Goal: Information Seeking & Learning: Learn about a topic

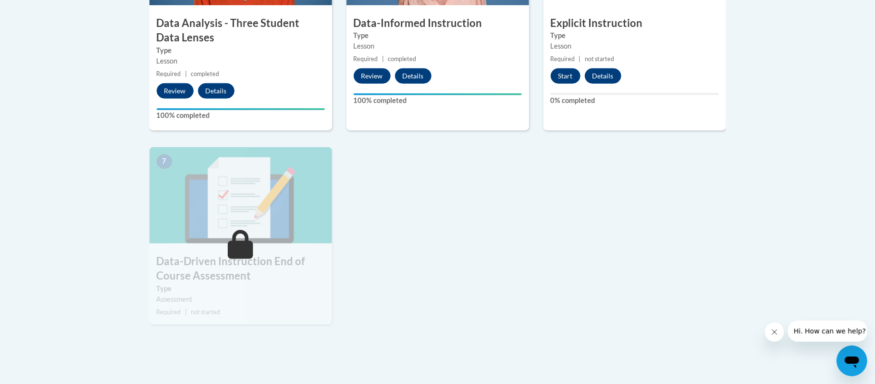
scroll to position [668, 0]
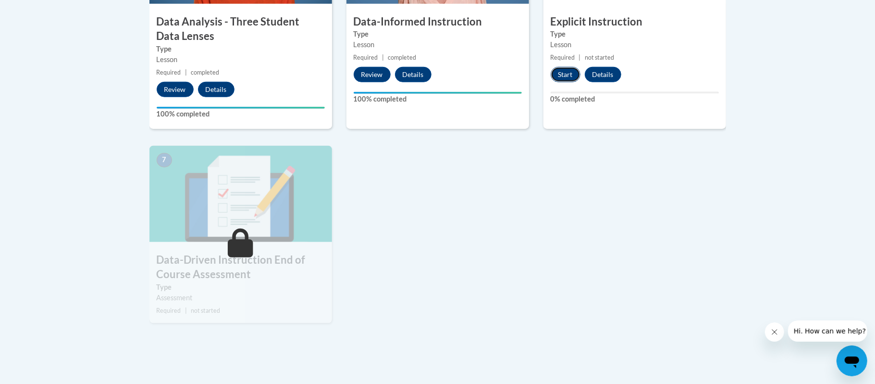
click at [563, 75] on button "Start" at bounding box center [566, 74] width 30 height 15
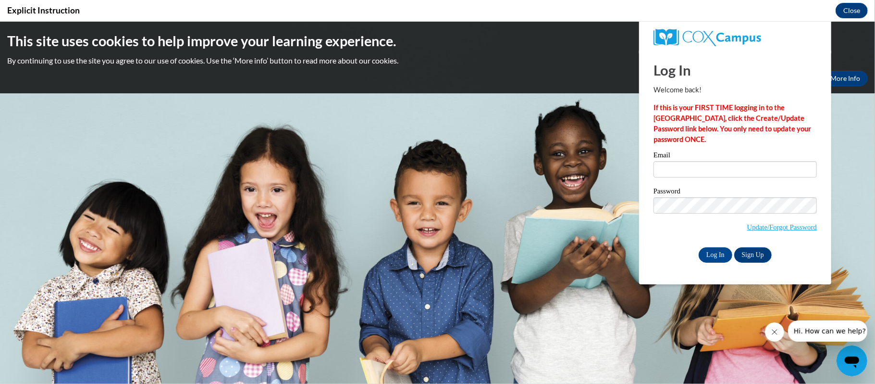
scroll to position [0, 0]
type input "bhenley@kusd.edu"
click at [713, 248] on input "Log In" at bounding box center [716, 254] width 34 height 15
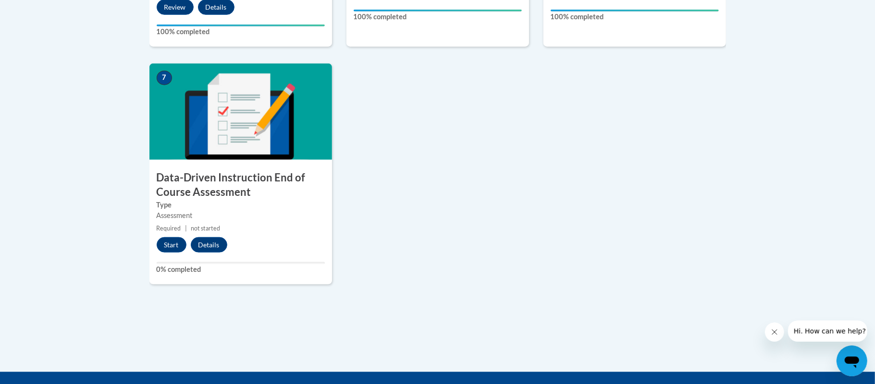
scroll to position [762, 0]
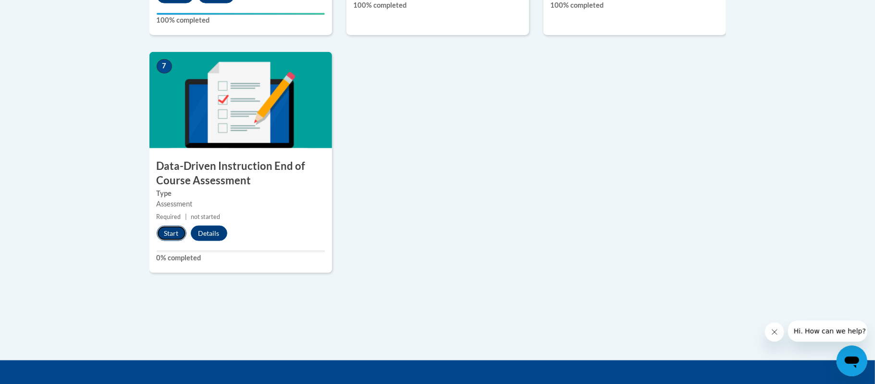
click at [174, 230] on button "Start" at bounding box center [172, 232] width 30 height 15
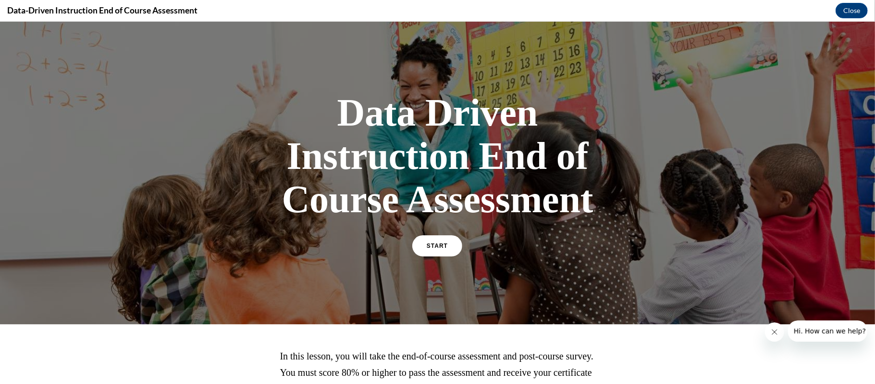
scroll to position [0, 0]
click at [446, 246] on span "START" at bounding box center [437, 245] width 22 height 7
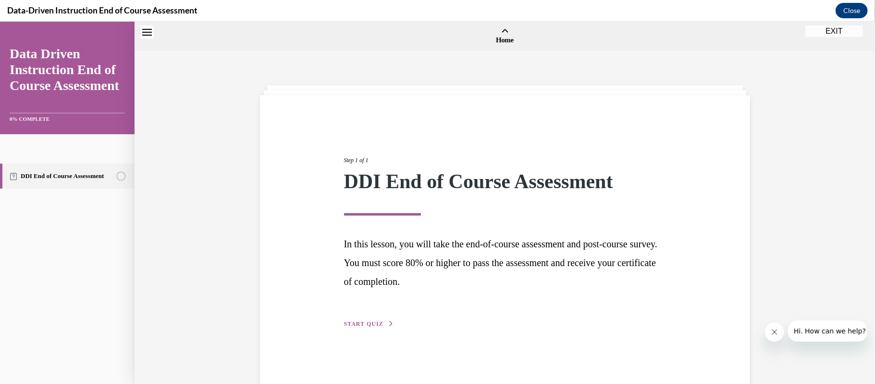
scroll to position [30, 0]
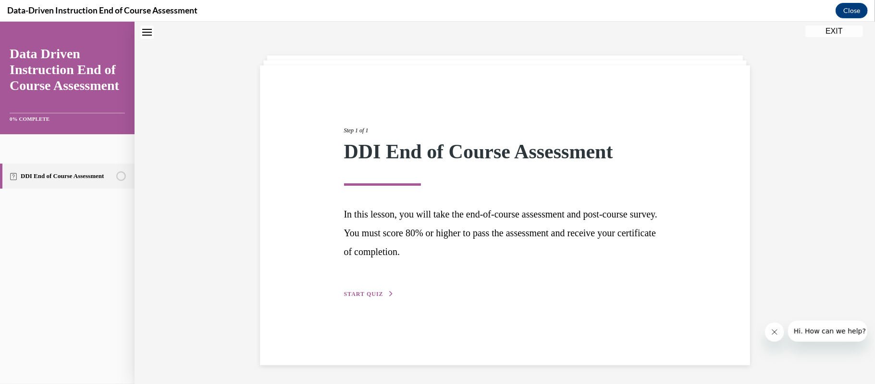
click at [357, 287] on div "Step 1 of 1 DDI End of Course Assessment In this lesson, you will take the end-…" at bounding box center [505, 200] width 337 height 195
click at [360, 292] on span "START QUIZ" at bounding box center [363, 293] width 39 height 7
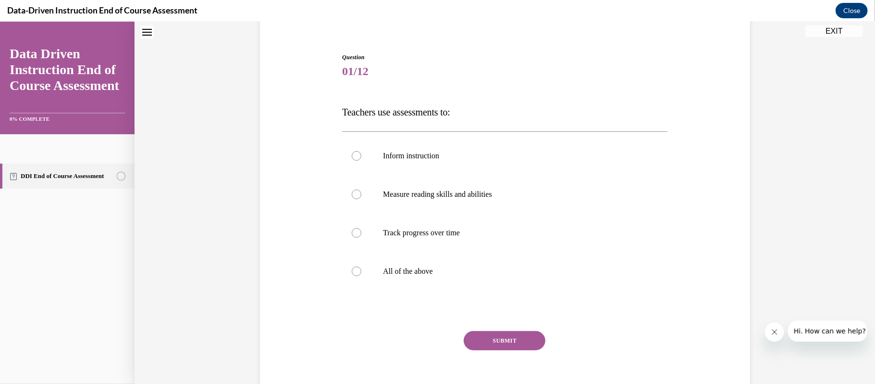
scroll to position [92, 0]
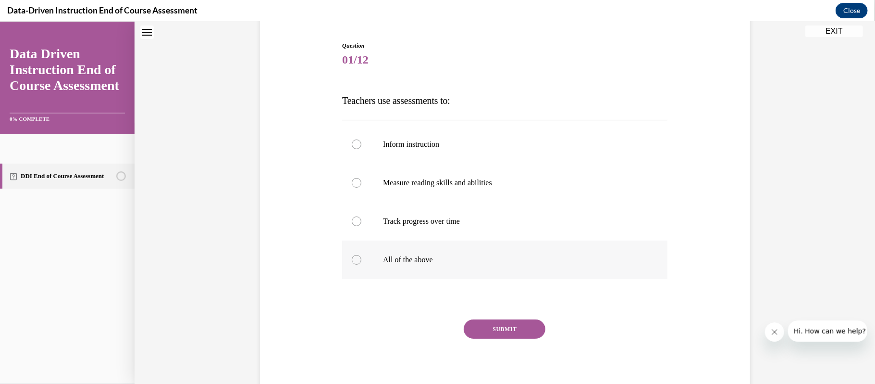
click at [360, 256] on div at bounding box center [357, 259] width 10 height 10
click at [360, 256] on input "All of the above" at bounding box center [357, 259] width 10 height 10
radio input "true"
click at [514, 325] on button "SUBMIT" at bounding box center [505, 328] width 82 height 19
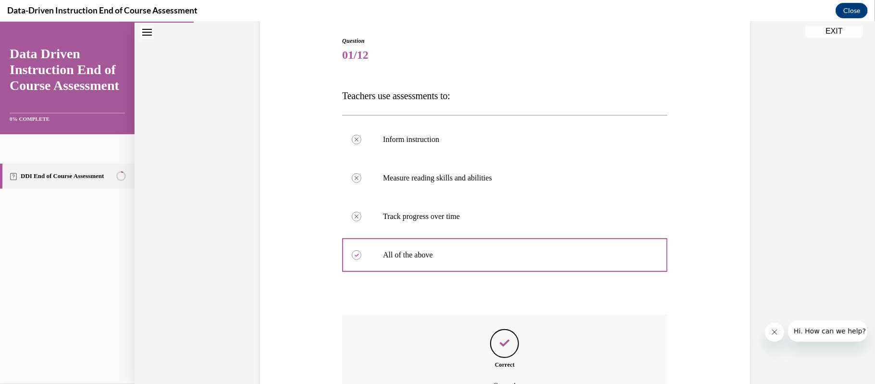
scroll to position [204, 0]
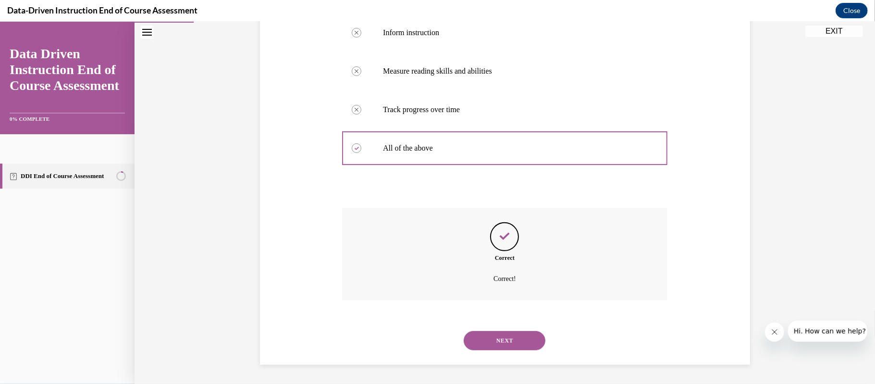
click at [530, 345] on button "NEXT" at bounding box center [505, 339] width 82 height 19
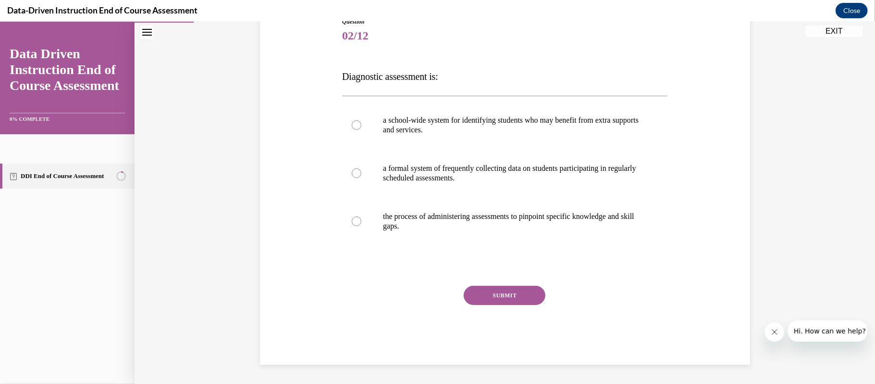
scroll to position [107, 0]
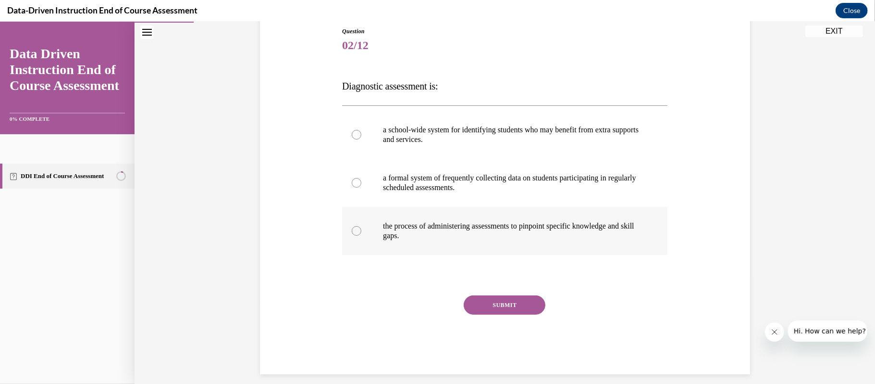
click at [356, 228] on div at bounding box center [357, 230] width 10 height 10
click at [356, 228] on input "the process of administering assessments to pinpoint specific knowledge and ski…" at bounding box center [357, 230] width 10 height 10
radio input "true"
click at [485, 303] on button "SUBMIT" at bounding box center [505, 304] width 82 height 19
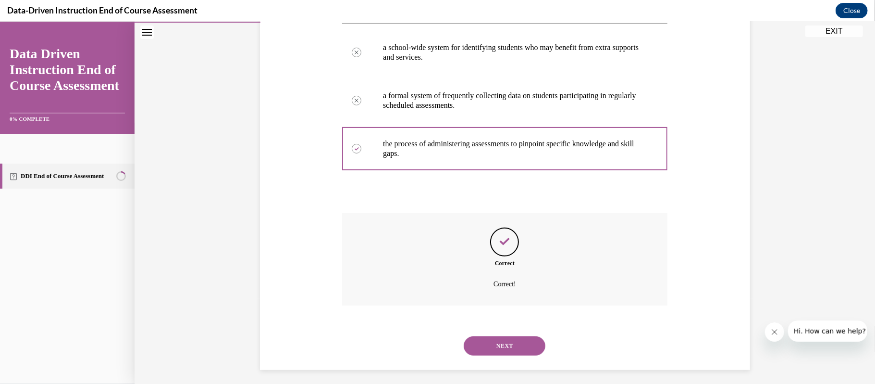
scroll to position [194, 0]
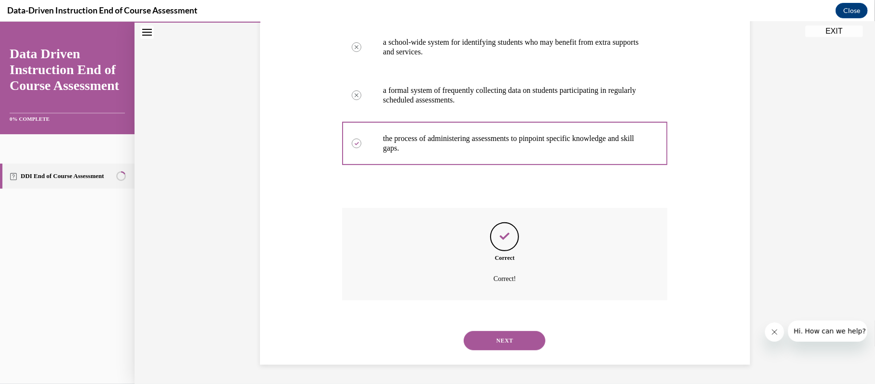
click at [524, 346] on button "NEXT" at bounding box center [505, 339] width 82 height 19
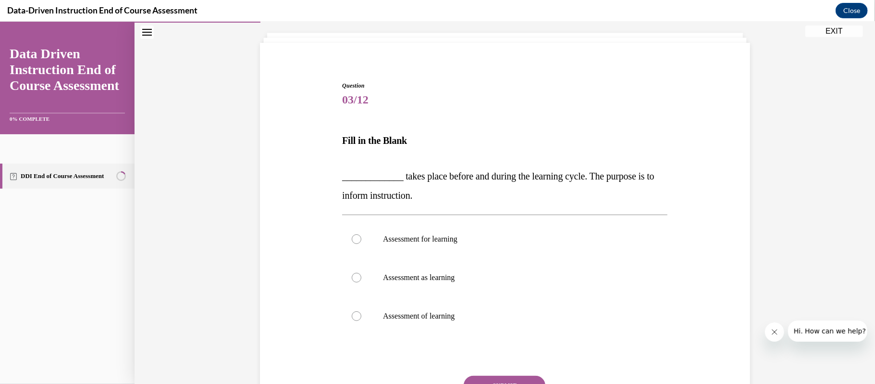
scroll to position [62, 0]
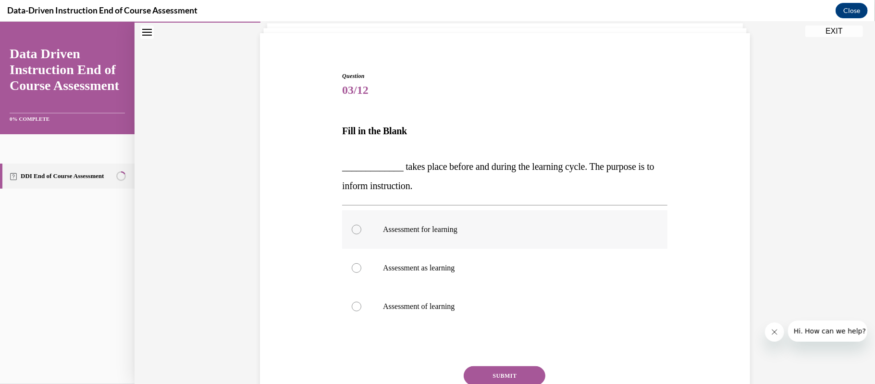
click at [360, 231] on div at bounding box center [357, 229] width 10 height 10
click at [360, 231] on input "Assessment for learning" at bounding box center [357, 229] width 10 height 10
radio input "true"
click at [498, 366] on button "SUBMIT" at bounding box center [505, 374] width 82 height 19
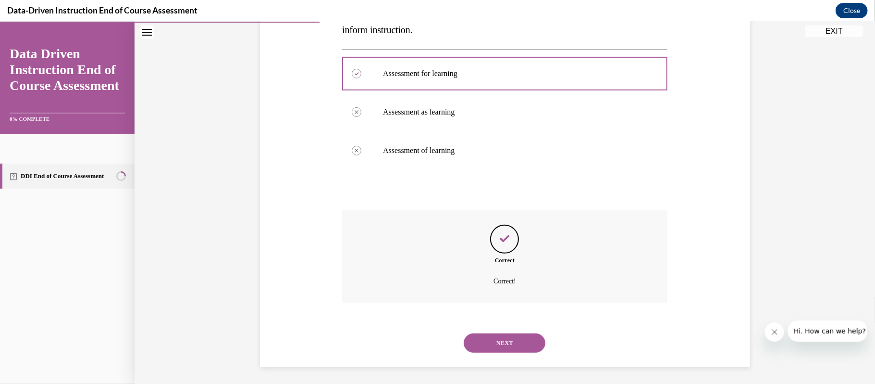
scroll to position [220, 0]
click at [519, 341] on button "NEXT" at bounding box center [505, 340] width 82 height 19
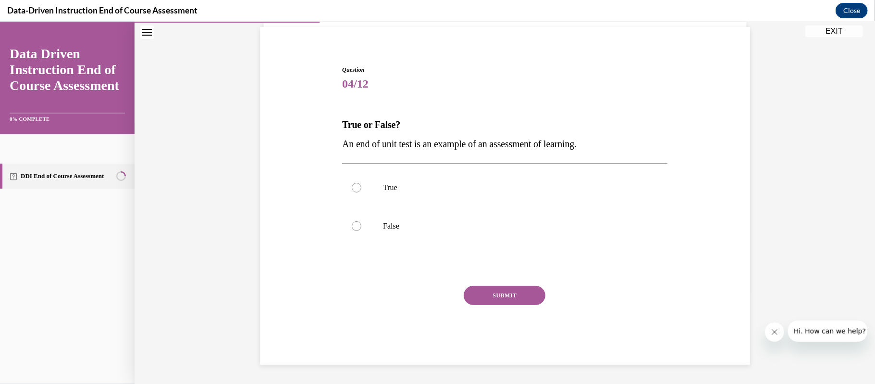
scroll to position [68, 0]
click at [369, 191] on label "True" at bounding box center [504, 187] width 325 height 38
click at [362, 191] on input "True" at bounding box center [357, 187] width 10 height 10
radio input "true"
click at [520, 299] on button "SUBMIT" at bounding box center [505, 294] width 82 height 19
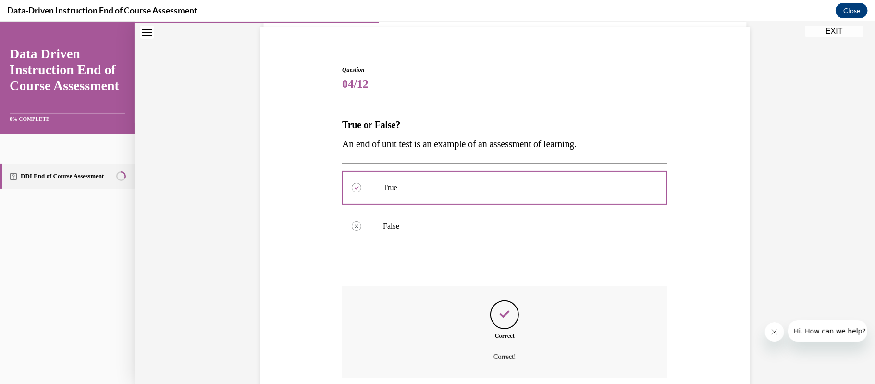
scroll to position [146, 0]
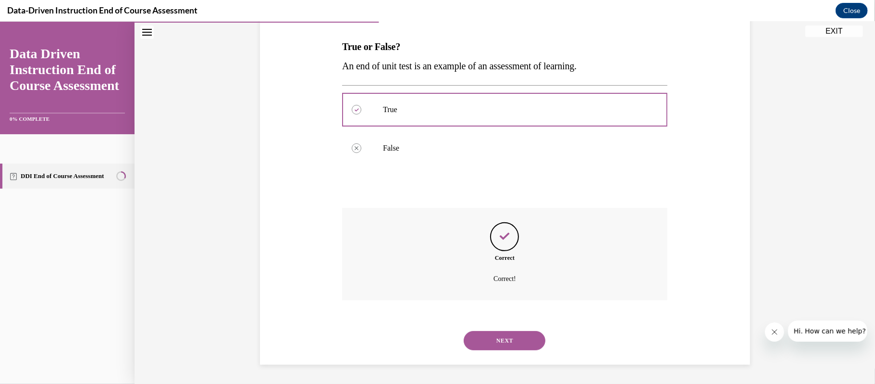
click at [485, 336] on button "NEXT" at bounding box center [505, 339] width 82 height 19
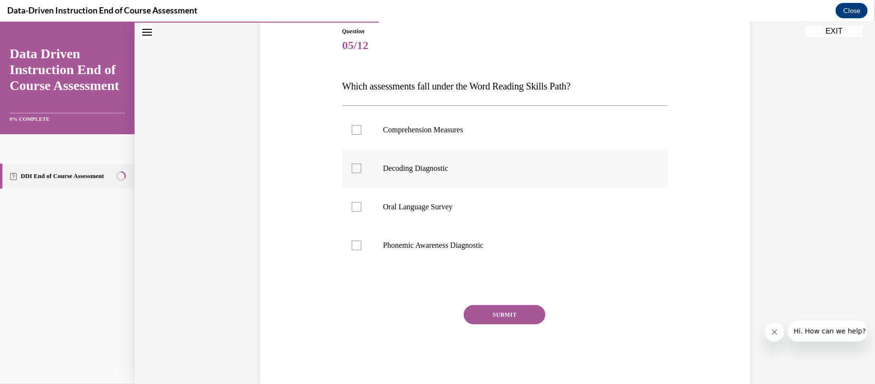
click at [354, 166] on div at bounding box center [357, 168] width 10 height 10
click at [354, 166] on input "Decoding Diagnostic" at bounding box center [357, 168] width 10 height 10
checkbox input "true"
click at [355, 242] on div at bounding box center [357, 245] width 10 height 10
click at [355, 242] on input "Phonemic Awareness Diagnostic" at bounding box center [357, 245] width 10 height 10
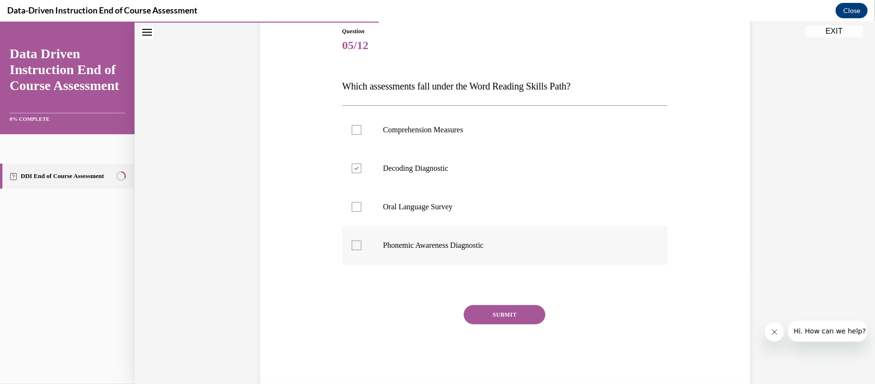
checkbox input "true"
click at [500, 312] on button "SUBMIT" at bounding box center [505, 313] width 82 height 19
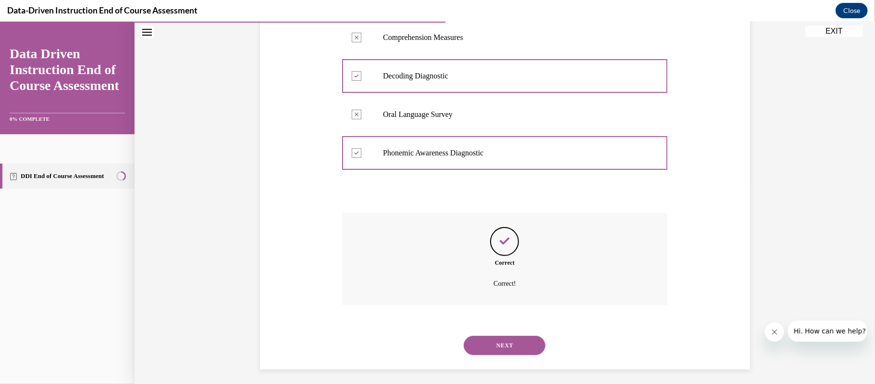
scroll to position [204, 0]
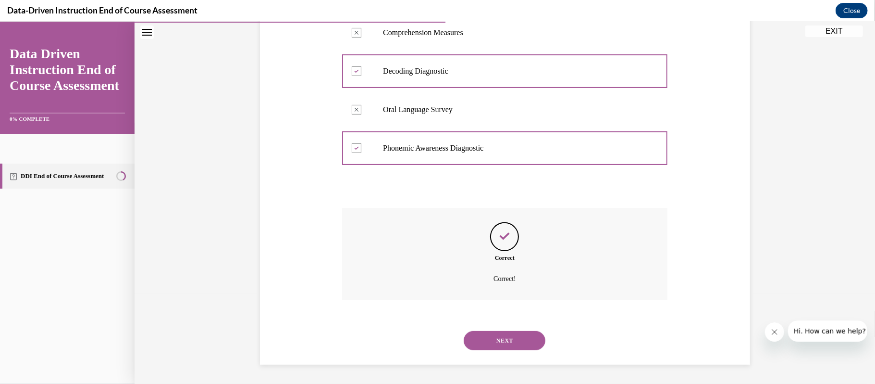
click at [511, 344] on button "NEXT" at bounding box center [505, 339] width 82 height 19
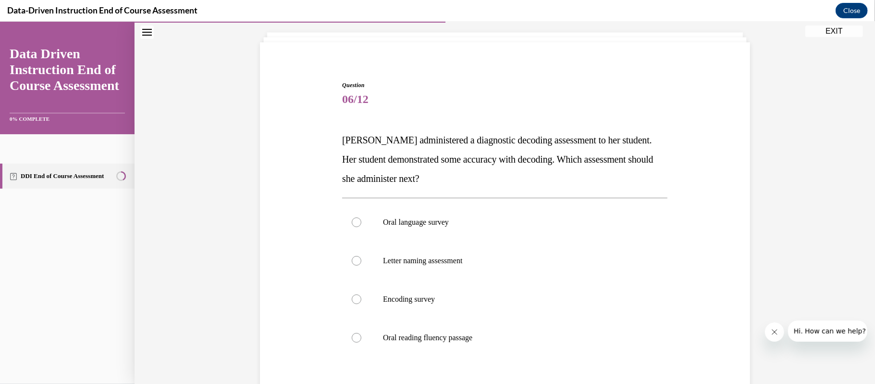
scroll to position [58, 0]
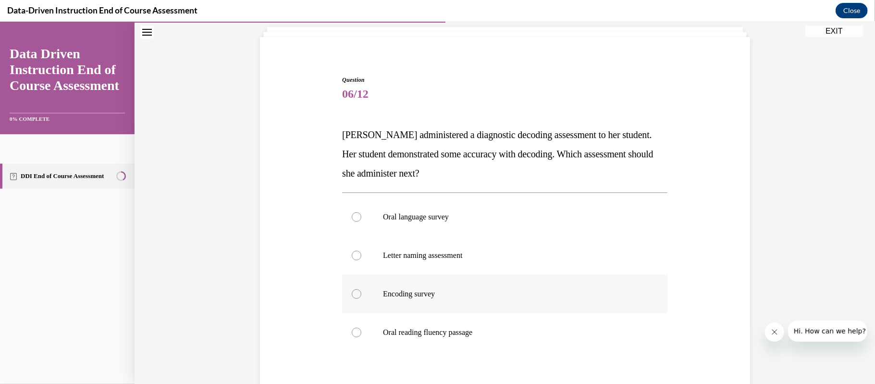
click at [358, 298] on div at bounding box center [357, 293] width 10 height 10
click at [358, 298] on input "Encoding survey" at bounding box center [357, 293] width 10 height 10
radio input "true"
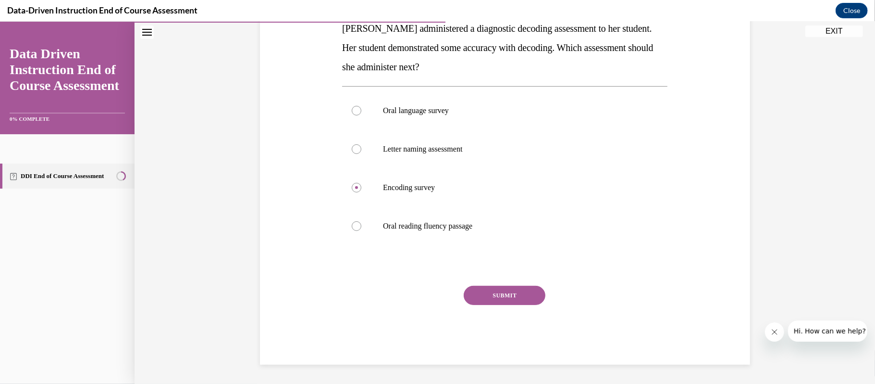
click at [505, 292] on button "SUBMIT" at bounding box center [505, 294] width 82 height 19
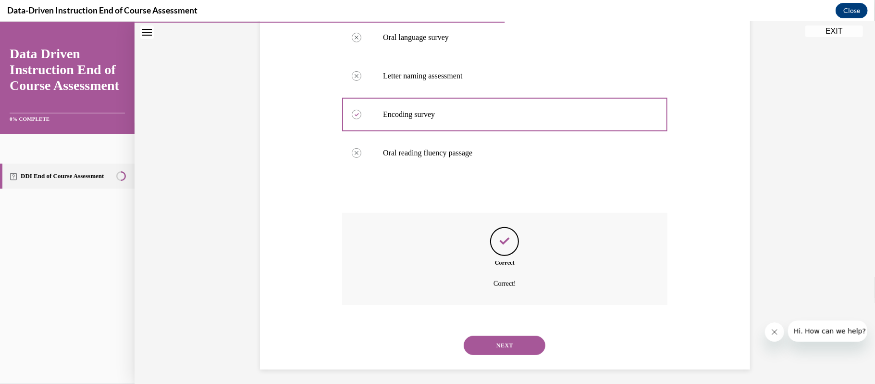
scroll to position [242, 0]
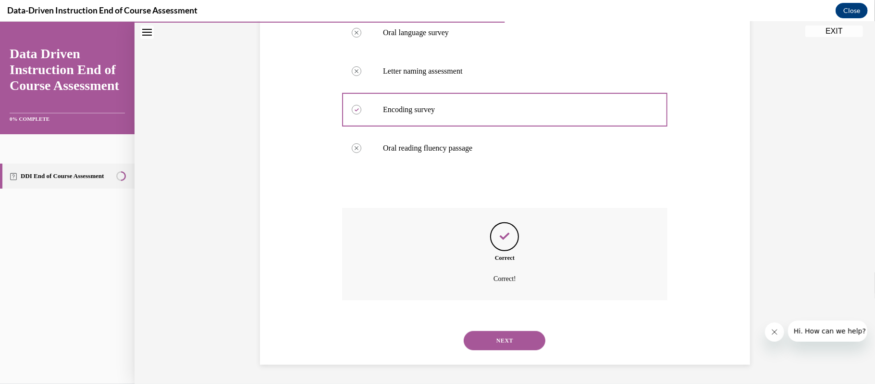
click at [505, 335] on button "NEXT" at bounding box center [505, 339] width 82 height 19
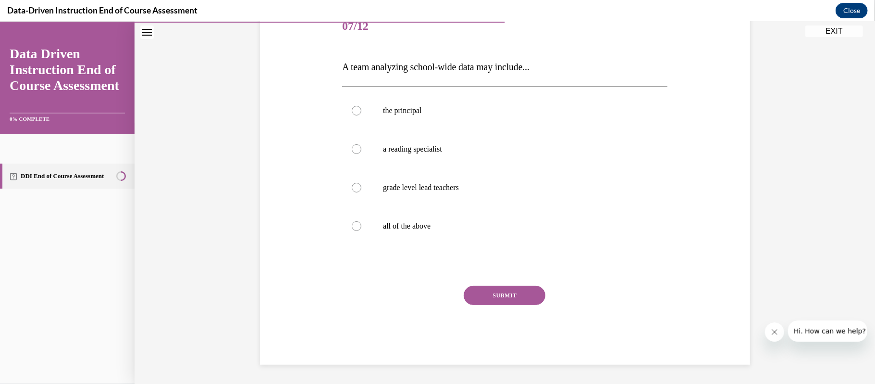
scroll to position [107, 0]
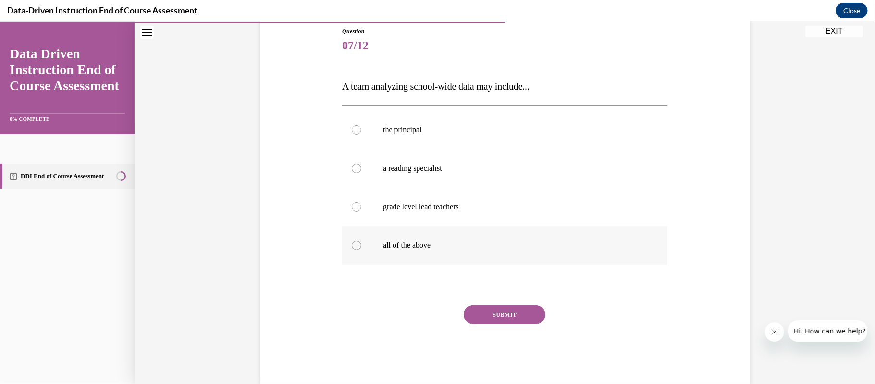
click at [359, 244] on div at bounding box center [357, 245] width 10 height 10
click at [359, 244] on input "all of the above" at bounding box center [357, 245] width 10 height 10
radio input "true"
click at [526, 309] on button "SUBMIT" at bounding box center [505, 313] width 82 height 19
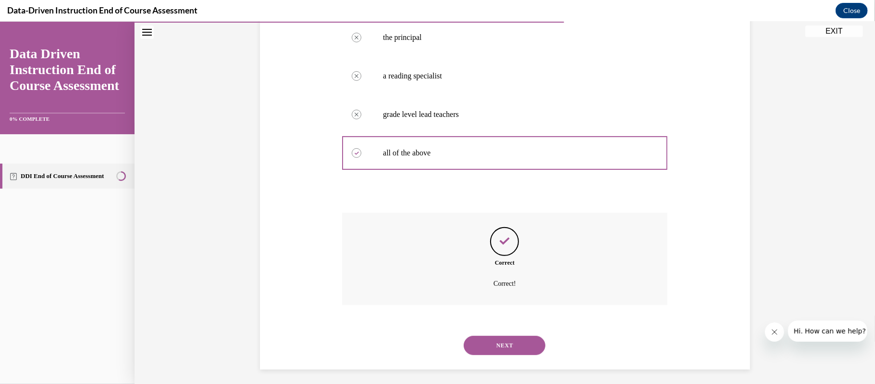
scroll to position [204, 0]
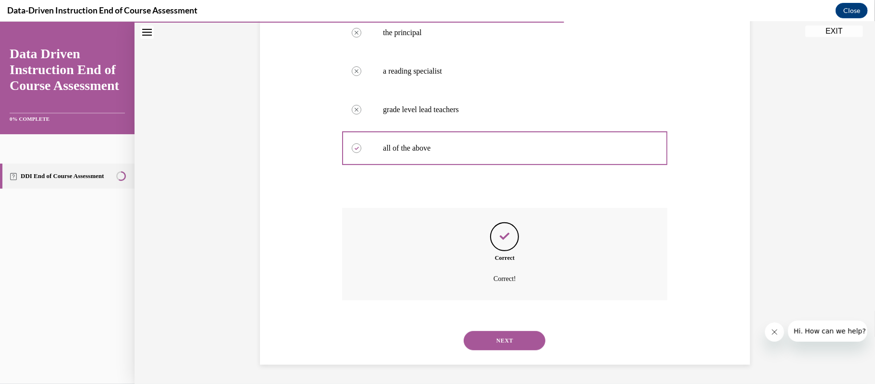
click at [506, 348] on button "NEXT" at bounding box center [505, 339] width 82 height 19
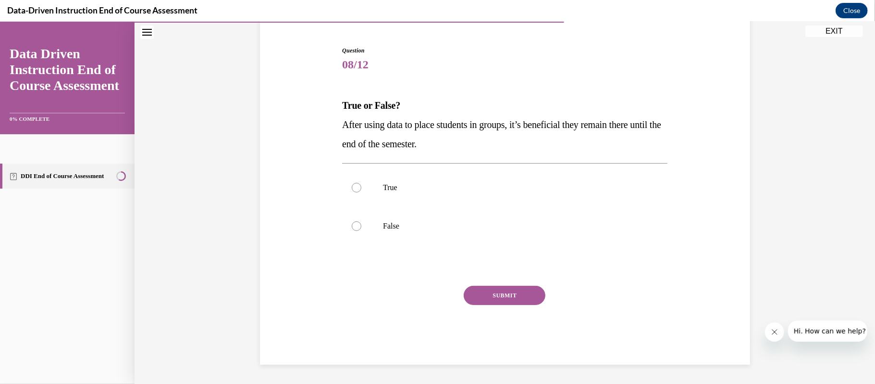
scroll to position [87, 0]
click at [352, 225] on div at bounding box center [357, 226] width 10 height 10
click at [352, 225] on input "False" at bounding box center [357, 226] width 10 height 10
radio input "true"
click at [503, 296] on button "SUBMIT" at bounding box center [505, 294] width 82 height 19
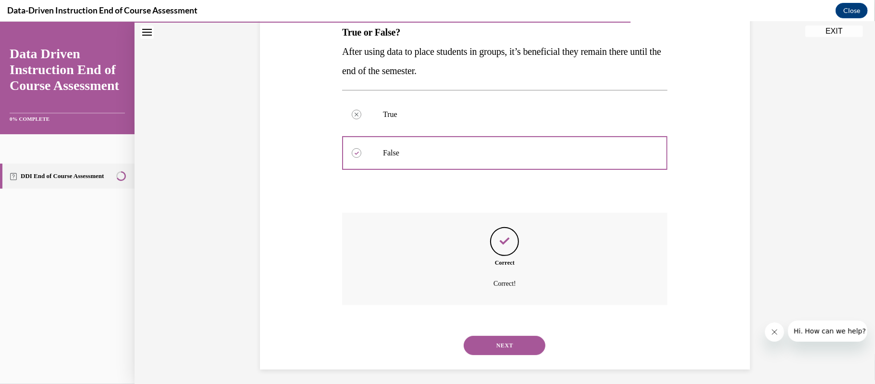
scroll to position [165, 0]
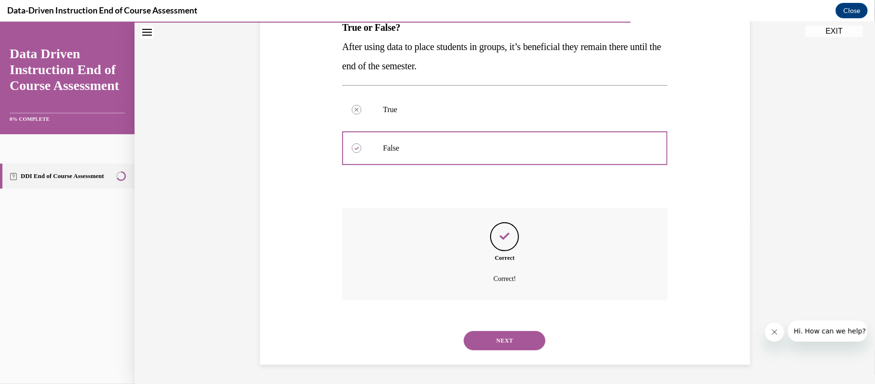
click at [514, 338] on button "NEXT" at bounding box center [505, 339] width 82 height 19
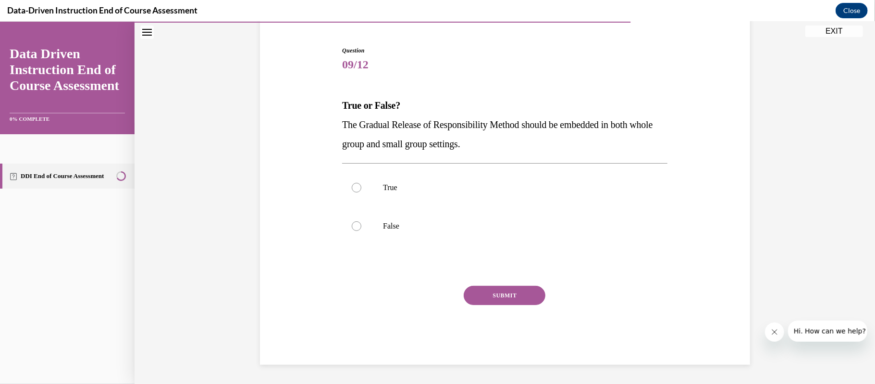
scroll to position [87, 0]
click at [359, 186] on div at bounding box center [357, 187] width 10 height 10
click at [359, 186] on input "True" at bounding box center [357, 187] width 10 height 10
radio input "true"
click at [492, 290] on button "SUBMIT" at bounding box center [505, 294] width 82 height 19
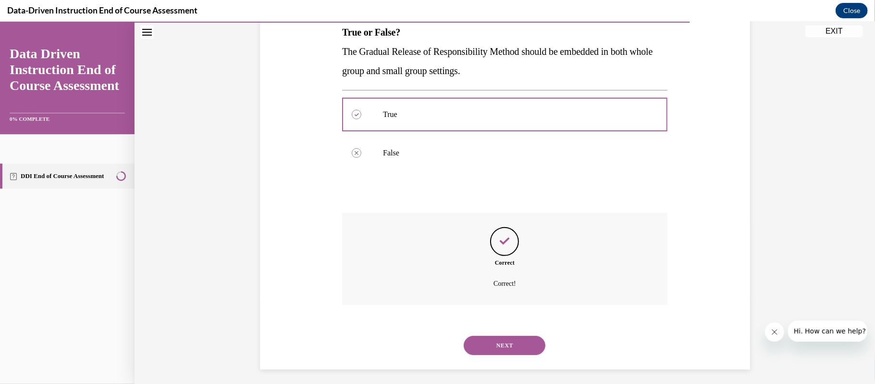
scroll to position [165, 0]
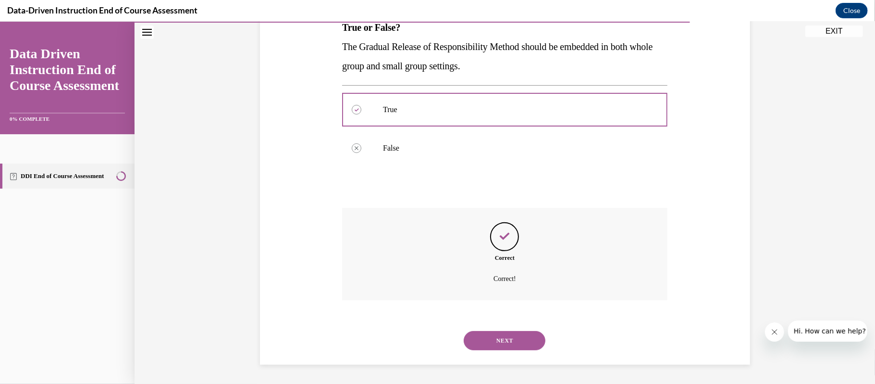
click at [518, 345] on button "NEXT" at bounding box center [505, 339] width 82 height 19
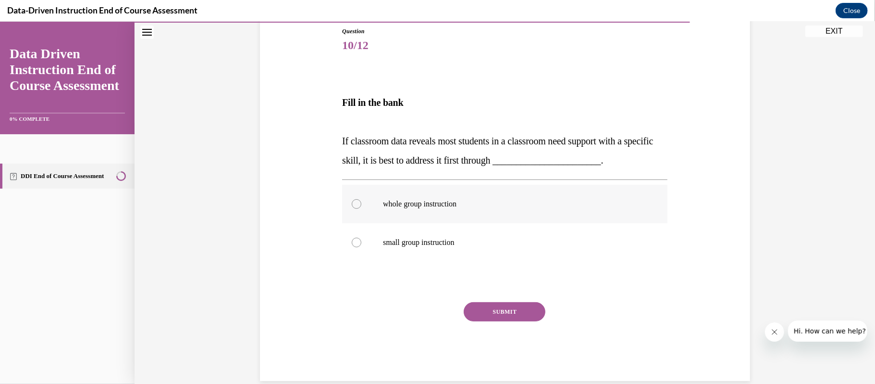
click at [352, 196] on label "whole group instruction" at bounding box center [504, 203] width 325 height 38
click at [352, 199] on input "whole group instruction" at bounding box center [357, 204] width 10 height 10
radio input "true"
click at [488, 305] on button "SUBMIT" at bounding box center [505, 310] width 82 height 19
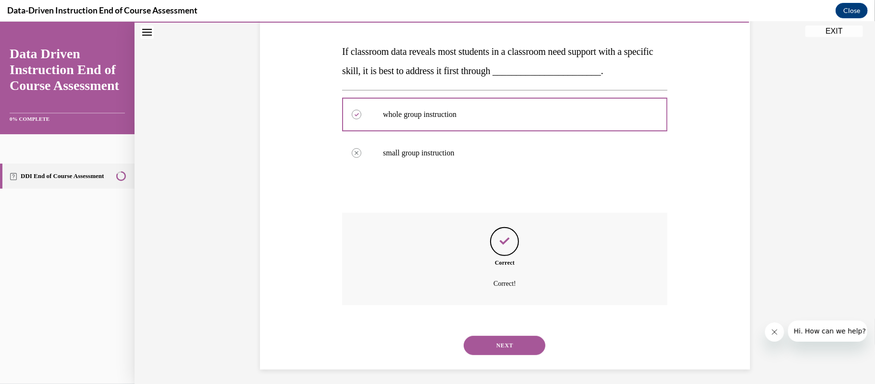
scroll to position [200, 0]
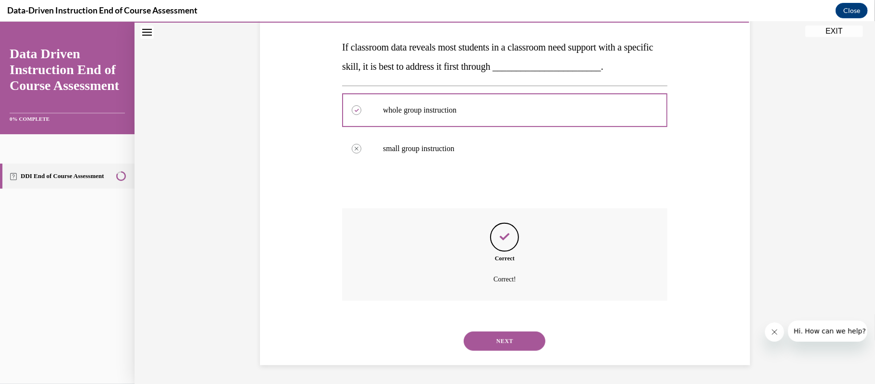
click at [504, 348] on button "NEXT" at bounding box center [505, 340] width 82 height 19
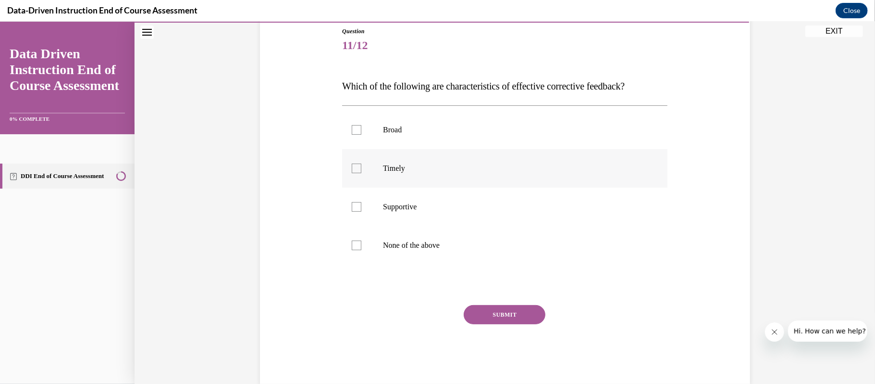
click at [352, 168] on label "Timely" at bounding box center [504, 168] width 325 height 38
click at [352, 168] on input "Timely" at bounding box center [357, 168] width 10 height 10
checkbox input "true"
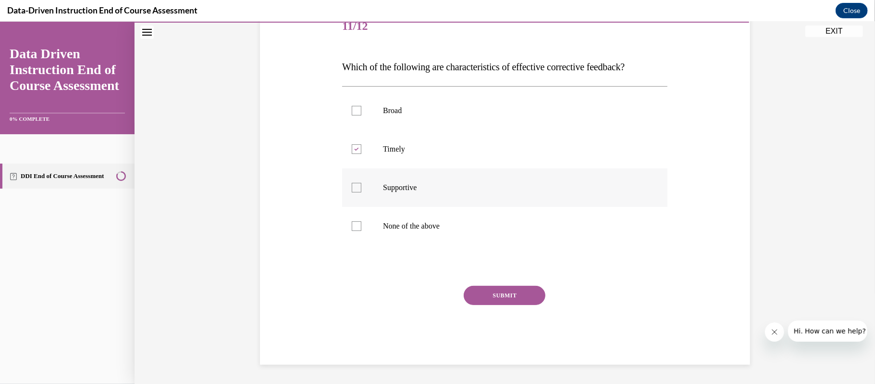
click at [359, 186] on div at bounding box center [357, 187] width 10 height 10
click at [359, 186] on input "Supportive" at bounding box center [357, 187] width 10 height 10
checkbox input "true"
click at [495, 293] on button "SUBMIT" at bounding box center [505, 294] width 82 height 19
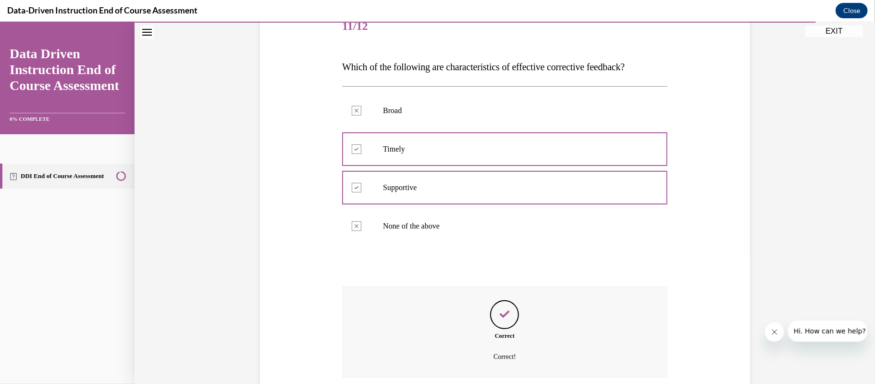
scroll to position [204, 0]
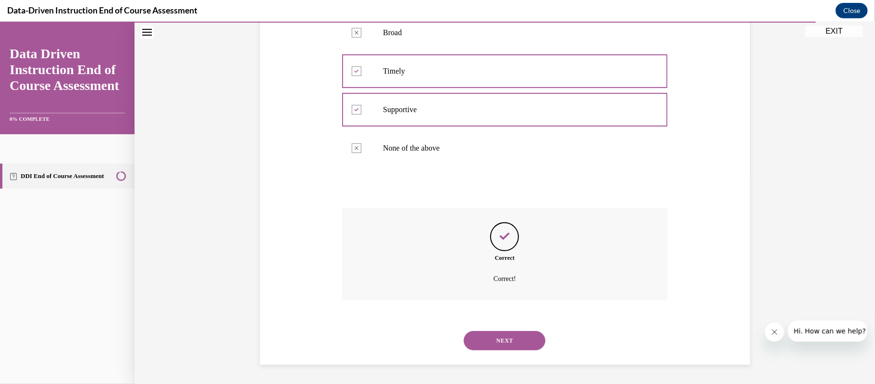
click at [500, 336] on button "NEXT" at bounding box center [505, 339] width 82 height 19
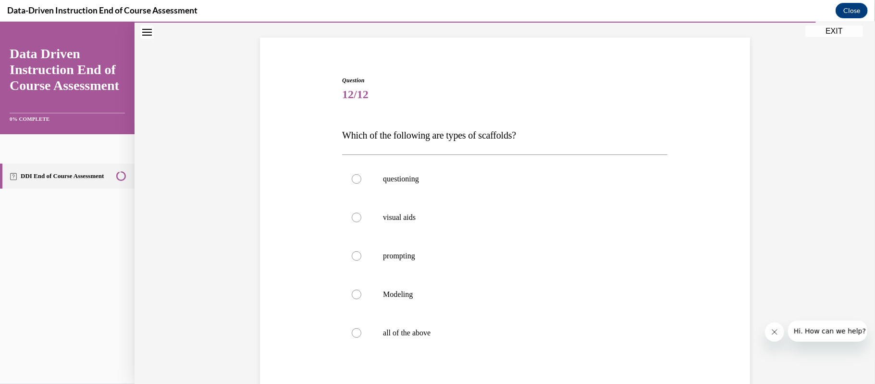
scroll to position [70, 0]
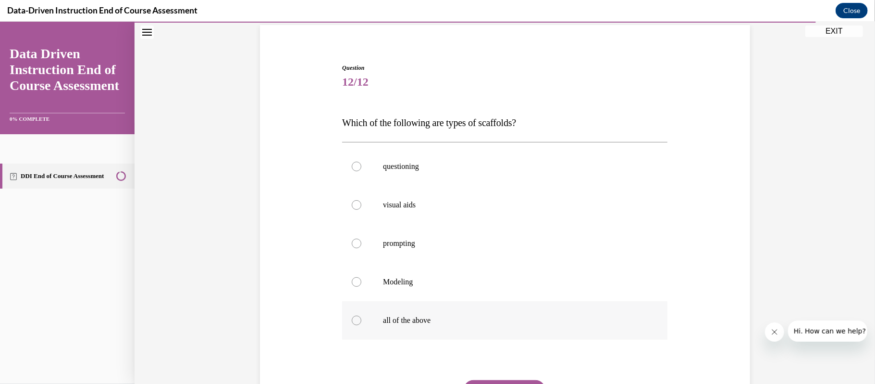
click at [357, 321] on div at bounding box center [357, 320] width 10 height 10
click at [357, 321] on input "all of the above" at bounding box center [357, 320] width 10 height 10
radio input "true"
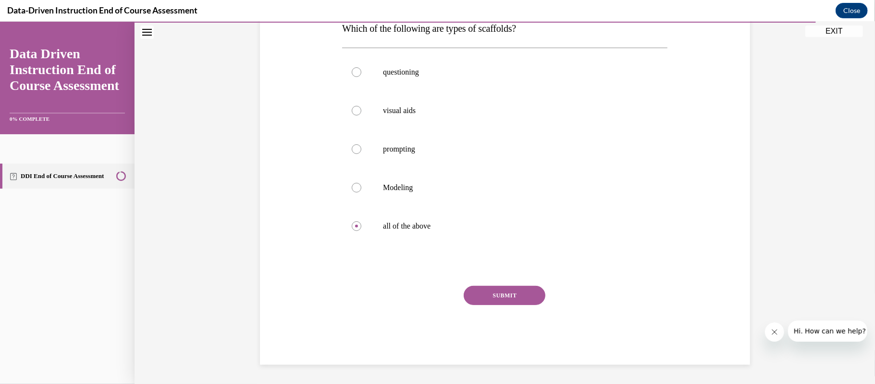
click at [511, 298] on button "SUBMIT" at bounding box center [505, 294] width 82 height 19
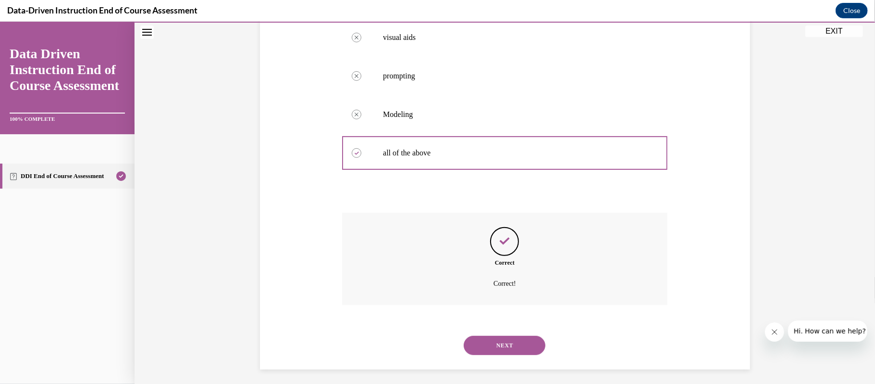
scroll to position [242, 0]
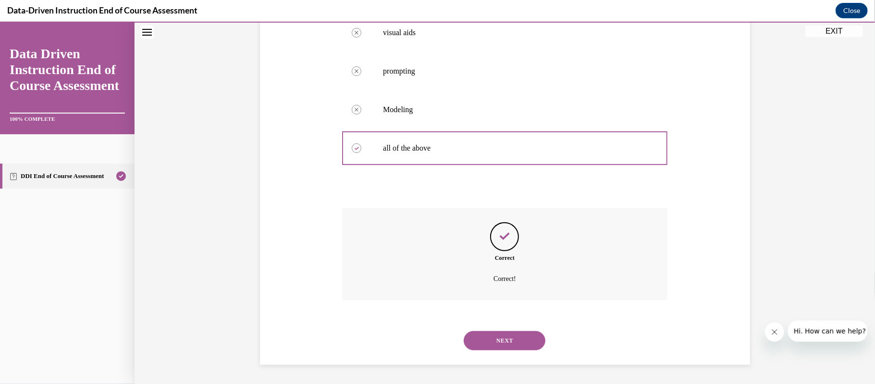
click at [500, 336] on button "NEXT" at bounding box center [505, 339] width 82 height 19
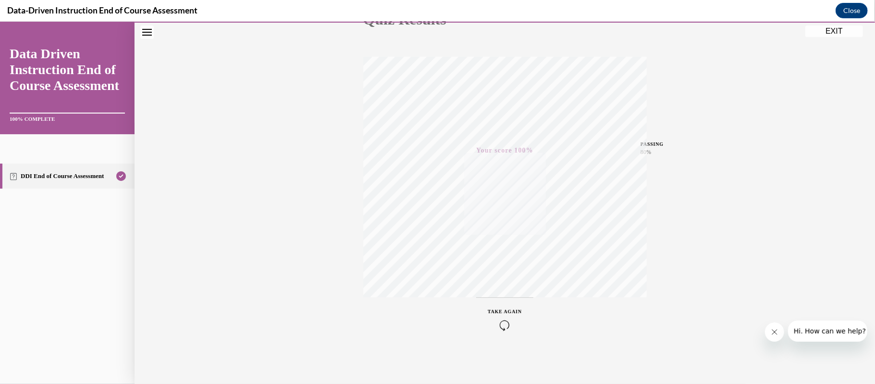
scroll to position [0, 0]
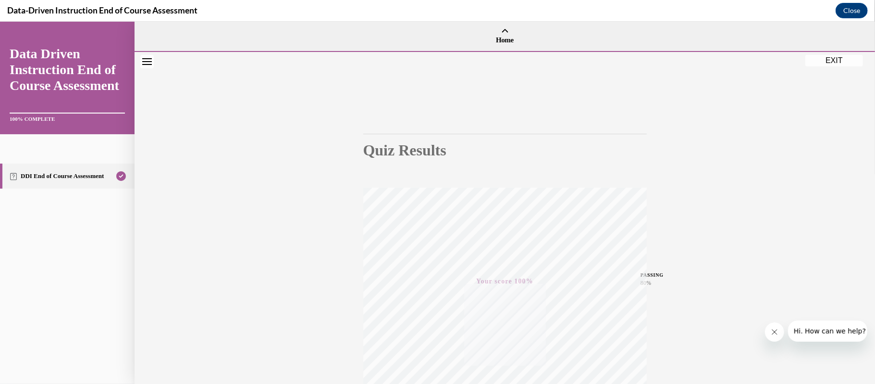
click at [834, 59] on button "EXIT" at bounding box center [835, 60] width 58 height 12
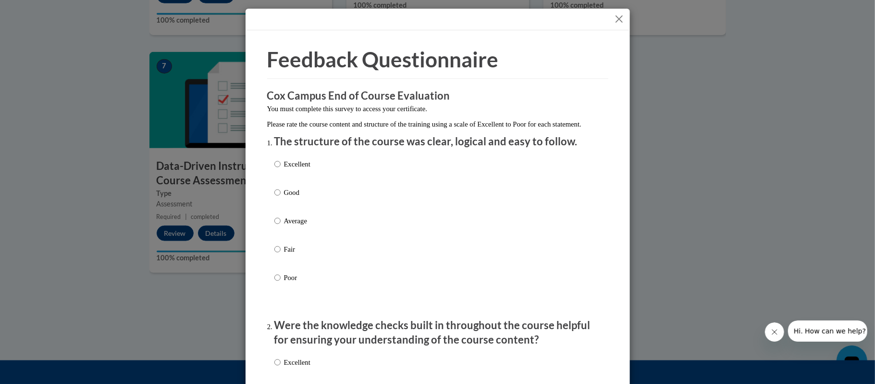
click at [330, 232] on div "Excellent Good Average Fair Poor" at bounding box center [438, 232] width 327 height 157
click at [303, 226] on p "Average" at bounding box center [297, 220] width 26 height 11
click at [281, 226] on input "Average" at bounding box center [278, 220] width 6 height 11
radio input "true"
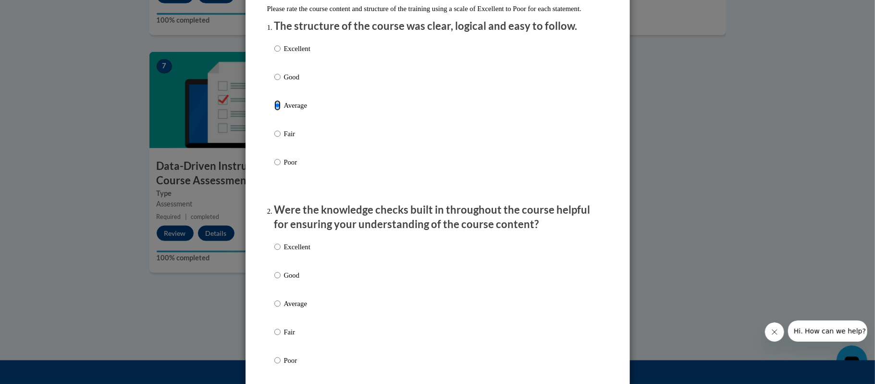
scroll to position [135, 0]
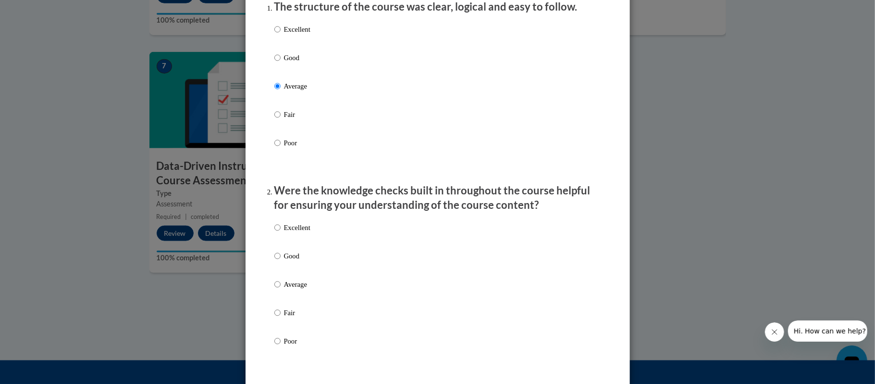
click at [295, 289] on p "Average" at bounding box center [297, 284] width 26 height 11
click at [281, 289] on input "Average" at bounding box center [278, 284] width 6 height 11
radio input "true"
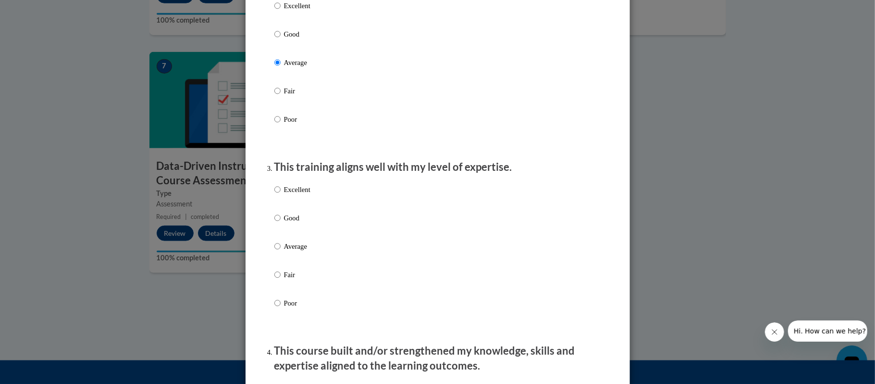
click at [299, 251] on p "Average" at bounding box center [297, 246] width 26 height 11
click at [281, 251] on input "Average" at bounding box center [278, 246] width 6 height 11
radio input "true"
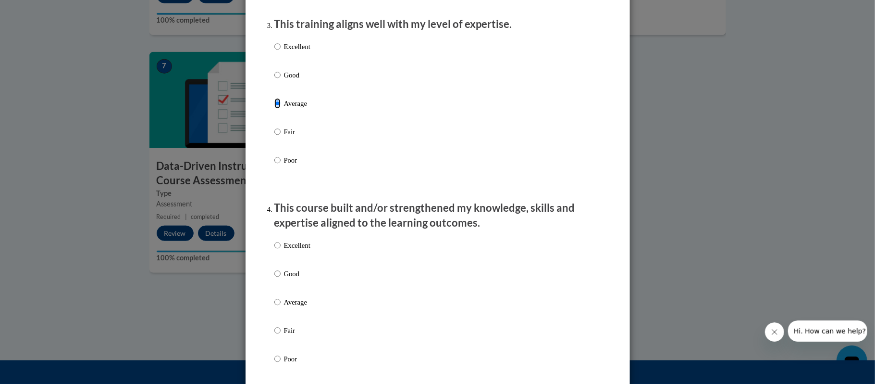
scroll to position [510, 0]
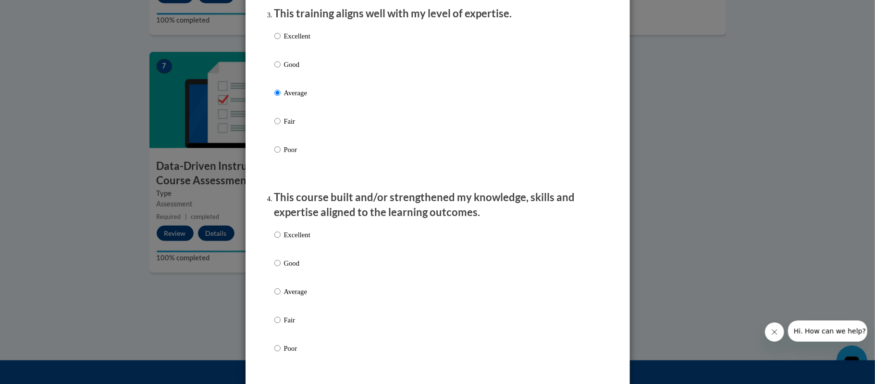
click at [302, 310] on label "Average" at bounding box center [293, 299] width 36 height 26
click at [281, 297] on input "Average" at bounding box center [278, 291] width 6 height 11
radio input "true"
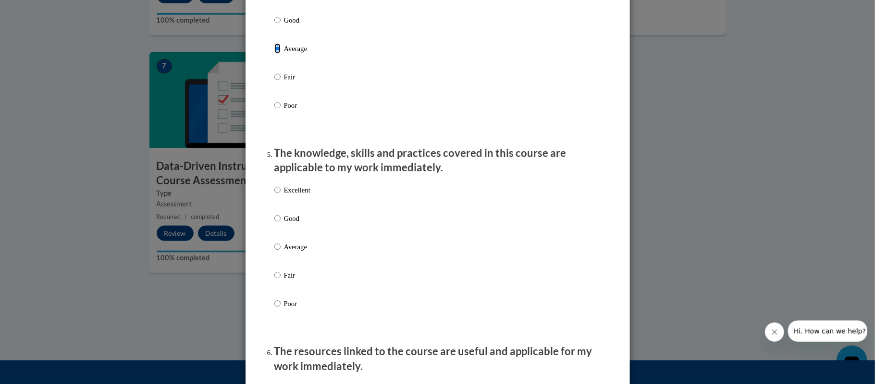
scroll to position [787, 0]
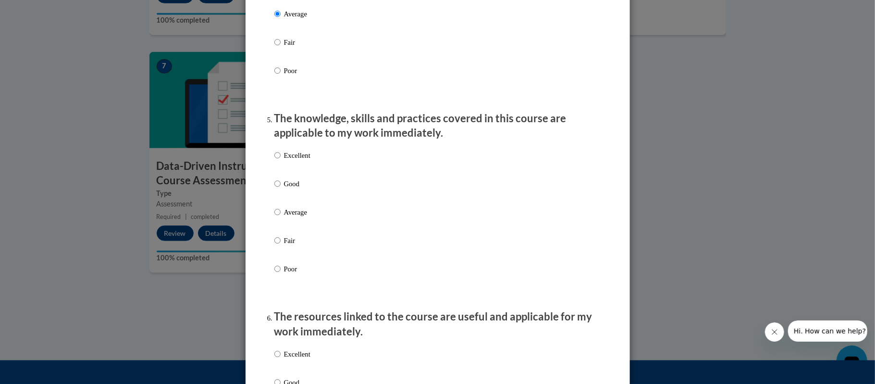
click at [291, 217] on p "Average" at bounding box center [297, 212] width 26 height 11
click at [281, 217] on input "Average" at bounding box center [278, 212] width 6 height 11
radio input "true"
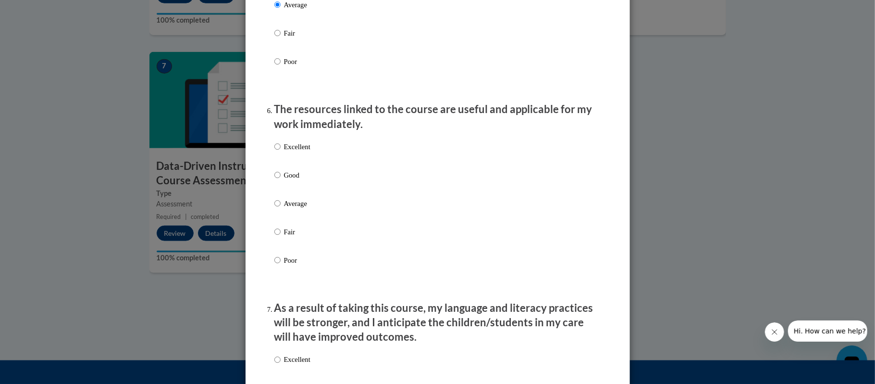
click at [300, 209] on p "Average" at bounding box center [297, 203] width 26 height 11
click at [281, 209] on input "Average" at bounding box center [278, 203] width 6 height 11
radio input "true"
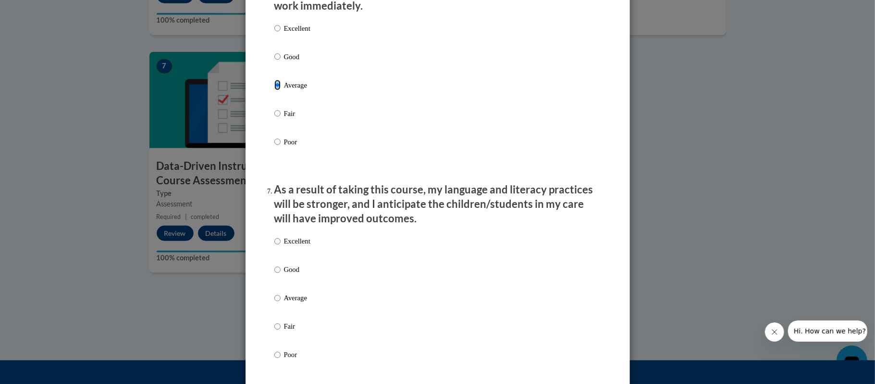
scroll to position [1249, 0]
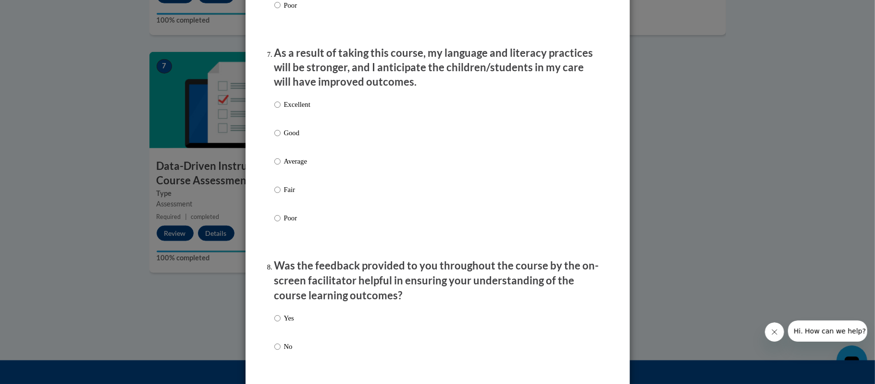
click at [298, 167] on p "Average" at bounding box center [297, 161] width 26 height 11
click at [281, 167] on input "Average" at bounding box center [278, 161] width 6 height 11
radio input "true"
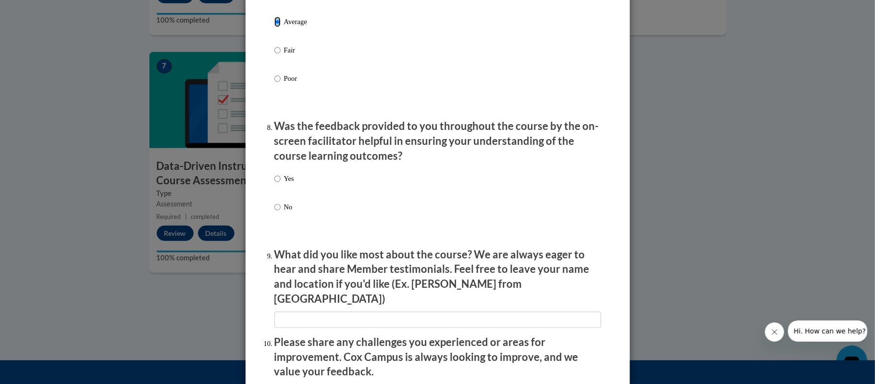
scroll to position [1403, 0]
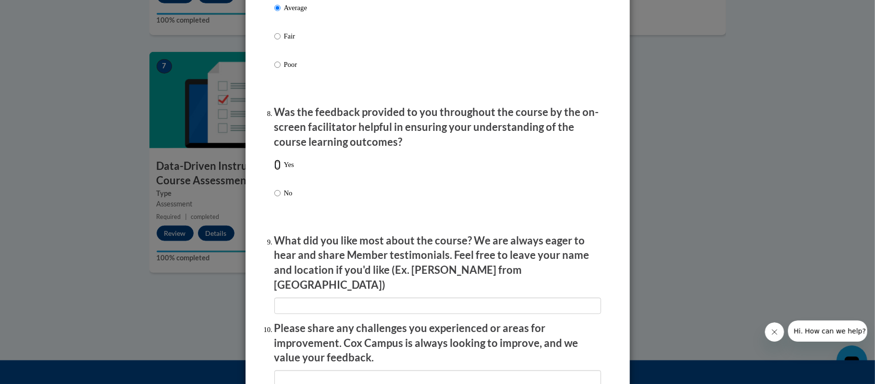
click at [279, 170] on input "Yes" at bounding box center [278, 164] width 6 height 11
radio input "true"
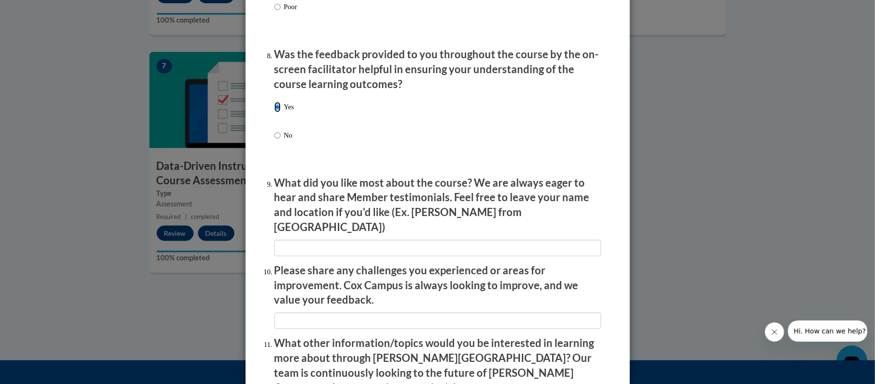
scroll to position [1466, 0]
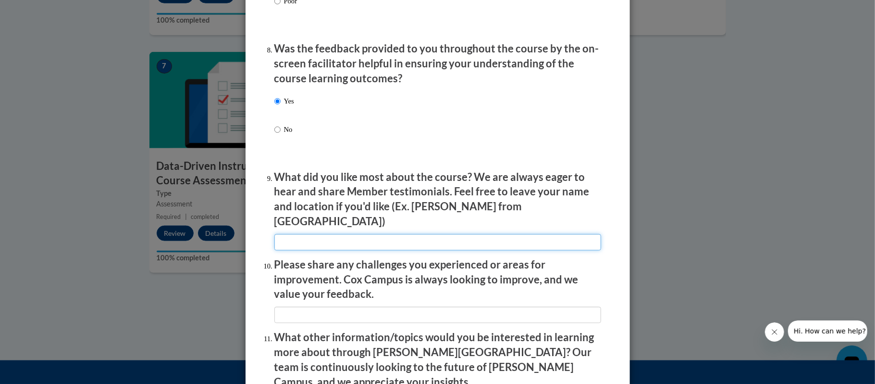
click at [317, 237] on input "textbox" at bounding box center [438, 242] width 327 height 16
type input "The resources"
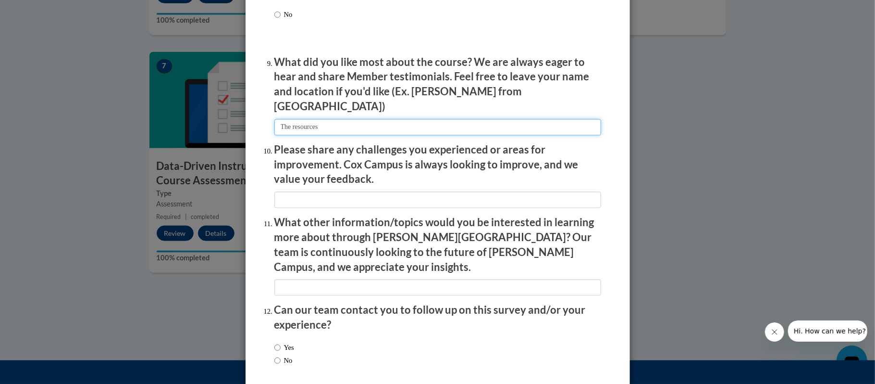
scroll to position [1586, 0]
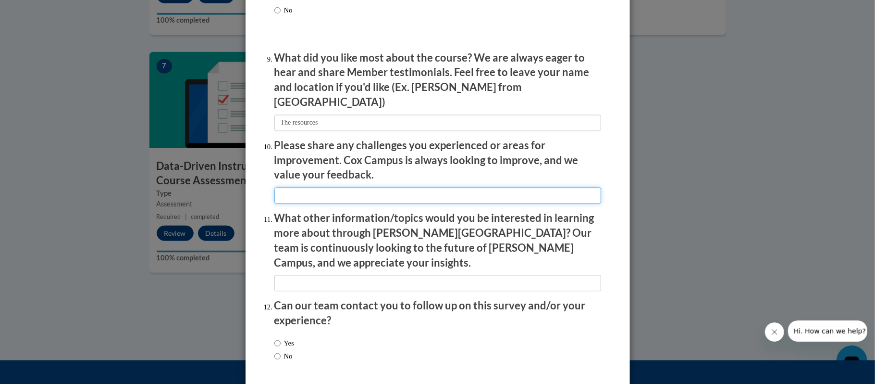
click at [313, 197] on input "textbox" at bounding box center [438, 195] width 327 height 16
type input "none"
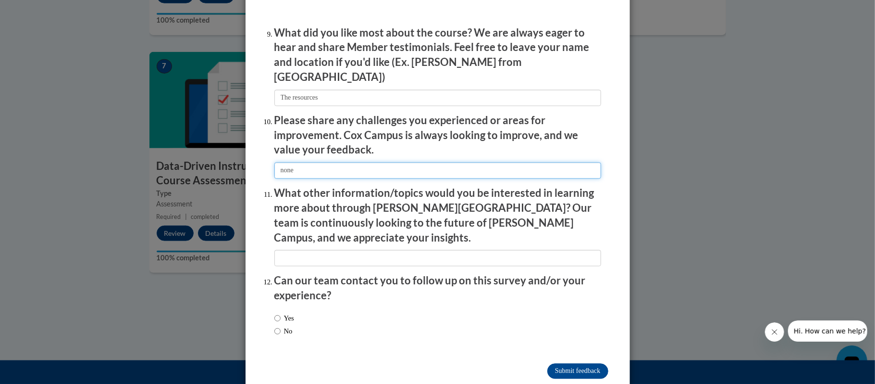
scroll to position [1618, 0]
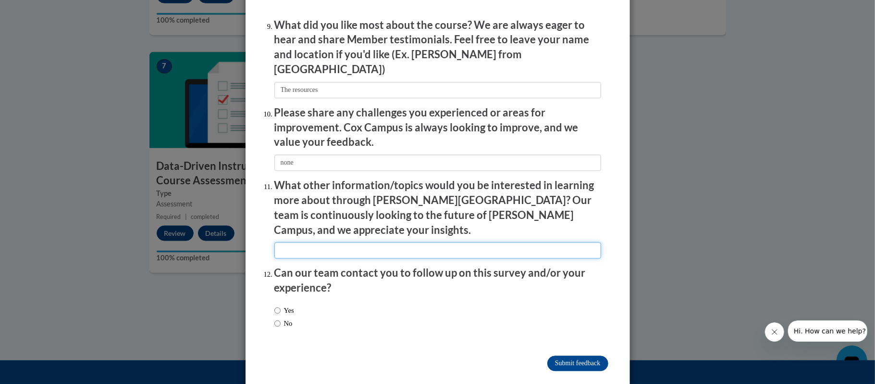
click at [302, 242] on input "textbox" at bounding box center [438, 250] width 327 height 16
type input "none at this time"
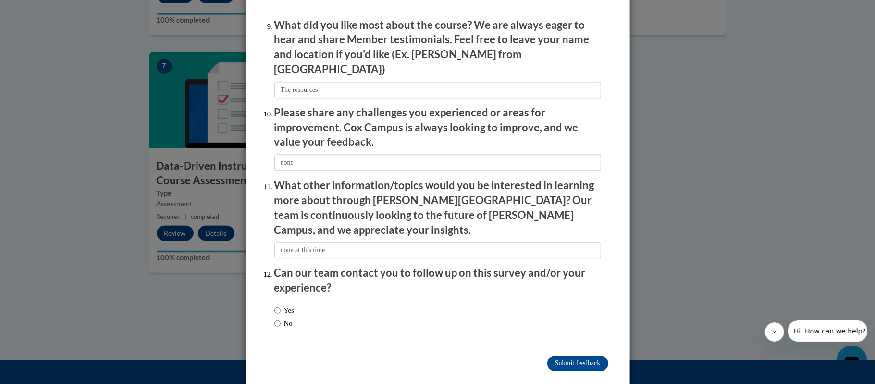
drag, startPoint x: 281, startPoint y: 303, endPoint x: 326, endPoint y: 312, distance: 45.9
click at [281, 318] on label "No" at bounding box center [284, 323] width 18 height 11
click at [281, 318] on input "No" at bounding box center [278, 323] width 6 height 11
radio input "true"
click at [561, 355] on input "Submit feedback" at bounding box center [578, 362] width 61 height 15
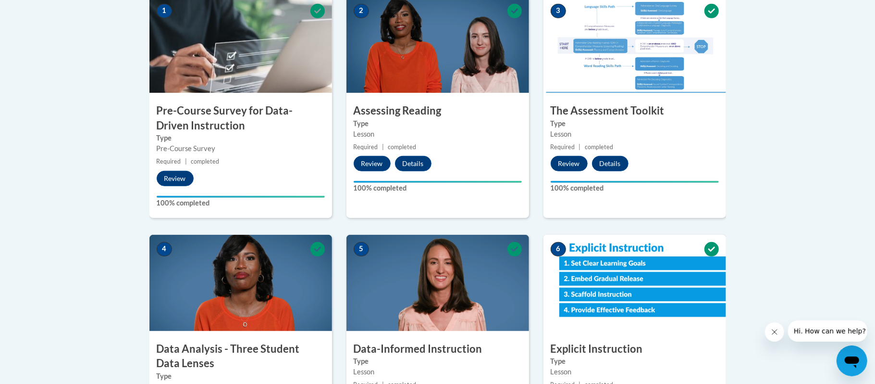
scroll to position [130, 0]
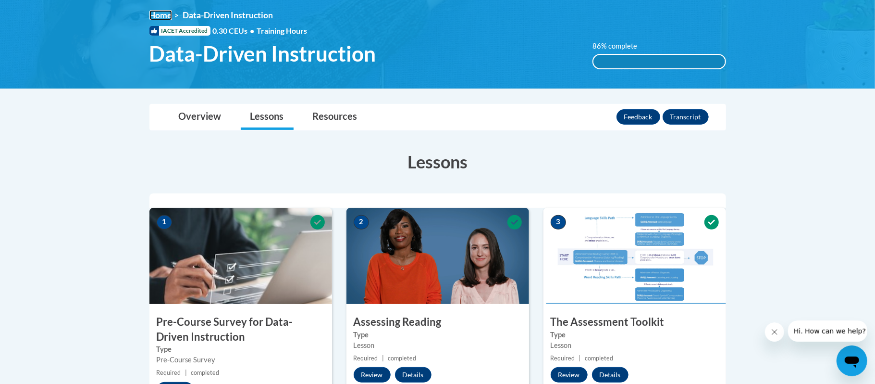
click at [169, 15] on link "Home" at bounding box center [161, 15] width 23 height 10
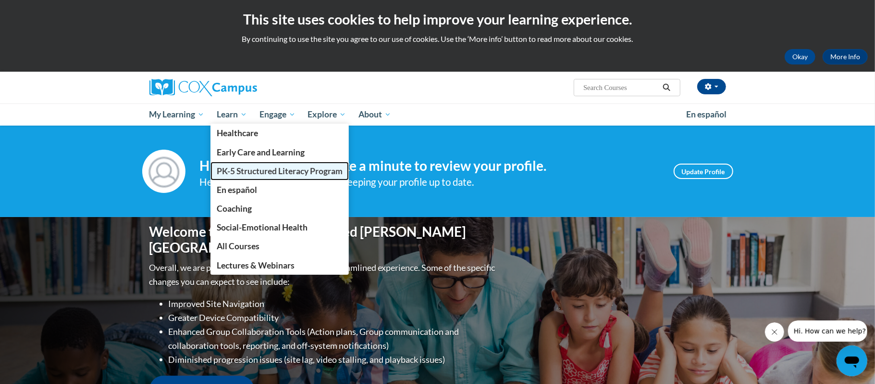
click at [231, 167] on span "PK-5 Structured Literacy Program" at bounding box center [280, 171] width 126 height 10
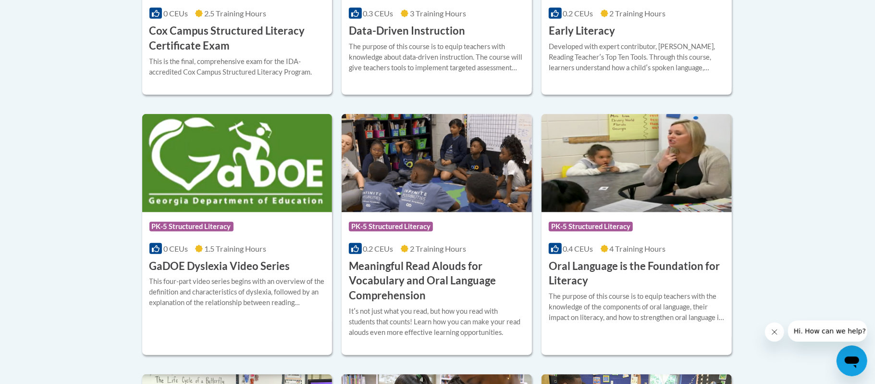
scroll to position [566, 0]
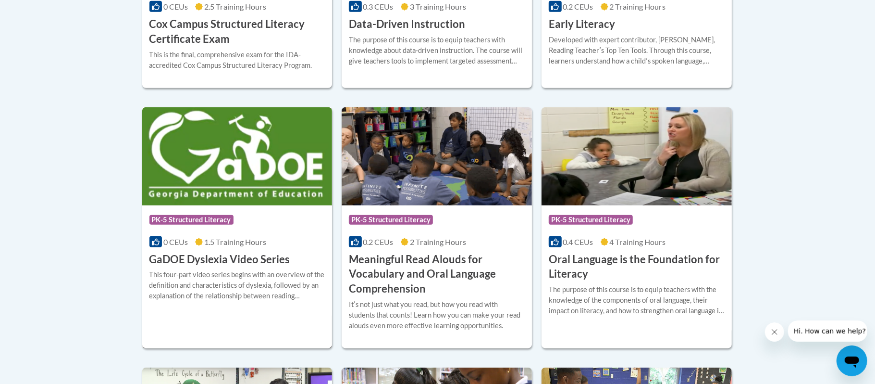
click at [243, 167] on img at bounding box center [237, 156] width 190 height 98
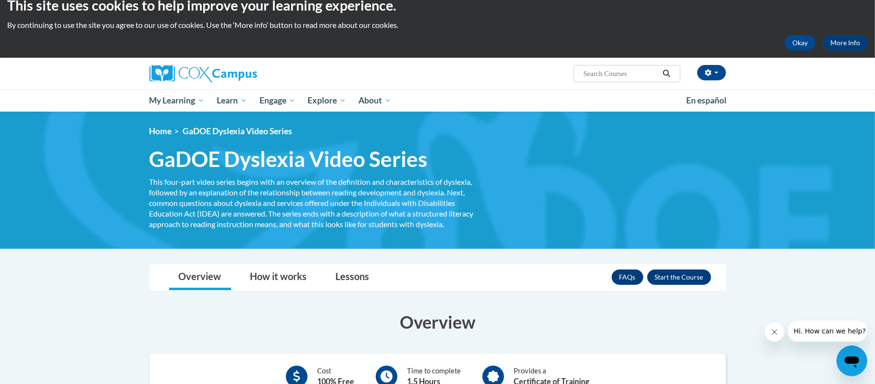
scroll to position [37, 0]
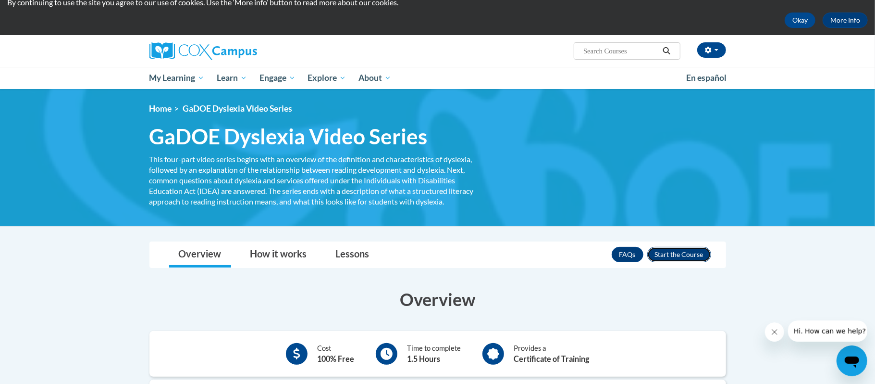
click at [678, 253] on button "Enroll" at bounding box center [680, 254] width 64 height 15
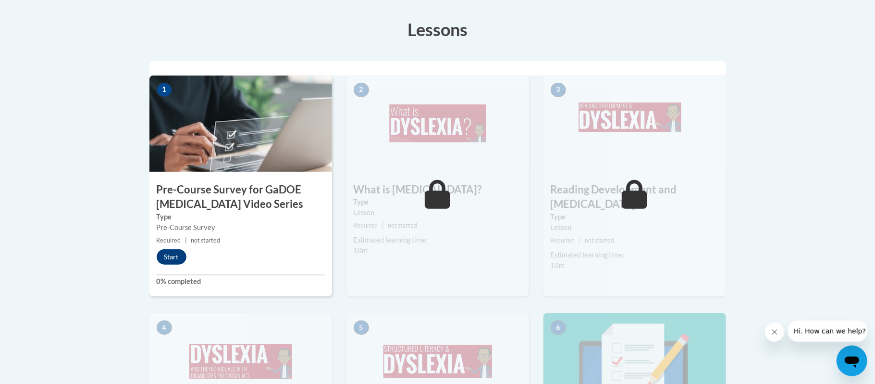
scroll to position [297, 0]
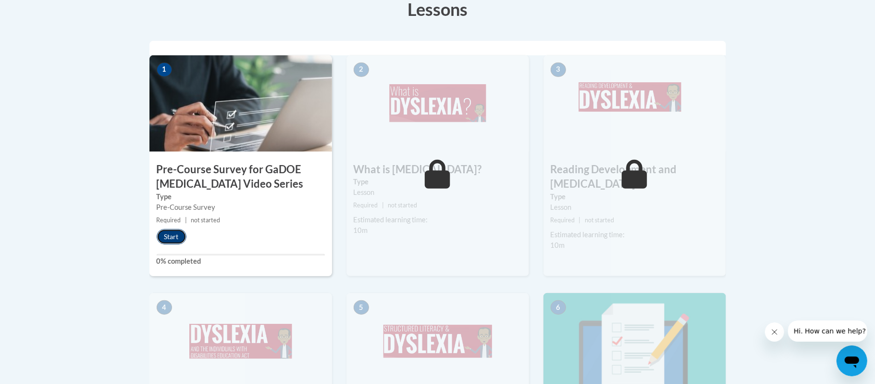
click at [183, 234] on button "Start" at bounding box center [172, 236] width 30 height 15
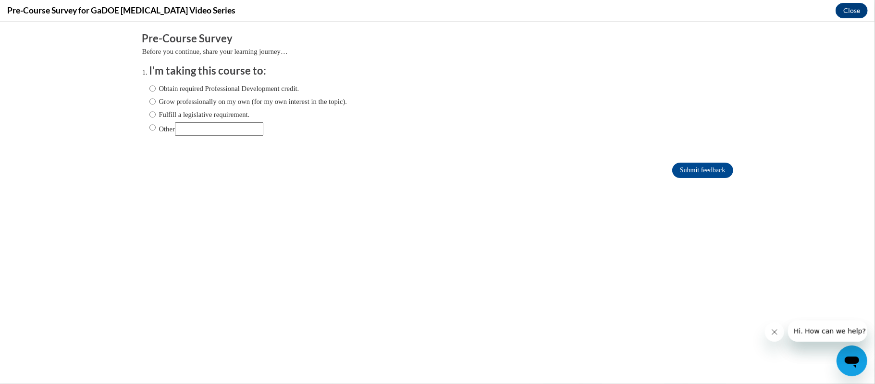
scroll to position [0, 0]
click at [153, 113] on input "Fulfill a legislative requirement." at bounding box center [153, 114] width 6 height 11
radio input "true"
click at [690, 174] on input "Submit feedback" at bounding box center [703, 169] width 61 height 15
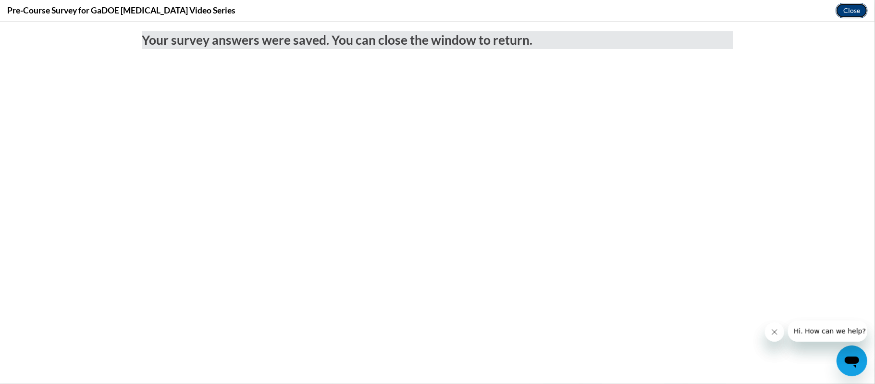
click at [854, 6] on button "Close" at bounding box center [852, 10] width 32 height 15
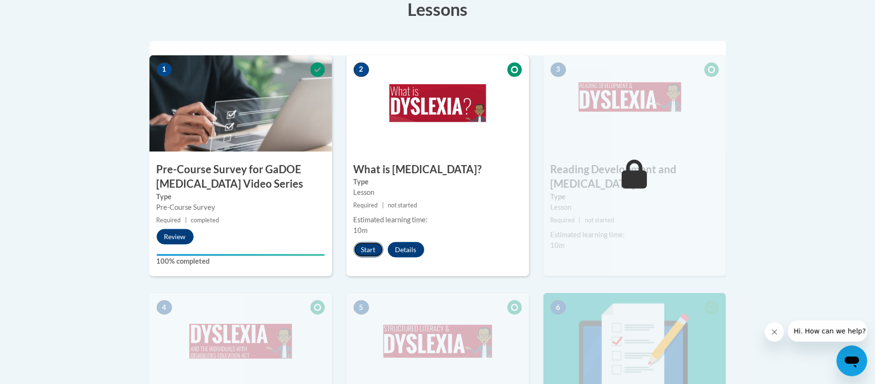
click at [359, 246] on button "Start" at bounding box center [369, 249] width 30 height 15
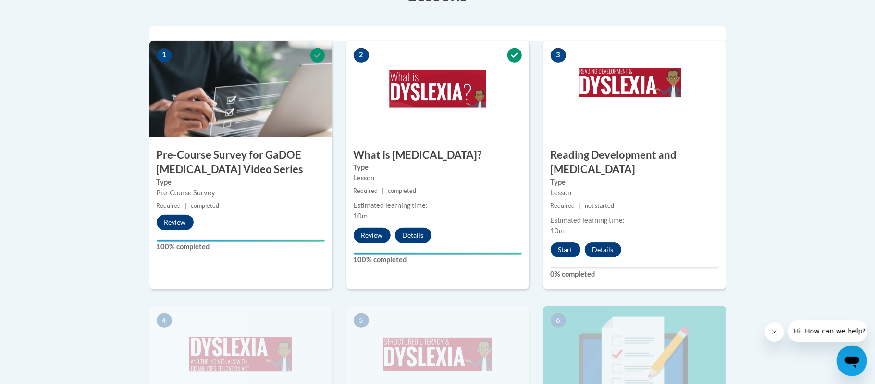
scroll to position [327, 0]
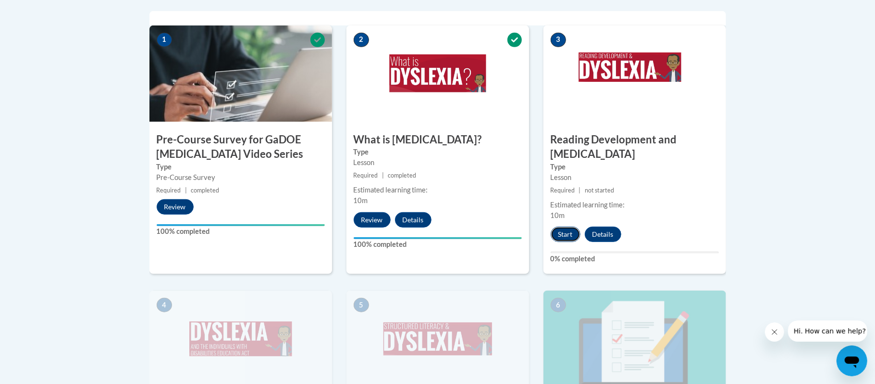
click at [570, 226] on button "Start" at bounding box center [566, 233] width 30 height 15
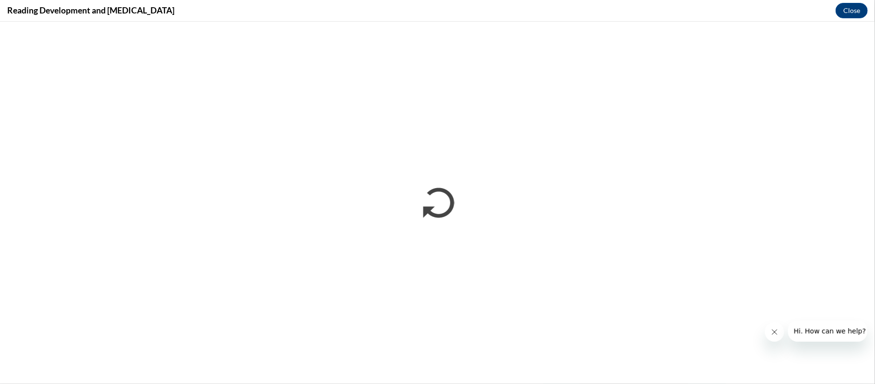
scroll to position [0, 0]
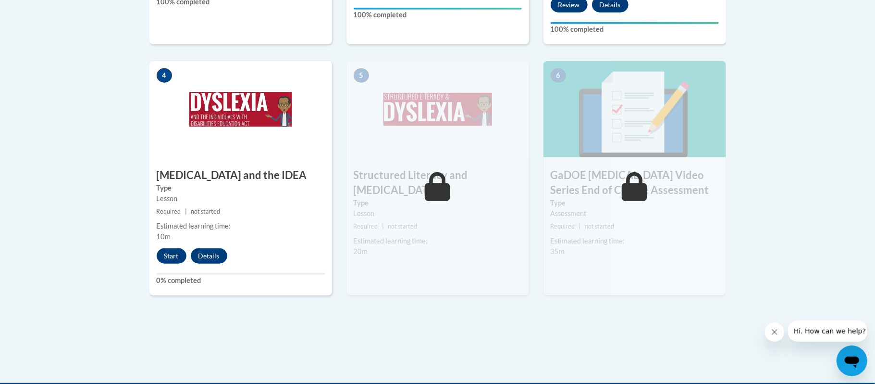
scroll to position [558, 0]
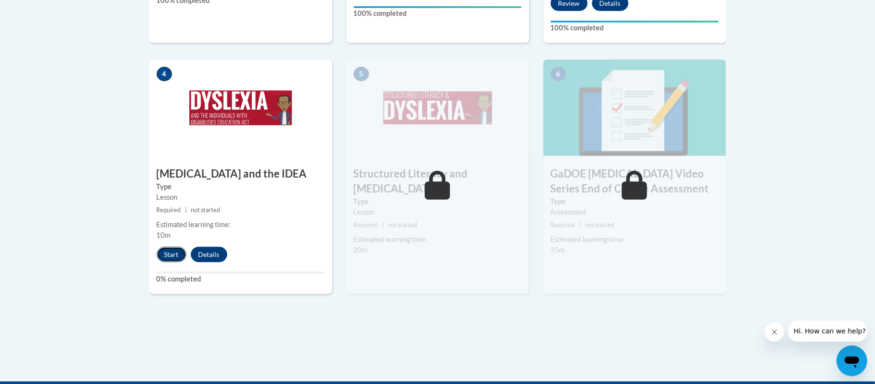
click at [172, 247] on button "Start" at bounding box center [172, 254] width 30 height 15
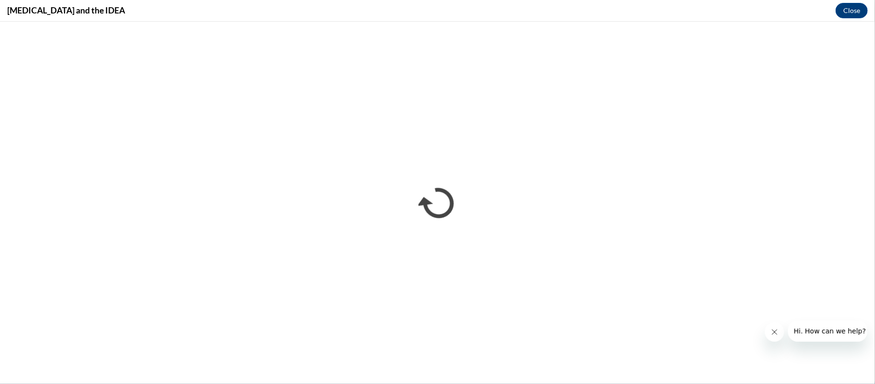
scroll to position [0, 0]
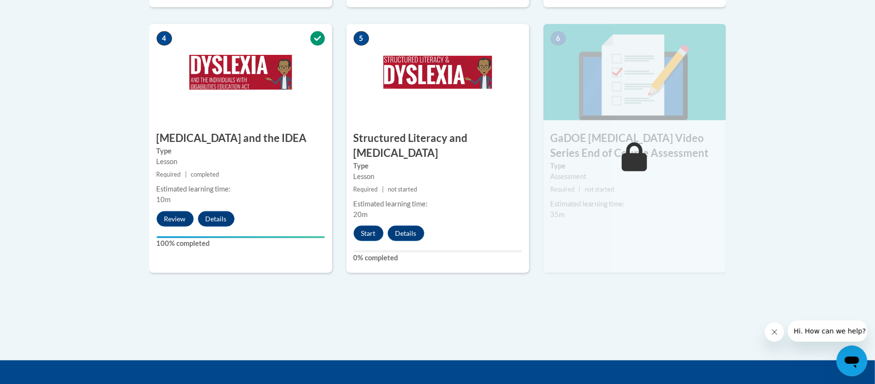
scroll to position [611, 0]
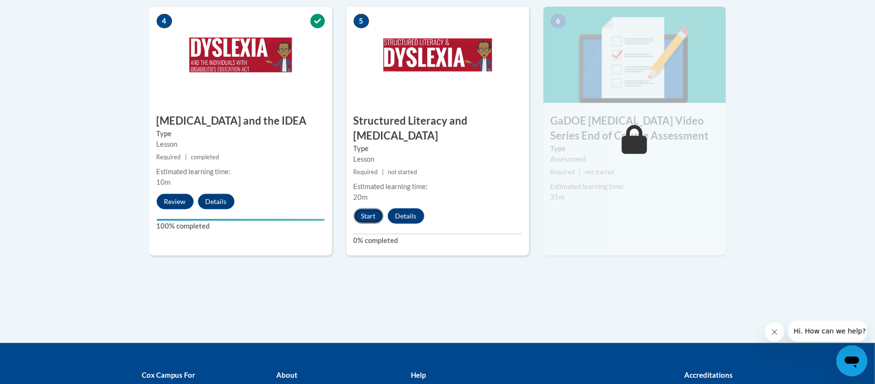
click at [370, 208] on button "Start" at bounding box center [369, 215] width 30 height 15
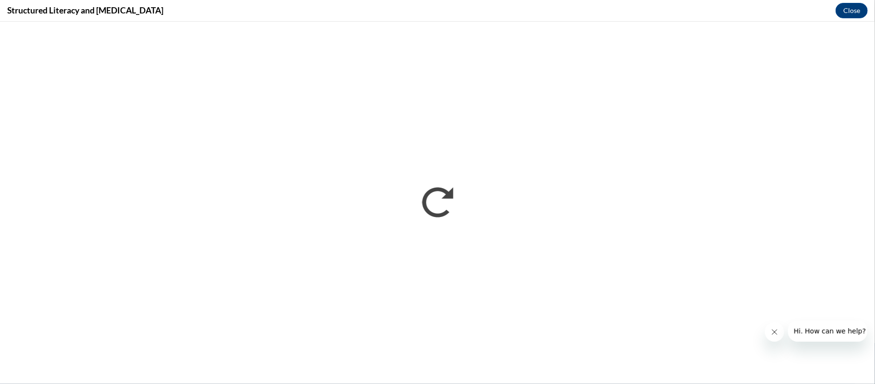
scroll to position [0, 0]
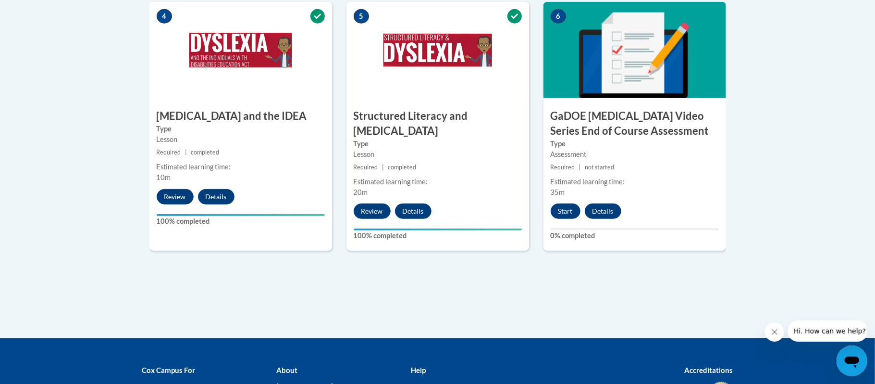
scroll to position [631, 0]
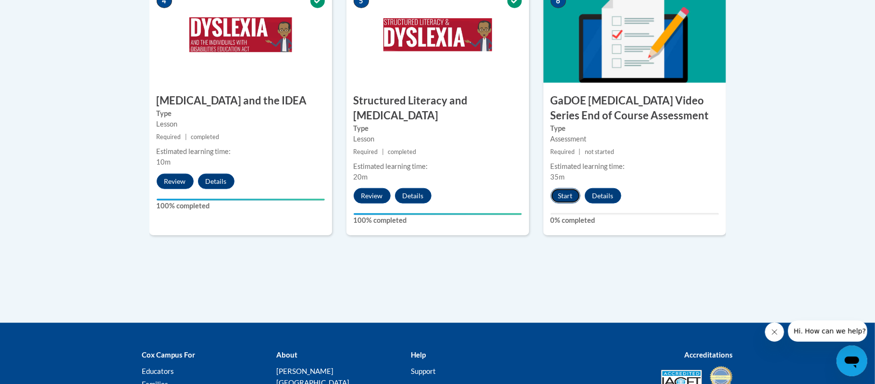
click at [560, 188] on button "Start" at bounding box center [566, 195] width 30 height 15
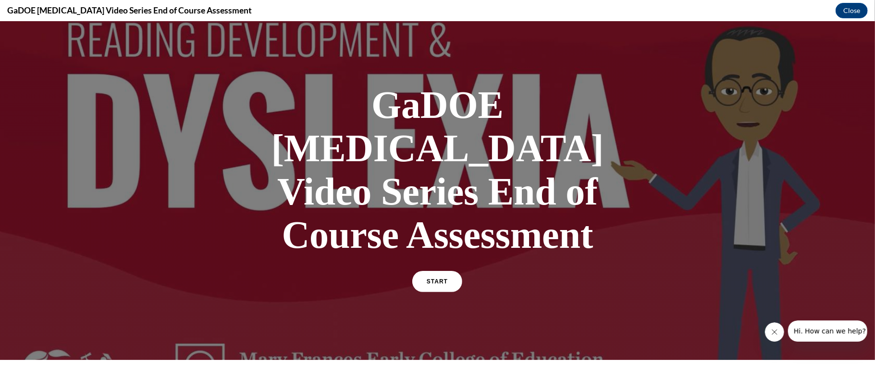
scroll to position [13, 0]
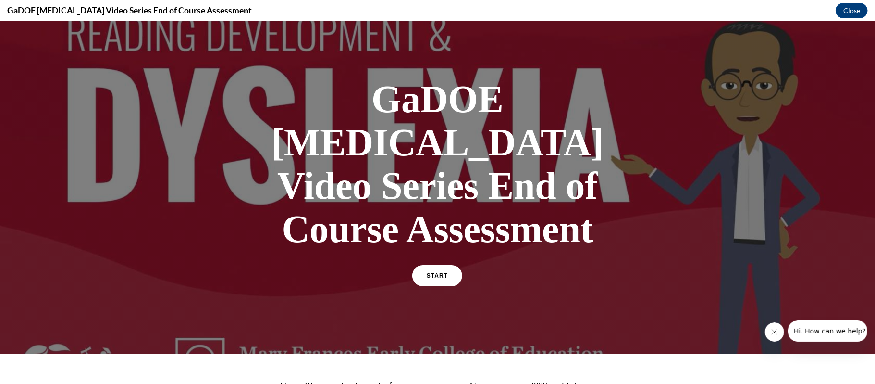
click at [441, 217] on div "GaDOE Dyslexia Video Series End of Course Assessment START" at bounding box center [438, 180] width 337 height 226
click at [444, 272] on span "START" at bounding box center [437, 275] width 22 height 7
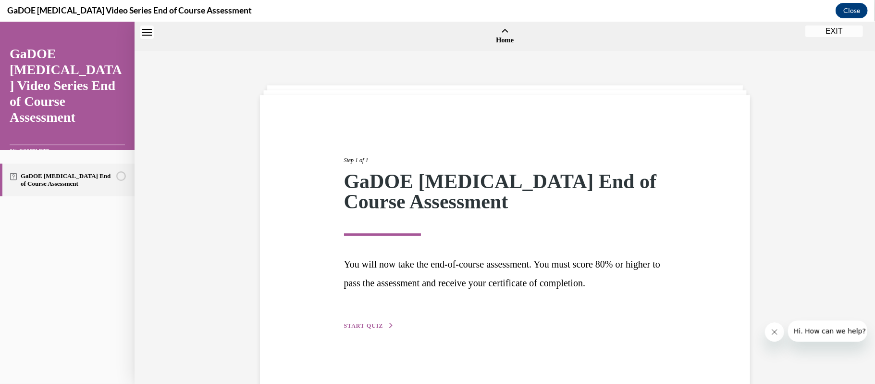
scroll to position [30, 0]
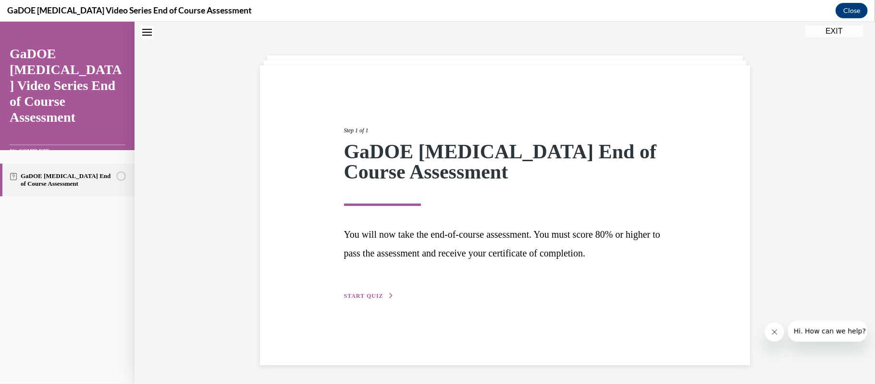
click at [377, 294] on span "START QUIZ" at bounding box center [363, 295] width 39 height 7
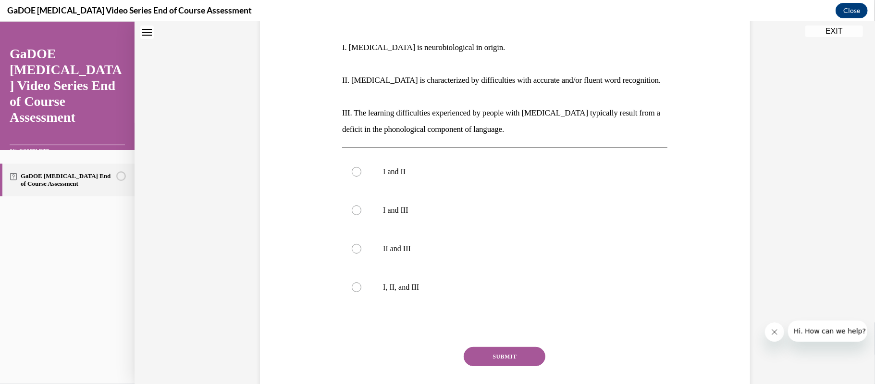
scroll to position [198, 0]
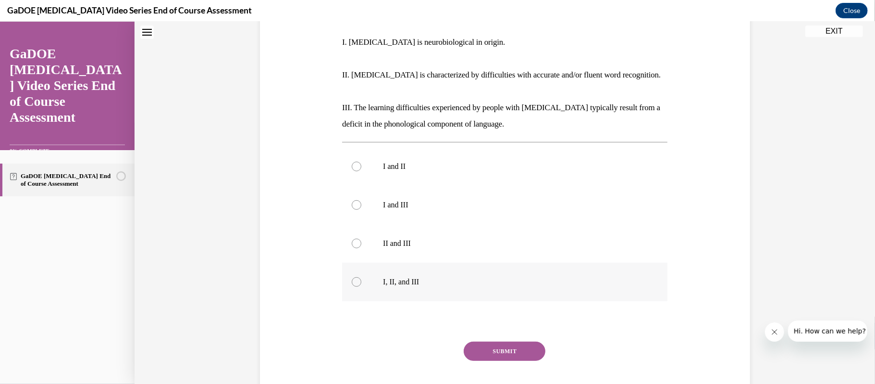
click at [360, 276] on div at bounding box center [357, 281] width 10 height 10
click at [360, 276] on input "I, II, and III" at bounding box center [357, 281] width 10 height 10
radio input "true"
click at [506, 341] on button "SUBMIT" at bounding box center [505, 350] width 82 height 19
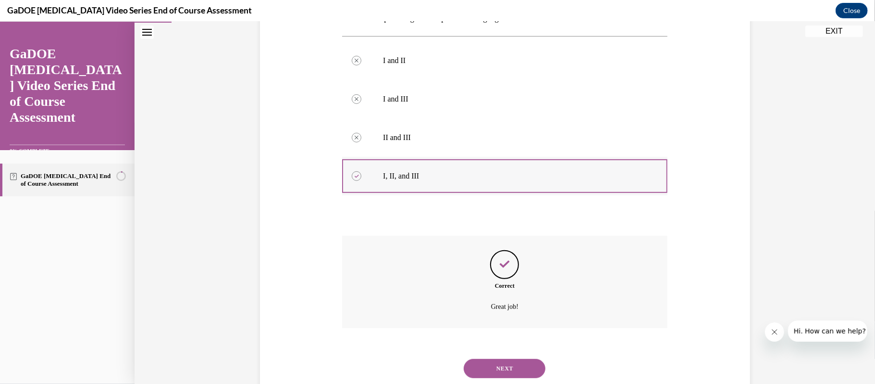
scroll to position [315, 0]
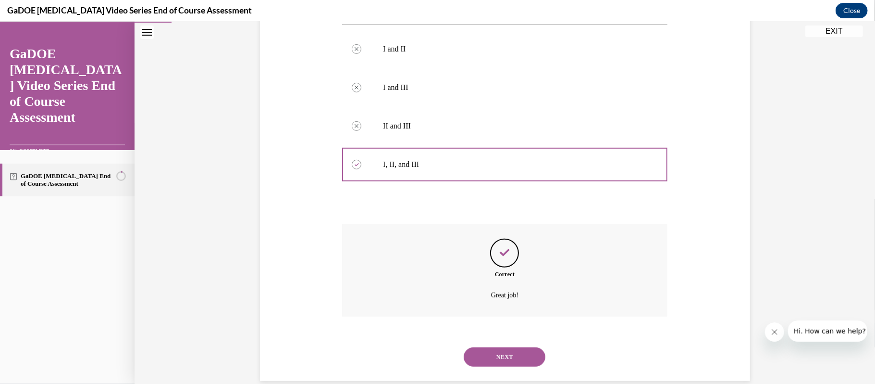
click at [518, 347] on button "NEXT" at bounding box center [505, 356] width 82 height 19
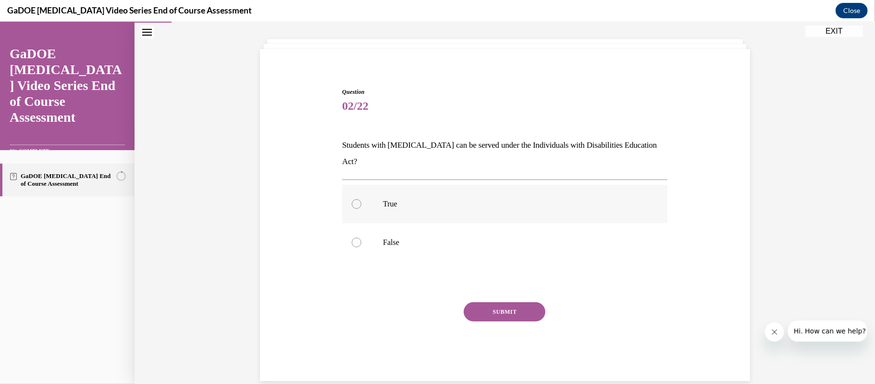
click at [360, 199] on div at bounding box center [357, 204] width 10 height 10
click at [360, 199] on input "True" at bounding box center [357, 204] width 10 height 10
radio input "true"
click at [516, 301] on button "SUBMIT" at bounding box center [505, 310] width 82 height 19
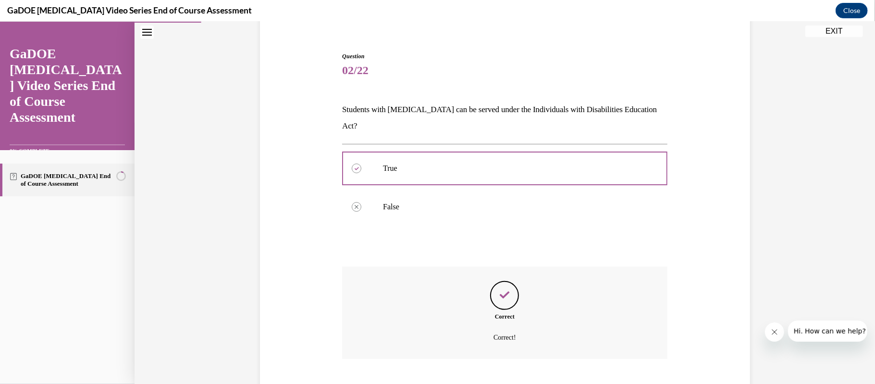
scroll to position [124, 0]
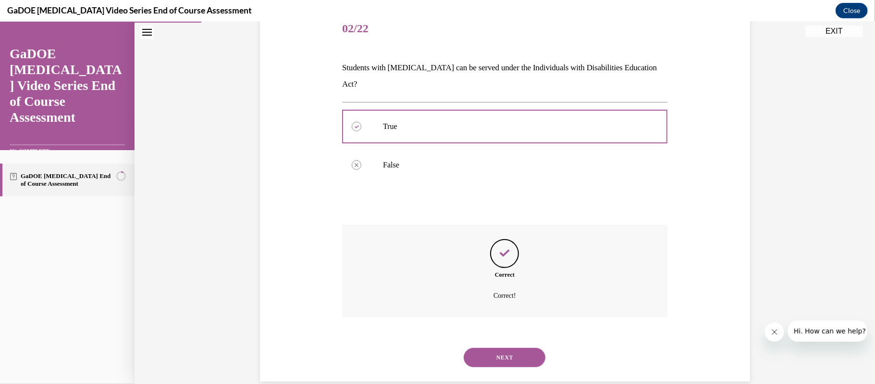
click at [505, 347] on button "NEXT" at bounding box center [505, 356] width 82 height 19
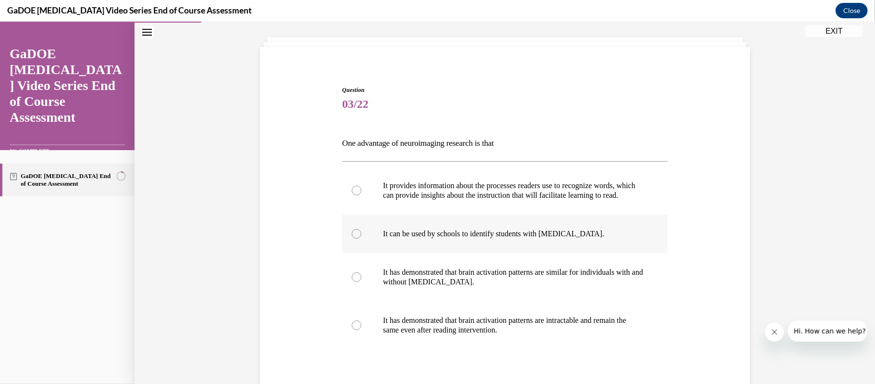
scroll to position [49, 0]
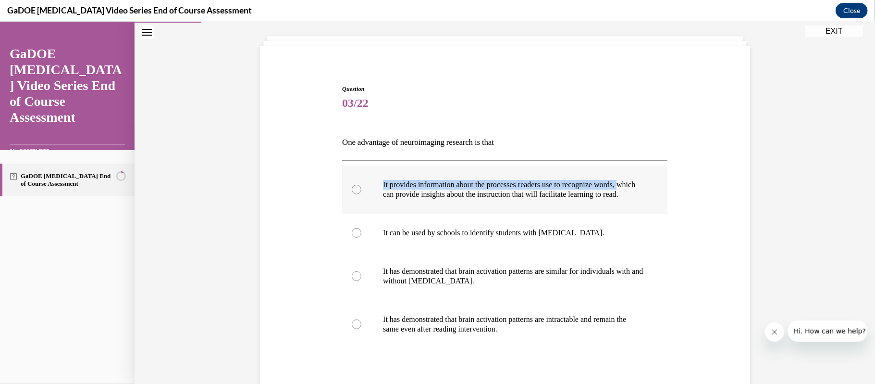
click at [362, 193] on label "It provides information about the processes readers use to recognize words, whi…" at bounding box center [504, 189] width 325 height 48
click at [350, 195] on label "It provides information about the processes readers use to recognize words, whi…" at bounding box center [504, 189] width 325 height 48
click at [352, 194] on input "It provides information about the processes readers use to recognize words, whi…" at bounding box center [357, 189] width 10 height 10
radio input "true"
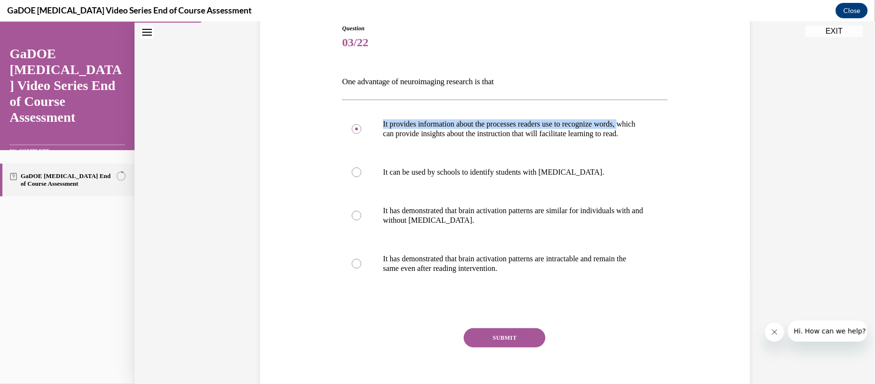
scroll to position [110, 0]
click at [520, 346] on button "SUBMIT" at bounding box center [505, 336] width 82 height 19
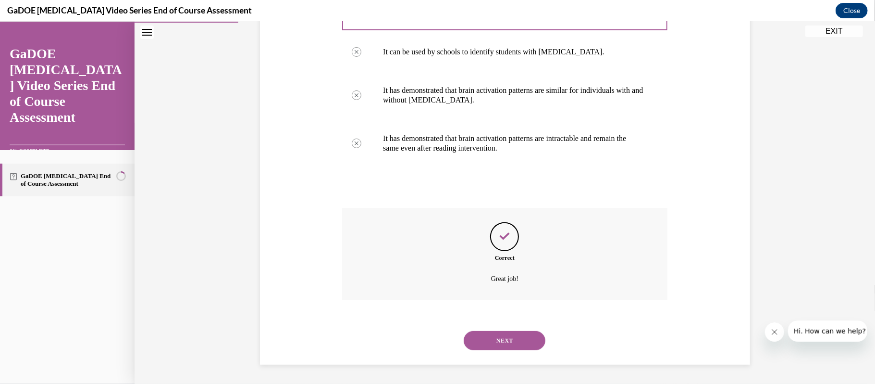
scroll to position [239, 0]
click at [518, 345] on button "NEXT" at bounding box center [505, 339] width 82 height 19
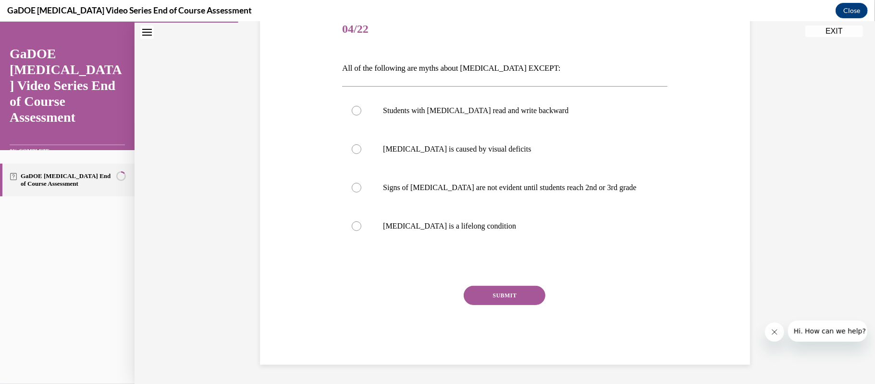
scroll to position [107, 0]
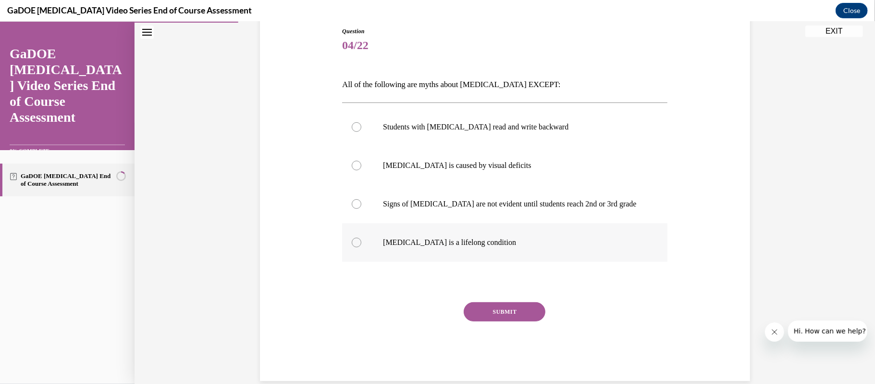
click at [358, 239] on div at bounding box center [357, 242] width 10 height 10
click at [358, 239] on input "Dyslexia is a lifelong condition" at bounding box center [357, 242] width 10 height 10
radio input "true"
click at [521, 310] on button "SUBMIT" at bounding box center [505, 310] width 82 height 19
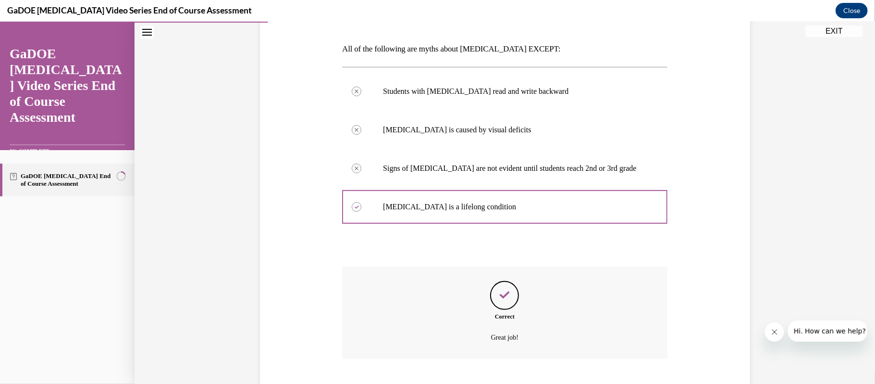
scroll to position [200, 0]
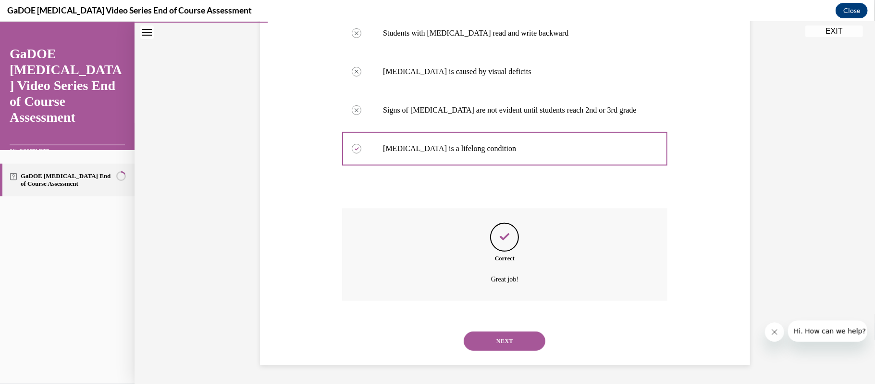
click at [524, 340] on button "NEXT" at bounding box center [505, 340] width 82 height 19
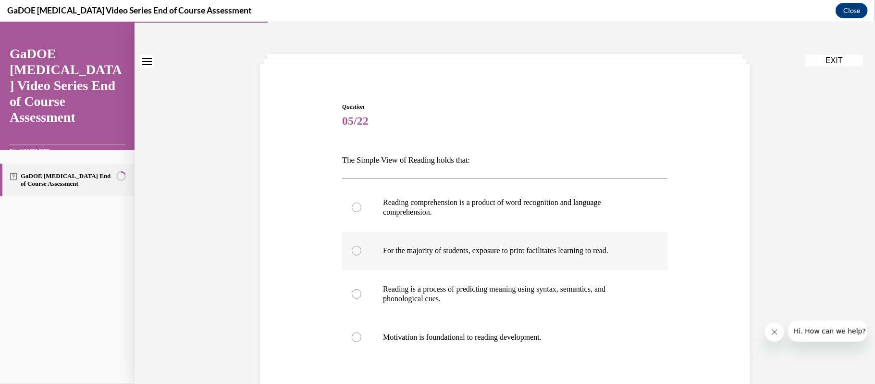
scroll to position [35, 0]
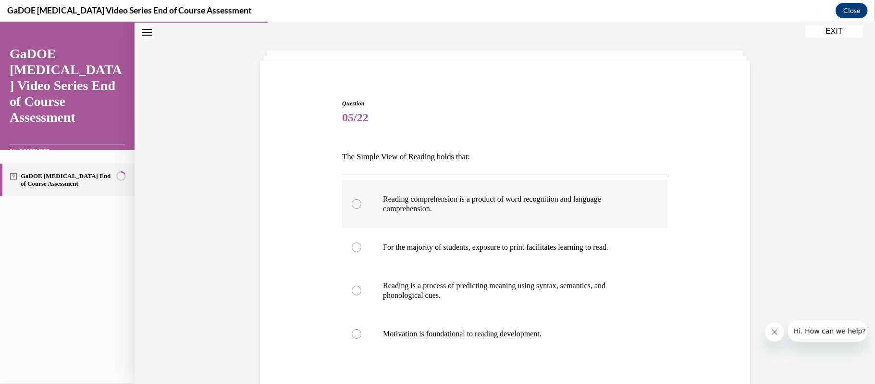
click at [356, 204] on div at bounding box center [357, 204] width 10 height 10
click at [356, 204] on input "Reading comprehension is a product of word recognition and language comprehensi…" at bounding box center [357, 204] width 10 height 10
radio input "true"
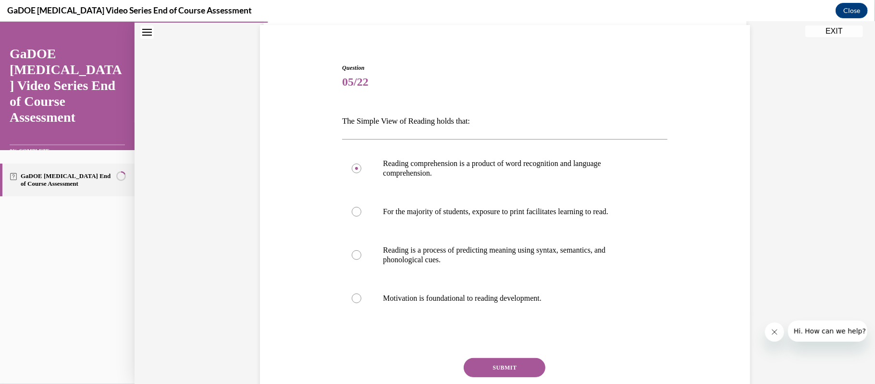
click at [516, 360] on button "SUBMIT" at bounding box center [505, 366] width 82 height 19
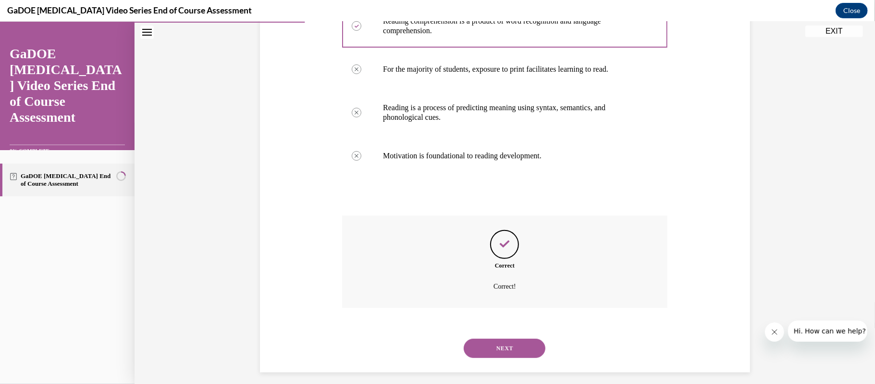
scroll to position [220, 0]
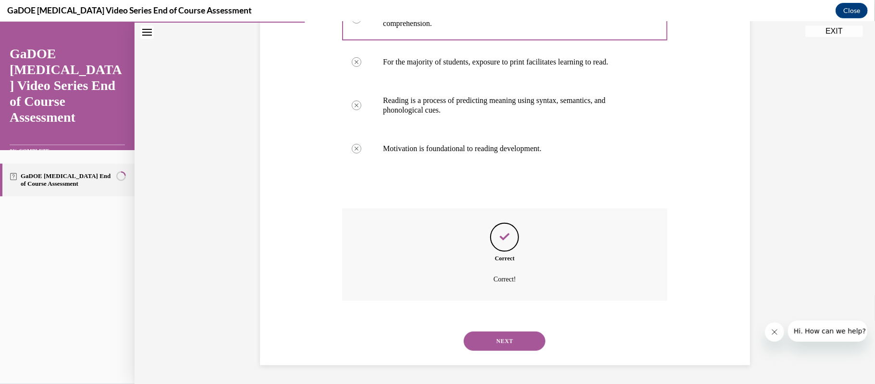
click at [516, 344] on button "NEXT" at bounding box center [505, 340] width 82 height 19
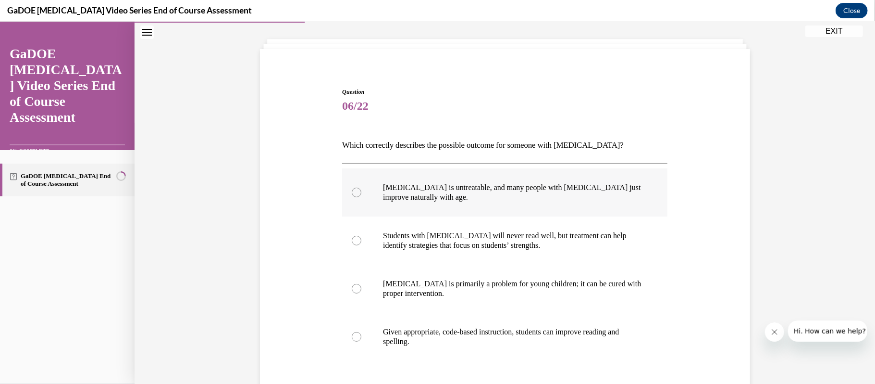
scroll to position [48, 0]
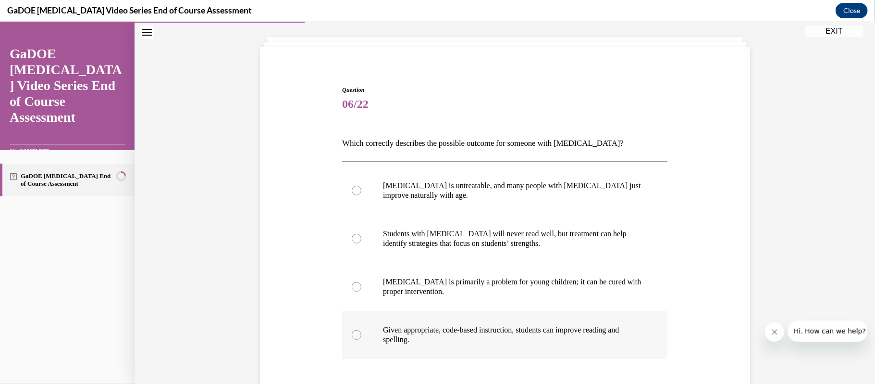
click at [354, 335] on div at bounding box center [357, 334] width 10 height 10
click at [354, 335] on input "Given appropriate, code-based instruction, students can improve reading and spe…" at bounding box center [357, 334] width 10 height 10
radio input "true"
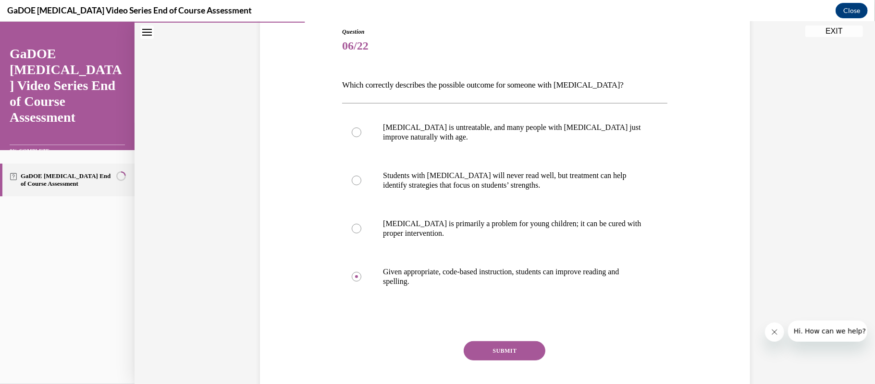
click at [516, 345] on button "SUBMIT" at bounding box center [505, 349] width 82 height 19
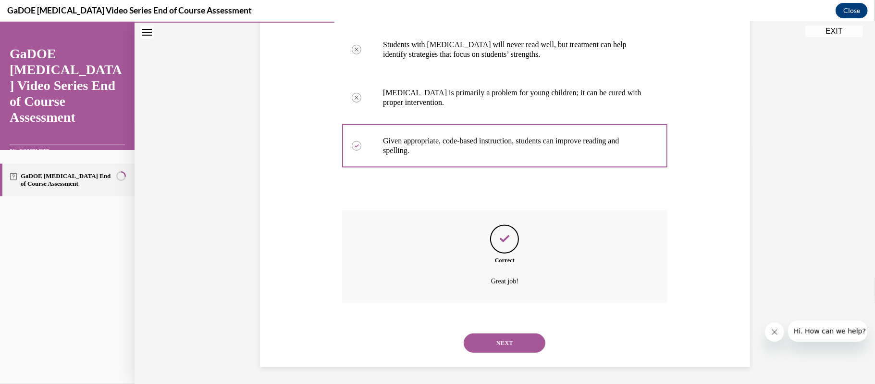
scroll to position [239, 0]
click at [516, 335] on button "NEXT" at bounding box center [505, 340] width 82 height 19
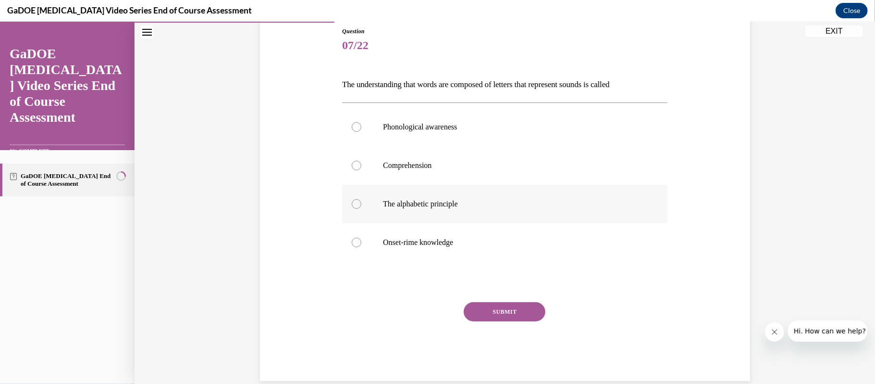
click at [361, 200] on label "The alphabetic principle" at bounding box center [504, 203] width 325 height 38
click at [361, 200] on input "The alphabetic principle" at bounding box center [357, 204] width 10 height 10
radio input "true"
click at [487, 302] on button "SUBMIT" at bounding box center [505, 310] width 82 height 19
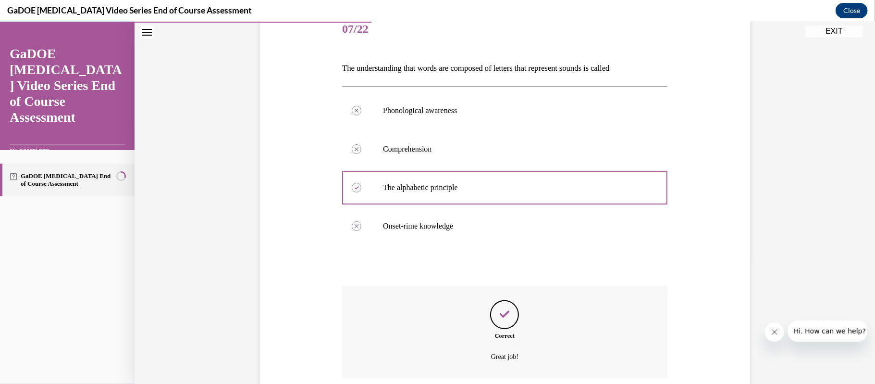
scroll to position [200, 0]
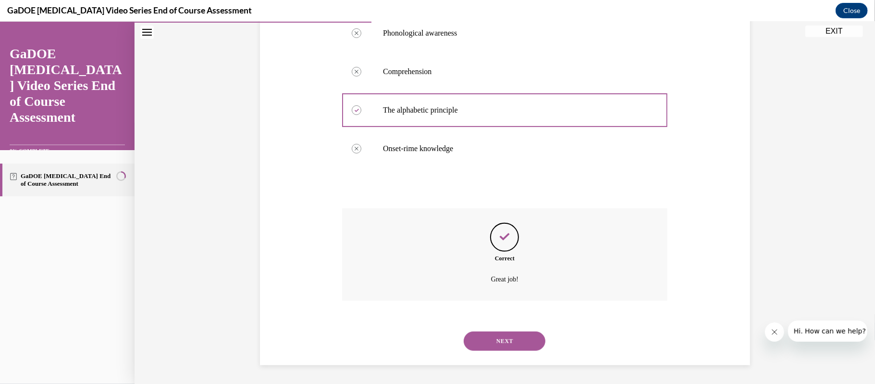
click at [500, 336] on button "NEXT" at bounding box center [505, 340] width 82 height 19
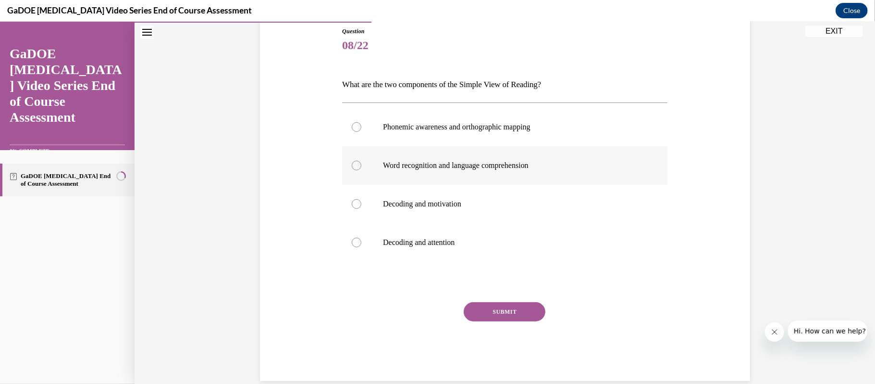
click at [350, 168] on label "Word recognition and language comprehension" at bounding box center [504, 165] width 325 height 38
click at [352, 168] on input "Word recognition and language comprehension" at bounding box center [357, 165] width 10 height 10
radio input "true"
click at [485, 309] on button "SUBMIT" at bounding box center [505, 310] width 82 height 19
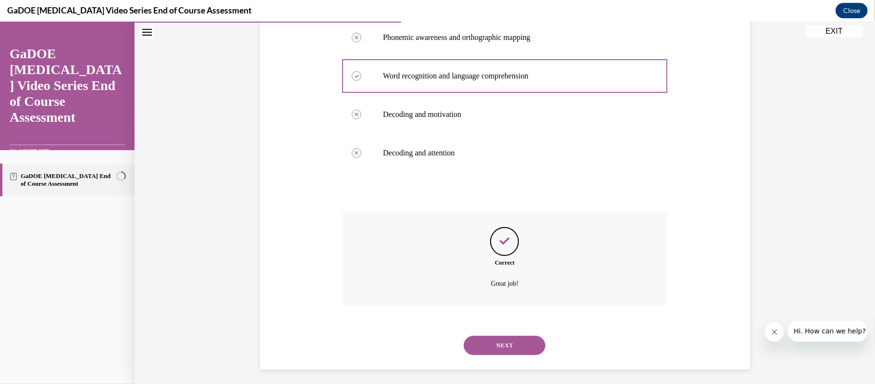
scroll to position [200, 0]
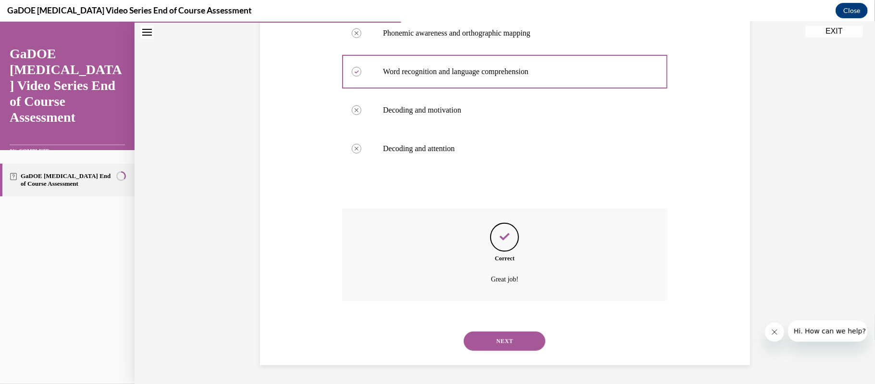
click at [494, 337] on button "NEXT" at bounding box center [505, 340] width 82 height 19
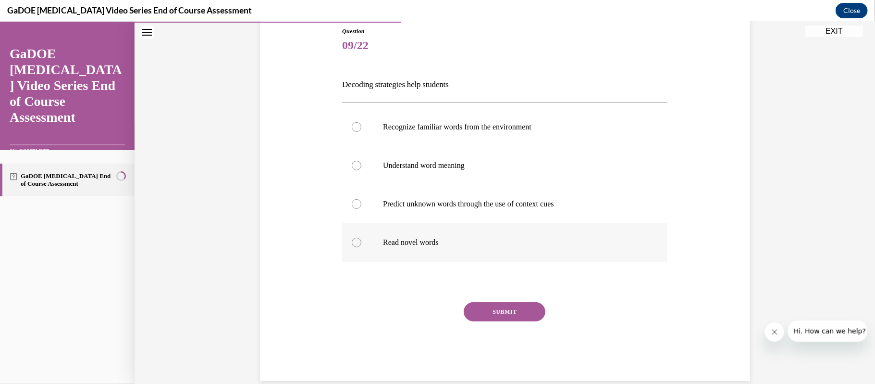
drag, startPoint x: 354, startPoint y: 241, endPoint x: 360, endPoint y: 238, distance: 6.0
click at [354, 239] on div at bounding box center [357, 242] width 10 height 10
click at [354, 239] on input "Read novel words" at bounding box center [357, 242] width 10 height 10
radio input "true"
click at [527, 318] on button "SUBMIT" at bounding box center [505, 310] width 82 height 19
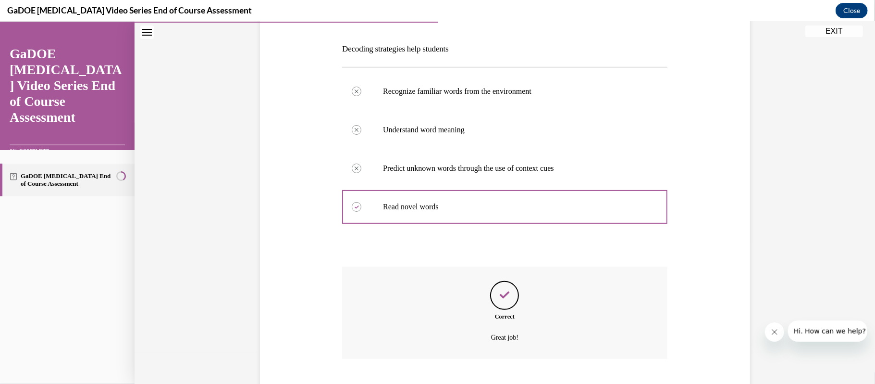
scroll to position [200, 0]
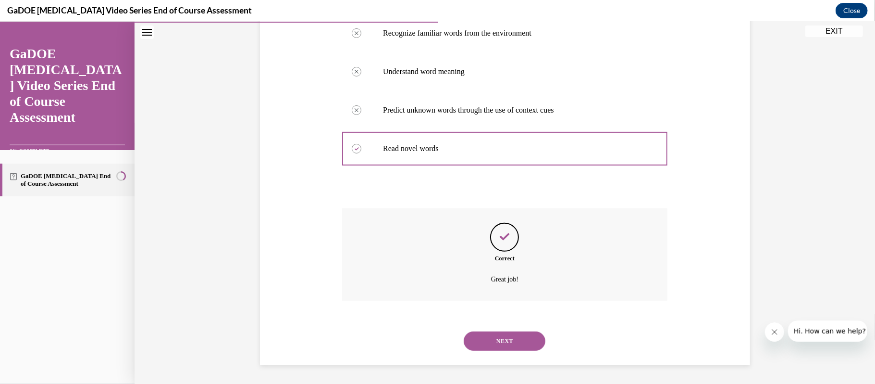
click at [509, 342] on button "NEXT" at bounding box center [505, 340] width 82 height 19
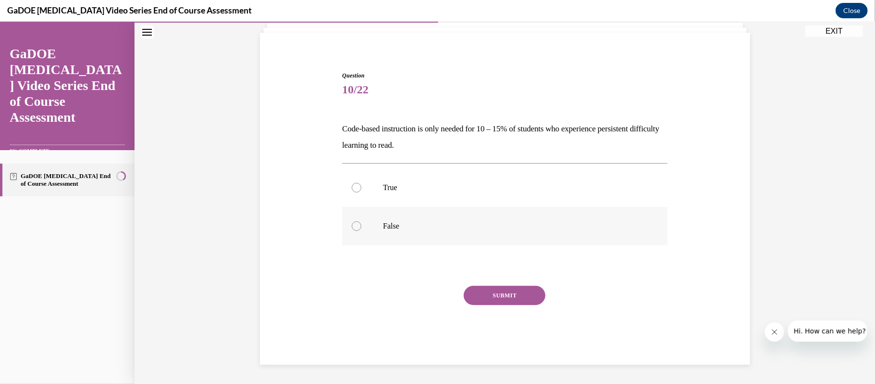
click at [357, 231] on label "False" at bounding box center [504, 225] width 325 height 38
click at [357, 230] on input "False" at bounding box center [357, 226] width 10 height 10
radio input "true"
click at [510, 292] on button "SUBMIT" at bounding box center [505, 294] width 82 height 19
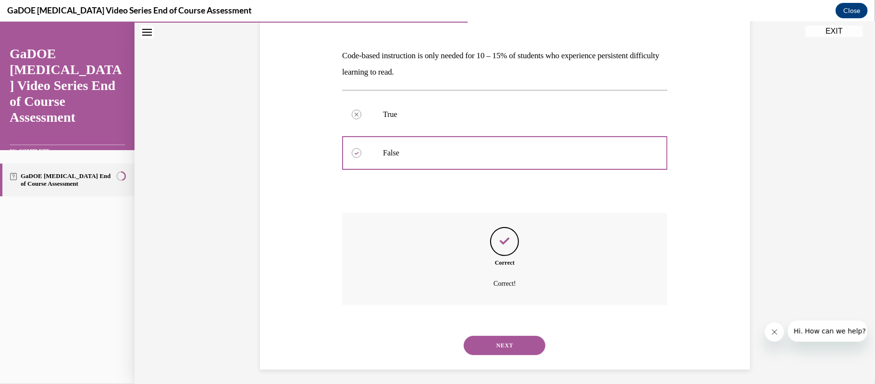
scroll to position [140, 0]
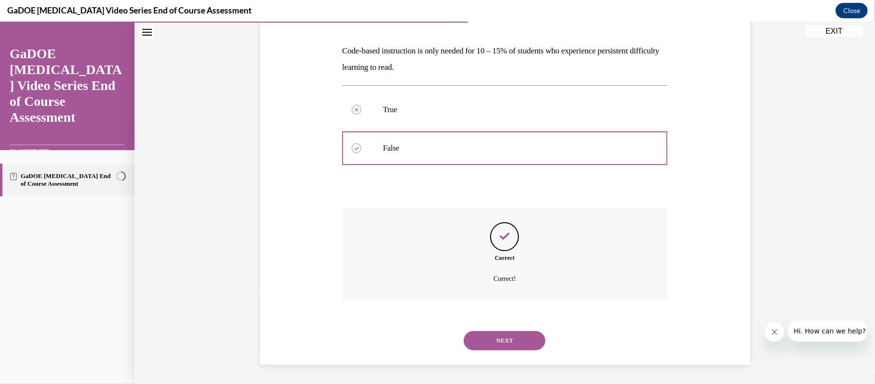
click at [514, 343] on button "NEXT" at bounding box center [505, 339] width 82 height 19
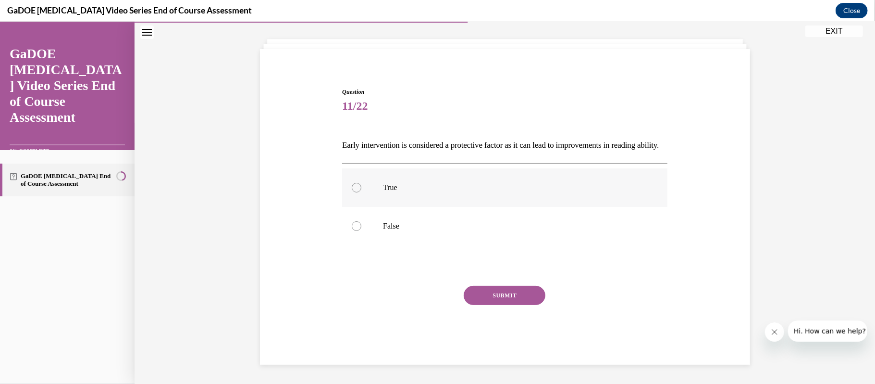
click at [353, 187] on div at bounding box center [357, 187] width 10 height 10
click at [353, 187] on input "True" at bounding box center [357, 187] width 10 height 10
radio input "true"
click at [515, 296] on button "SUBMIT" at bounding box center [505, 294] width 82 height 19
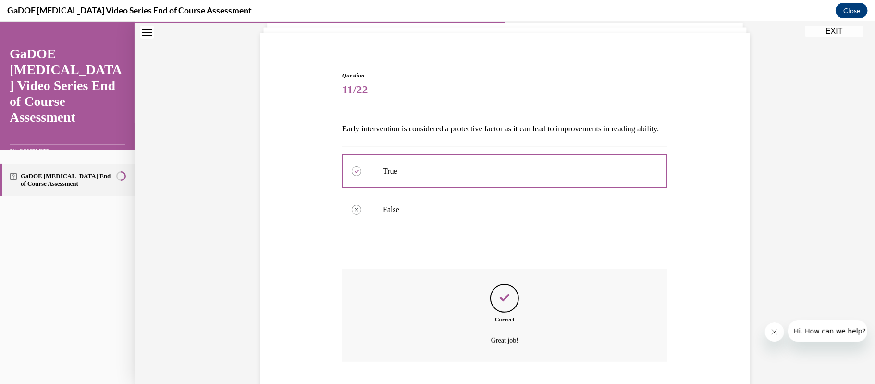
scroll to position [140, 0]
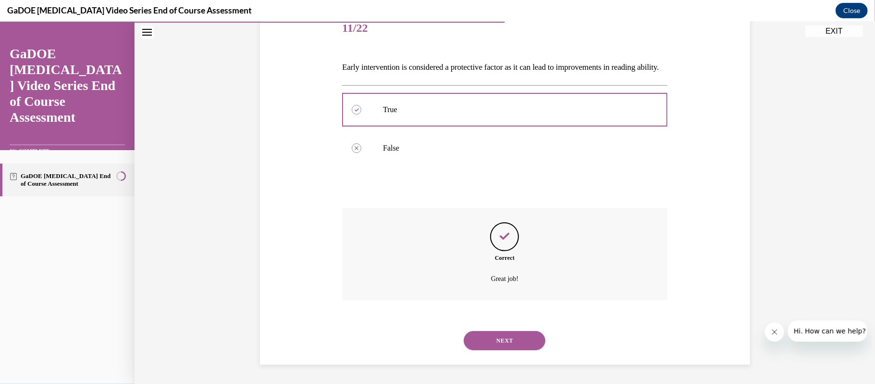
click at [515, 339] on button "NEXT" at bounding box center [505, 339] width 82 height 19
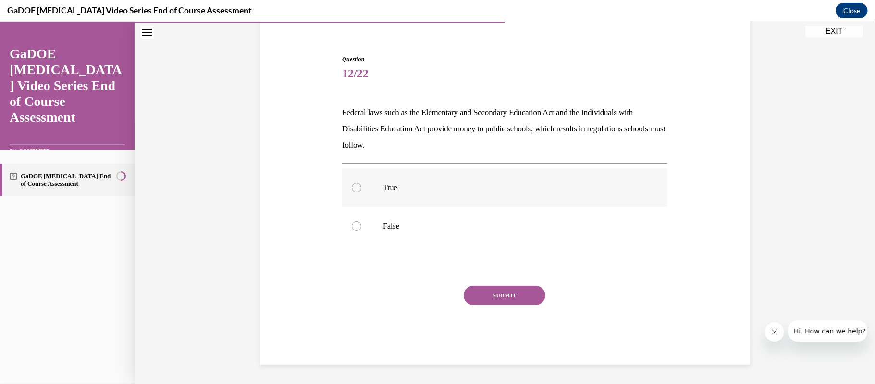
click at [353, 184] on div at bounding box center [357, 187] width 10 height 10
click at [353, 184] on input "True" at bounding box center [357, 187] width 10 height 10
radio input "true"
click at [496, 295] on button "SUBMIT" at bounding box center [505, 294] width 82 height 19
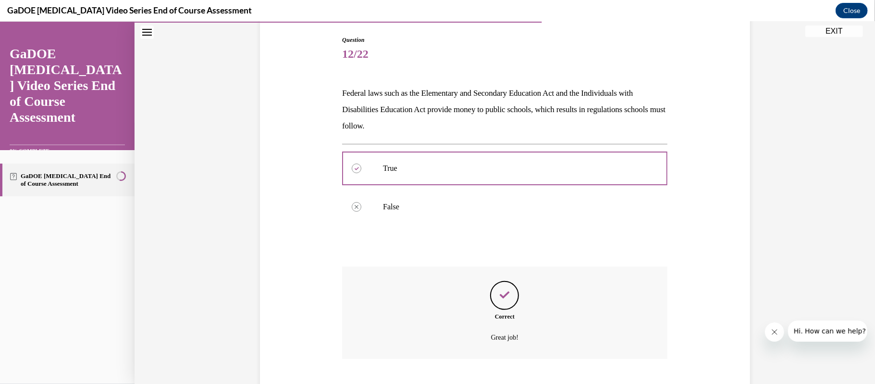
scroll to position [156, 0]
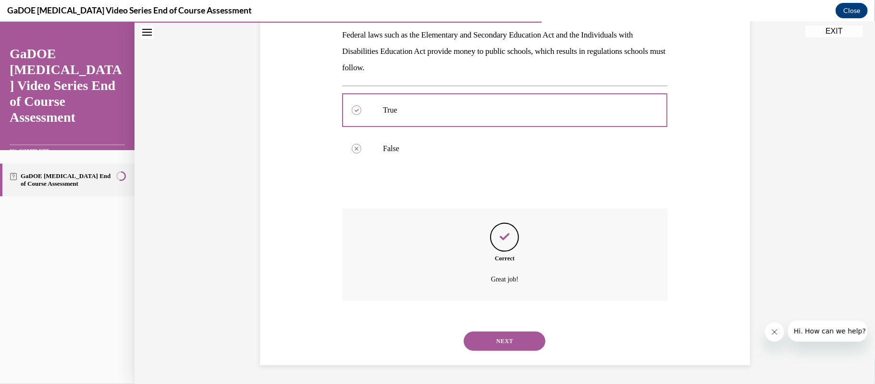
click at [525, 348] on button "NEXT" at bounding box center [505, 340] width 82 height 19
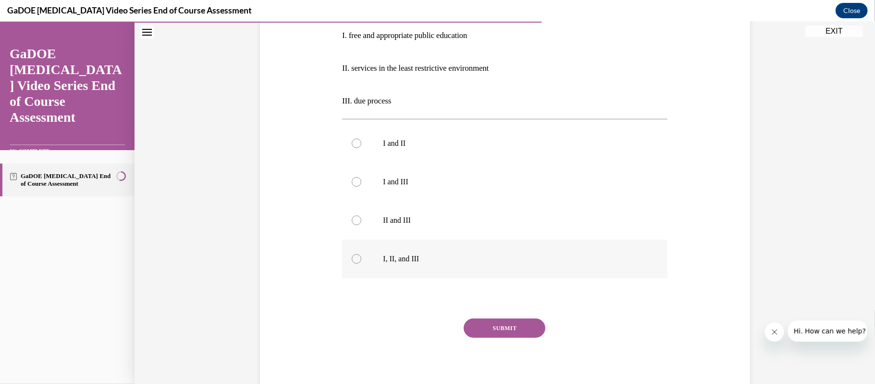
scroll to position [213, 0]
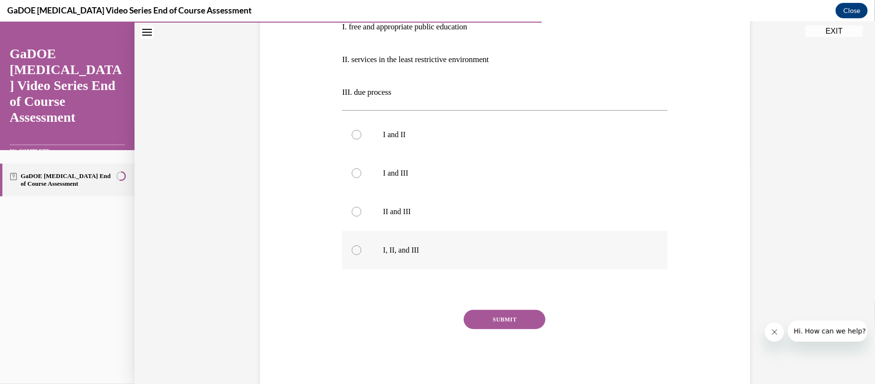
click at [364, 250] on label "I, II, and III" at bounding box center [504, 249] width 325 height 38
click at [362, 250] on input "I, II, and III" at bounding box center [357, 250] width 10 height 10
radio input "true"
click at [495, 312] on button "SUBMIT" at bounding box center [505, 318] width 82 height 19
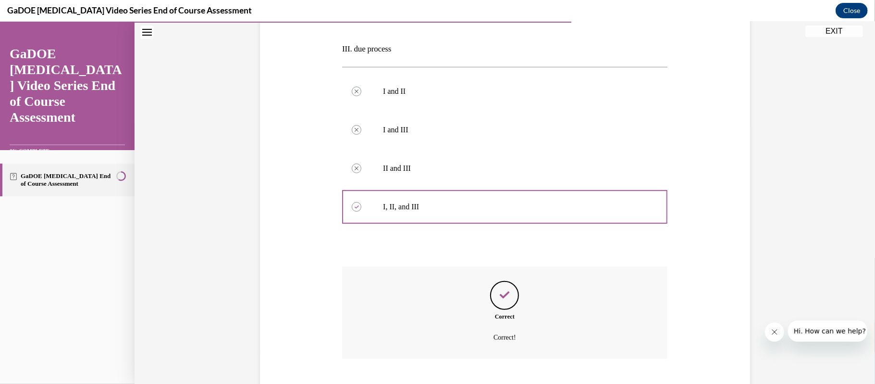
scroll to position [315, 0]
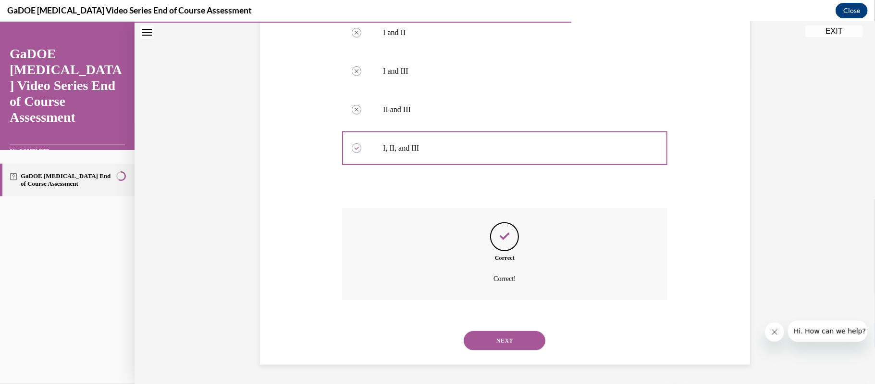
click at [536, 344] on button "NEXT" at bounding box center [505, 339] width 82 height 19
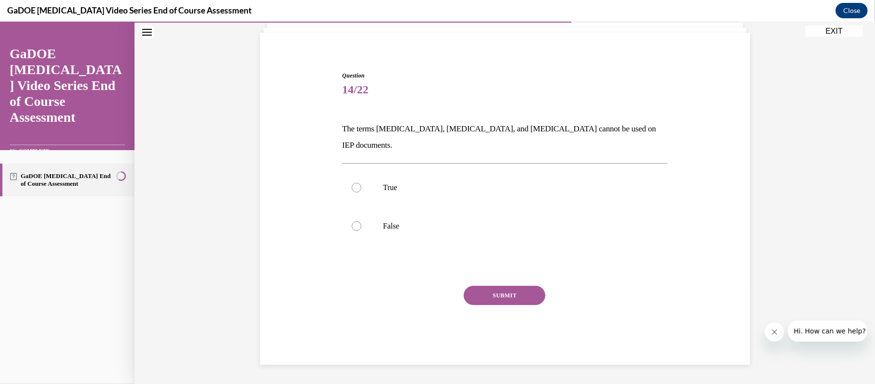
scroll to position [46, 0]
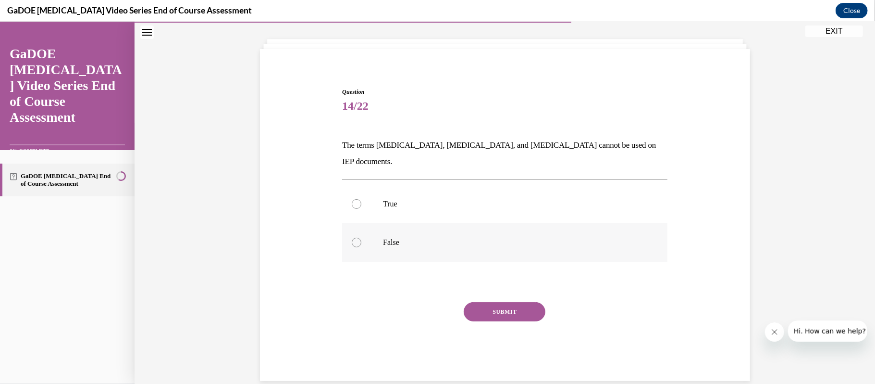
click at [358, 237] on div at bounding box center [357, 242] width 10 height 10
click at [358, 237] on input "False" at bounding box center [357, 242] width 10 height 10
radio input "true"
click at [519, 301] on button "SUBMIT" at bounding box center [505, 310] width 82 height 19
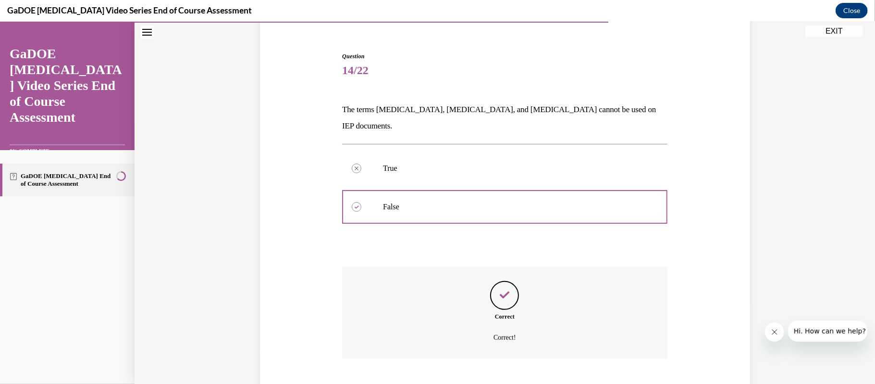
scroll to position [124, 0]
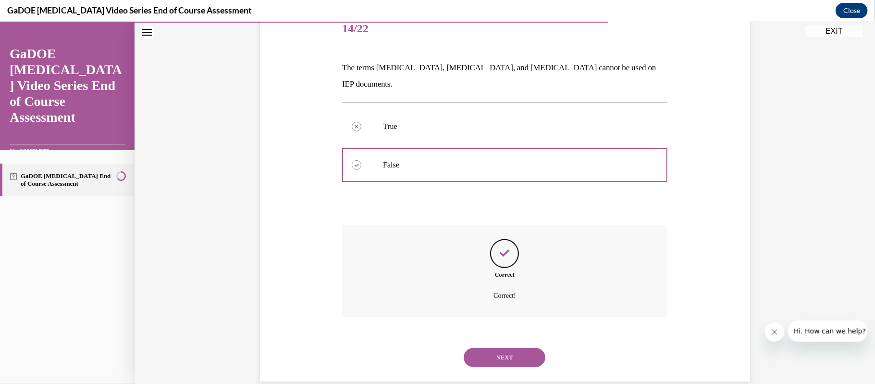
click at [497, 347] on button "NEXT" at bounding box center [505, 356] width 82 height 19
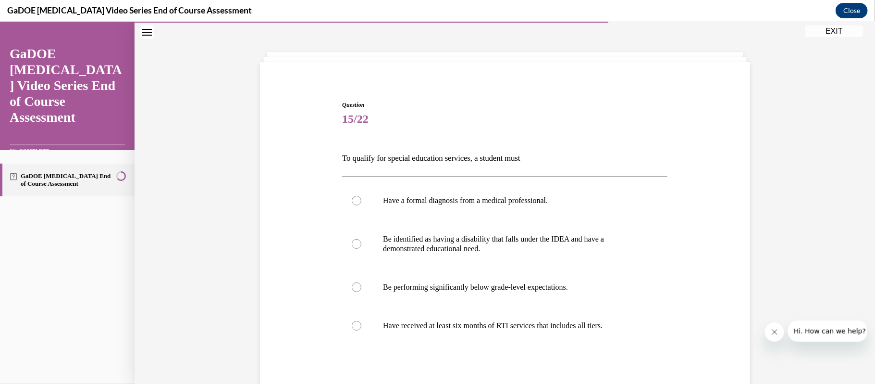
scroll to position [49, 0]
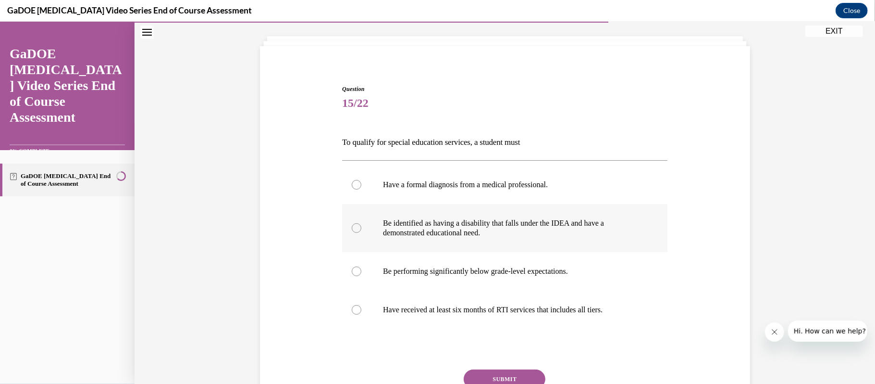
click at [355, 229] on div at bounding box center [357, 228] width 10 height 10
click at [355, 229] on input "Be identified as having a disability that falls under the IDEA and have a demon…" at bounding box center [357, 228] width 10 height 10
radio input "true"
click at [503, 372] on button "SUBMIT" at bounding box center [505, 378] width 82 height 19
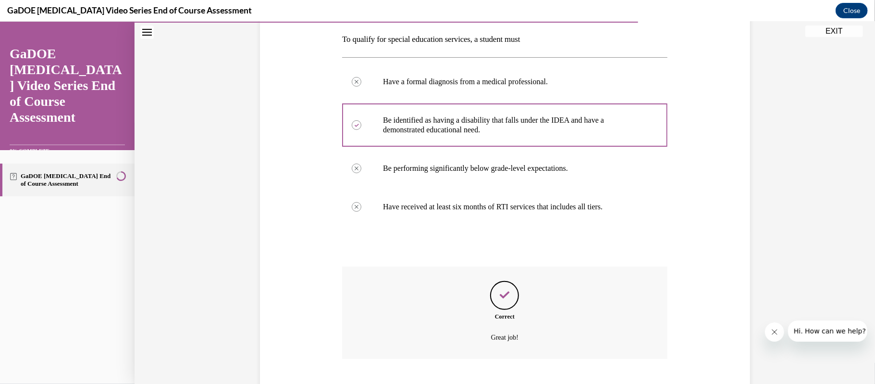
scroll to position [210, 0]
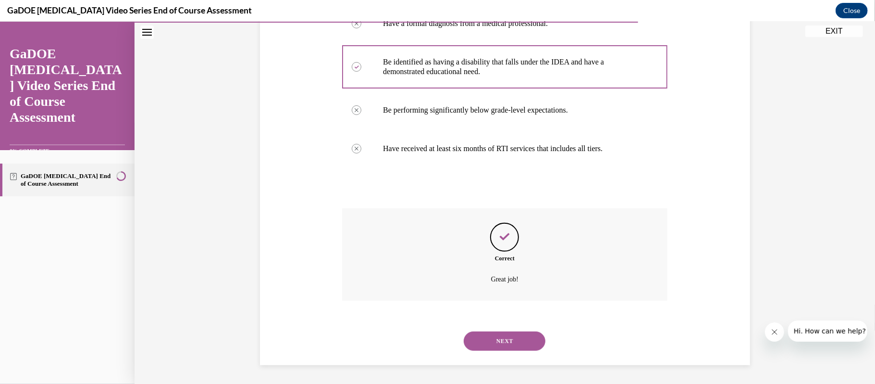
click at [510, 345] on button "NEXT" at bounding box center [505, 340] width 82 height 19
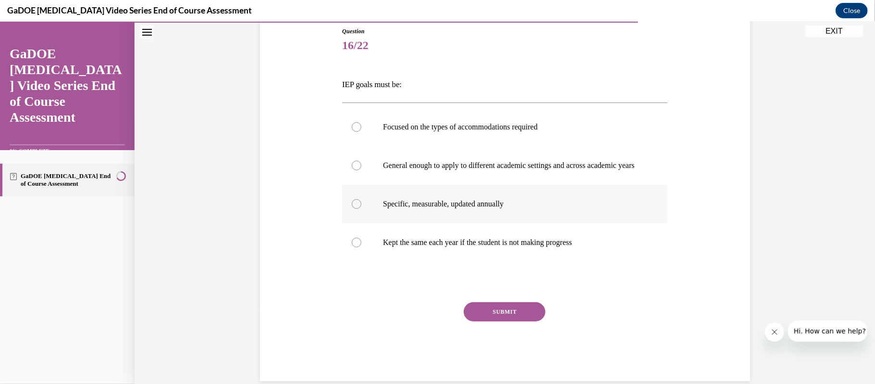
click at [350, 217] on label "Specific, measurable, updated annually" at bounding box center [504, 203] width 325 height 38
click at [352, 208] on input "Specific, measurable, updated annually" at bounding box center [357, 204] width 10 height 10
radio input "true"
click at [511, 321] on button "SUBMIT" at bounding box center [505, 310] width 82 height 19
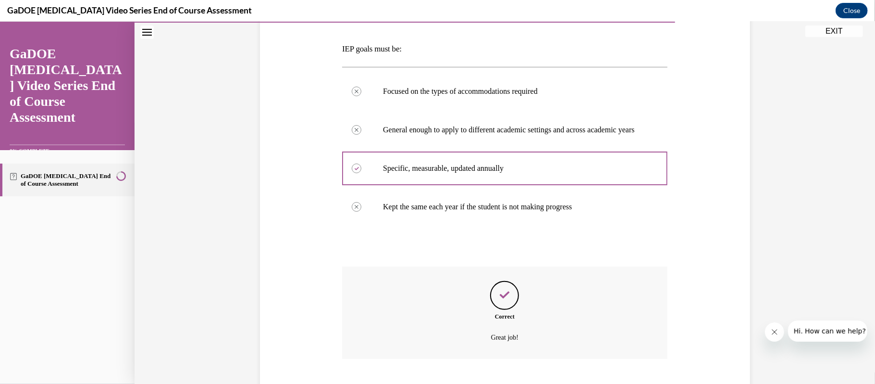
scroll to position [210, 0]
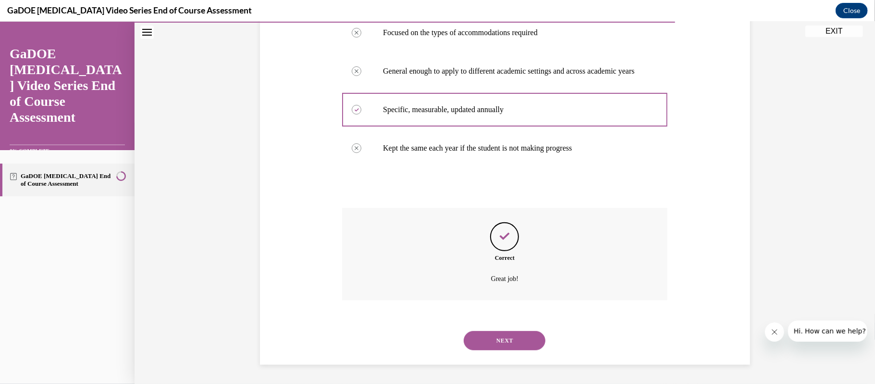
click at [503, 343] on button "NEXT" at bounding box center [505, 339] width 82 height 19
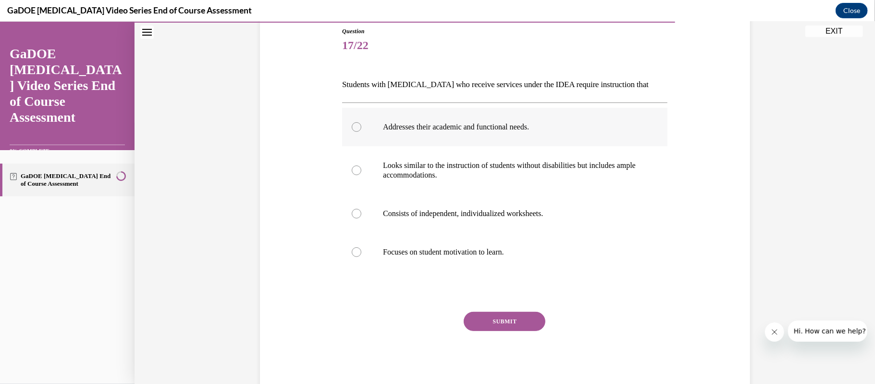
click at [360, 124] on div at bounding box center [357, 127] width 10 height 10
click at [360, 124] on input "Addresses their academic and functional needs." at bounding box center [357, 127] width 10 height 10
radio input "true"
click at [509, 318] on button "SUBMIT" at bounding box center [505, 320] width 82 height 19
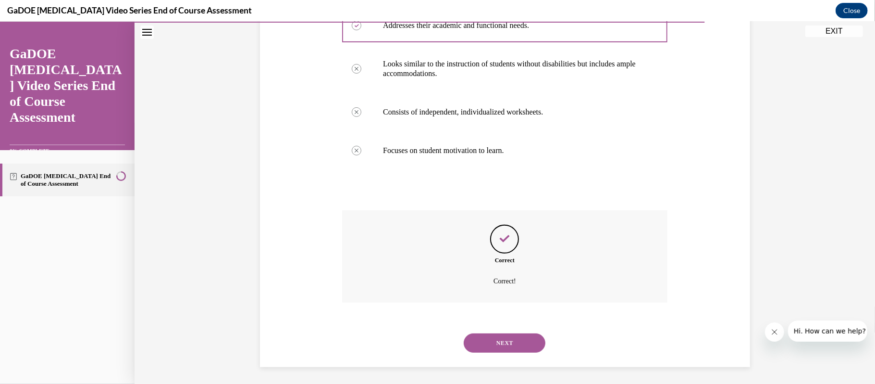
scroll to position [210, 0]
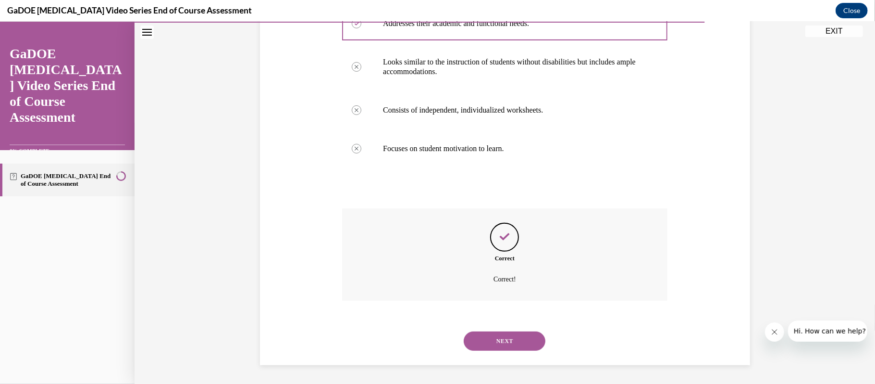
click at [512, 337] on button "NEXT" at bounding box center [505, 340] width 82 height 19
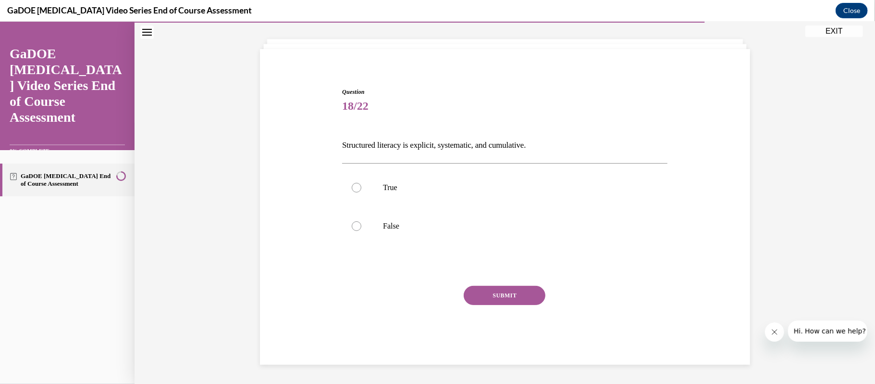
scroll to position [46, 0]
click at [359, 190] on div at bounding box center [357, 187] width 10 height 10
click at [359, 190] on input "True" at bounding box center [357, 187] width 10 height 10
radio input "true"
click at [528, 293] on button "SUBMIT" at bounding box center [505, 294] width 82 height 19
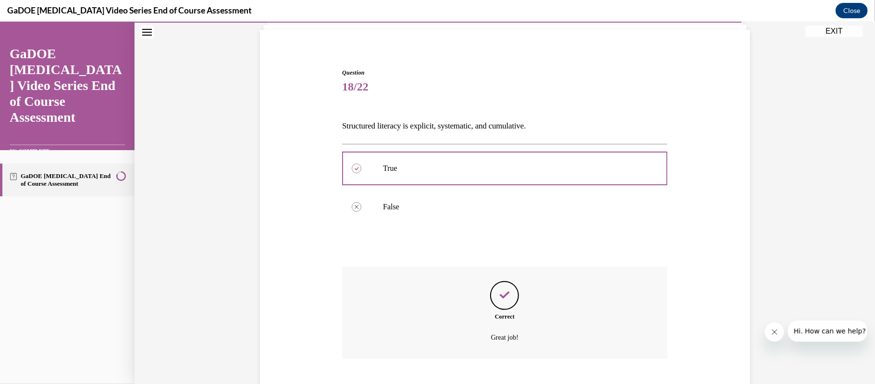
scroll to position [124, 0]
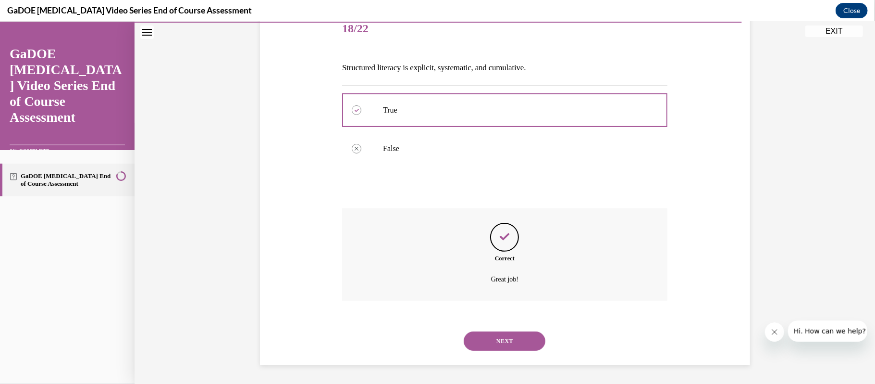
click at [518, 347] on button "NEXT" at bounding box center [505, 340] width 82 height 19
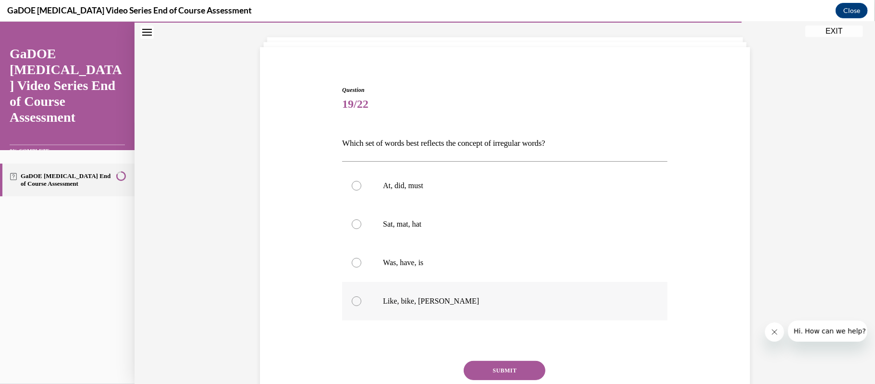
scroll to position [49, 0]
click at [353, 262] on div at bounding box center [357, 261] width 10 height 10
click at [353, 262] on input "Was, have, is" at bounding box center [357, 261] width 10 height 10
radio input "true"
click at [511, 370] on button "SUBMIT" at bounding box center [505, 368] width 82 height 19
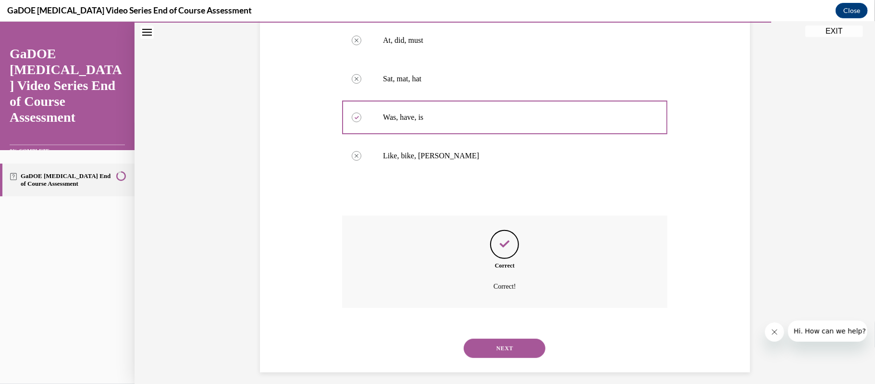
scroll to position [200, 0]
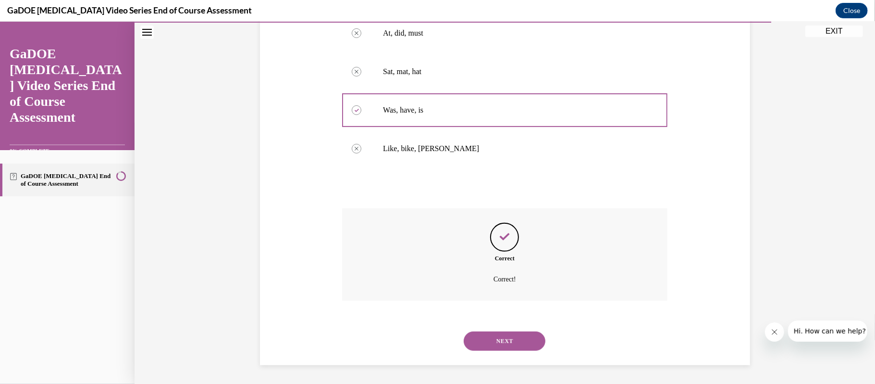
click at [515, 339] on button "NEXT" at bounding box center [505, 340] width 82 height 19
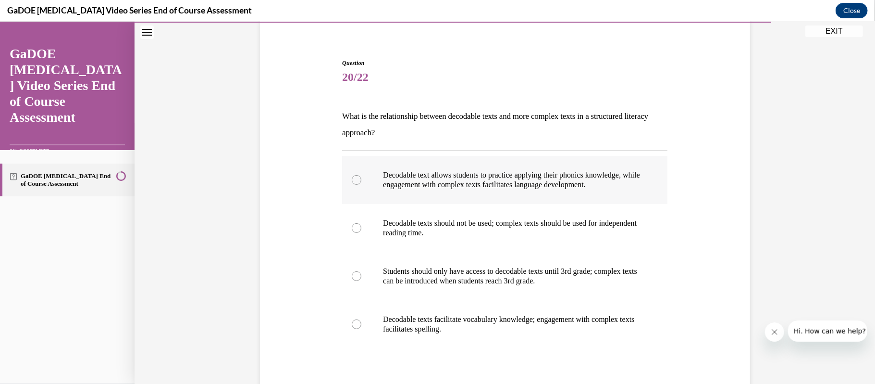
scroll to position [77, 0]
click at [356, 175] on div at bounding box center [357, 178] width 10 height 10
click at [356, 175] on input "Decodable text allows students to practice applying their phonics knowledge, wh…" at bounding box center [357, 178] width 10 height 10
radio input "true"
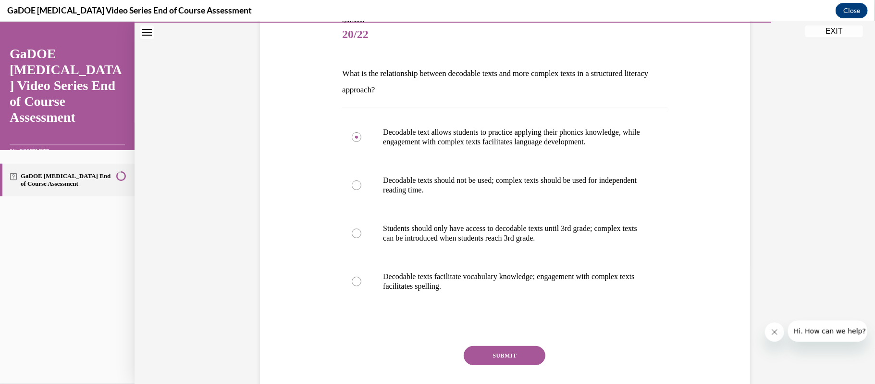
click at [524, 361] on button "SUBMIT" at bounding box center [505, 354] width 82 height 19
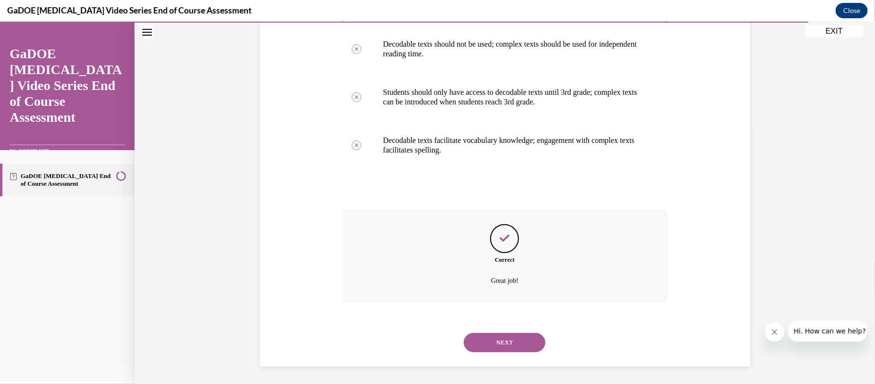
scroll to position [256, 0]
click at [522, 334] on button "NEXT" at bounding box center [505, 339] width 82 height 19
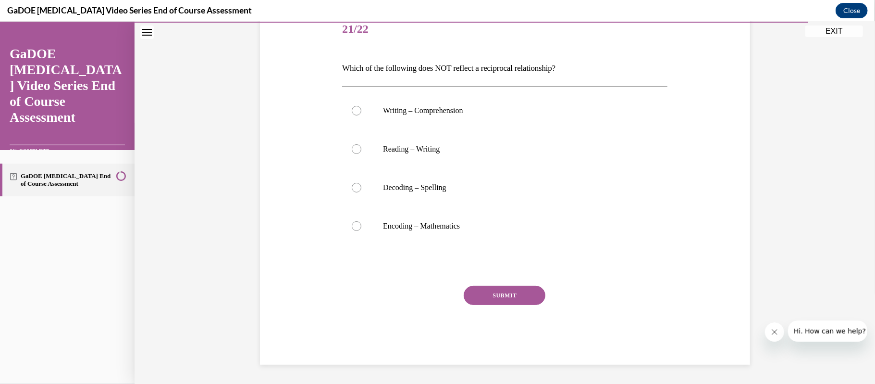
scroll to position [107, 0]
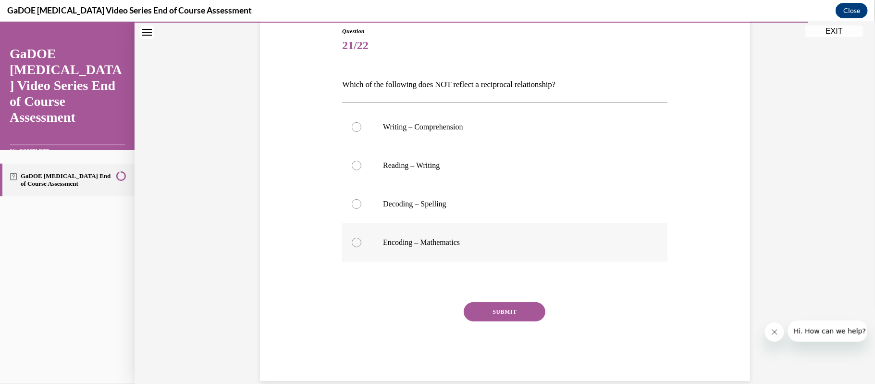
click at [352, 239] on label "Encoding – Mathematics" at bounding box center [504, 242] width 325 height 38
click at [352, 239] on input "Encoding – Mathematics" at bounding box center [357, 242] width 10 height 10
radio input "true"
click at [518, 308] on button "SUBMIT" at bounding box center [505, 310] width 82 height 19
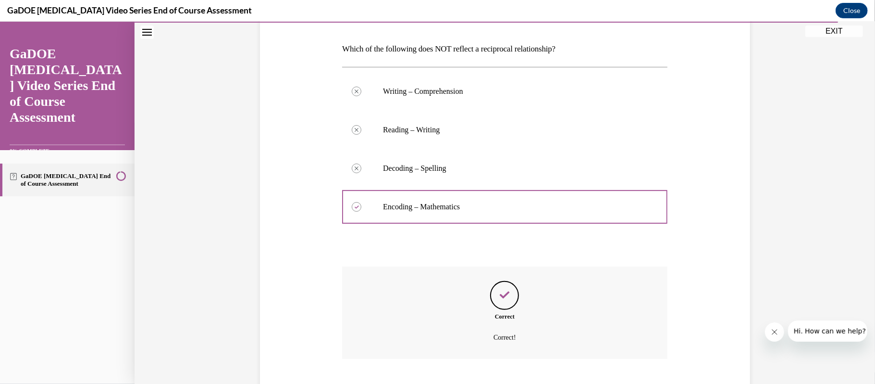
scroll to position [200, 0]
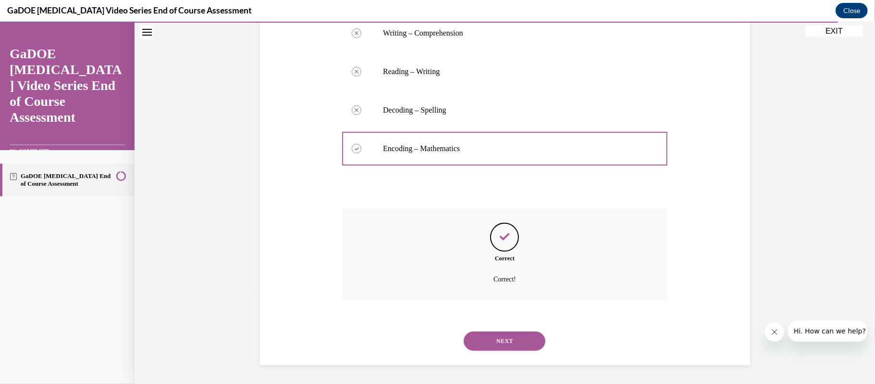
click at [504, 340] on button "NEXT" at bounding box center [505, 340] width 82 height 19
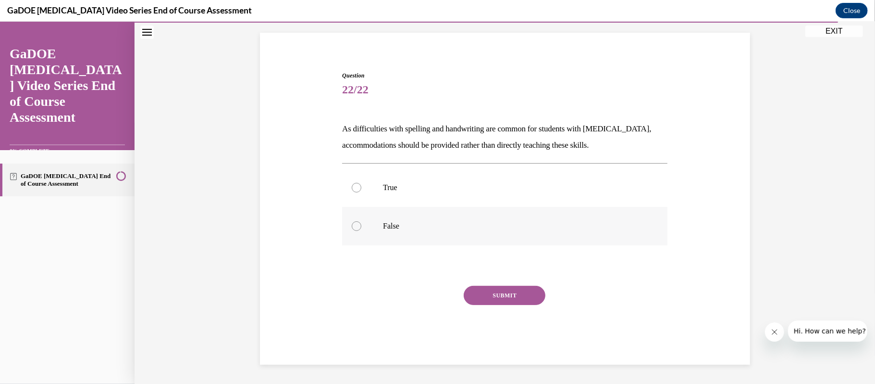
click at [356, 231] on label "False" at bounding box center [504, 225] width 325 height 38
click at [356, 230] on input "False" at bounding box center [357, 226] width 10 height 10
radio input "true"
click at [525, 300] on button "SUBMIT" at bounding box center [505, 294] width 82 height 19
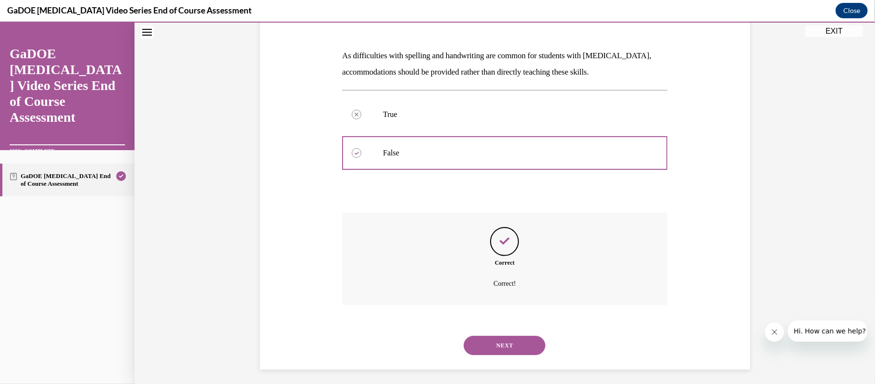
scroll to position [140, 0]
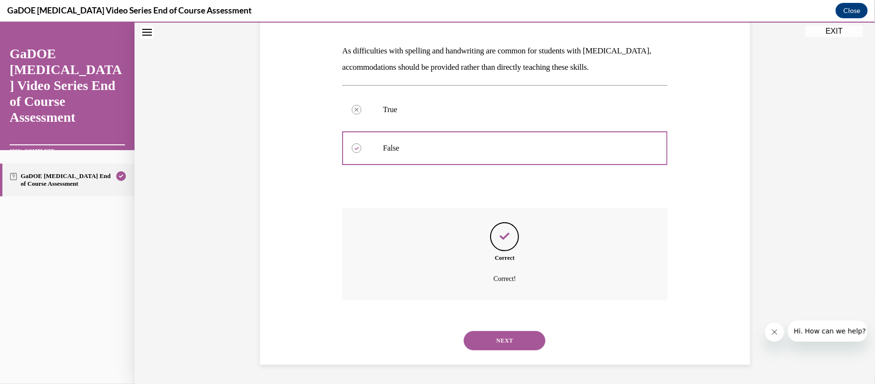
click at [502, 340] on button "NEXT" at bounding box center [505, 339] width 82 height 19
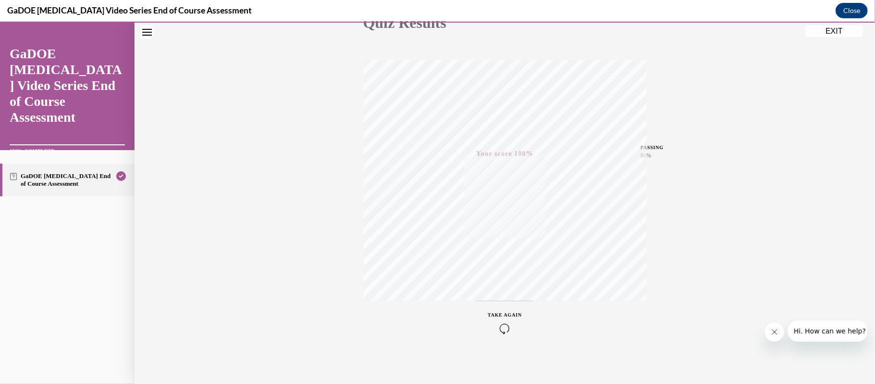
scroll to position [131, 0]
click at [834, 32] on button "EXIT" at bounding box center [835, 31] width 58 height 12
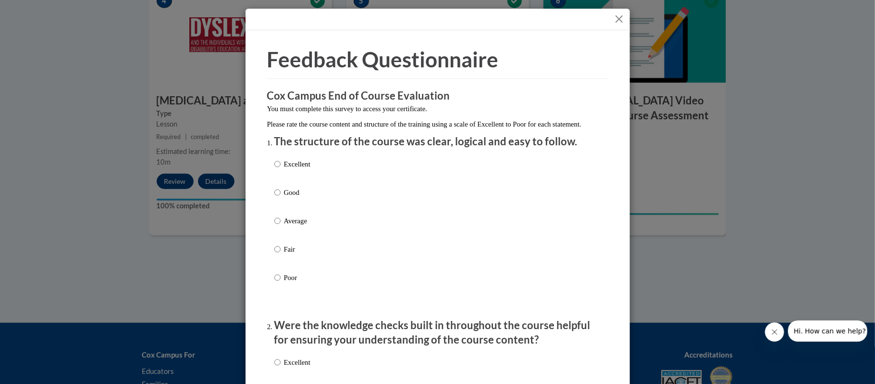
click at [282, 229] on label "Average" at bounding box center [293, 228] width 36 height 26
click at [281, 226] on input "Average" at bounding box center [278, 220] width 6 height 11
radio input "true"
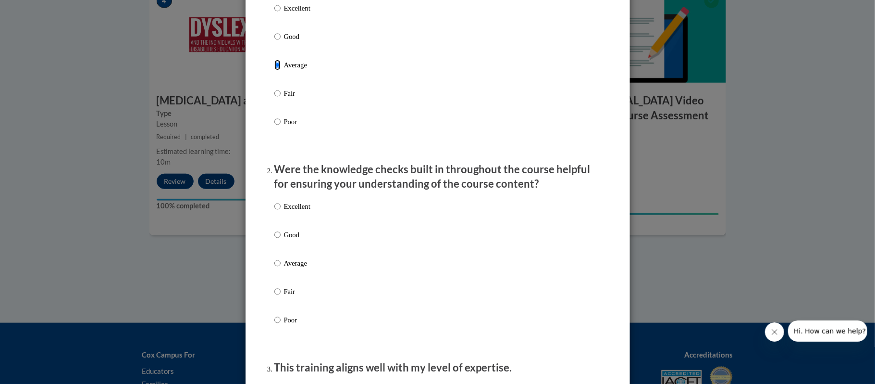
scroll to position [208, 0]
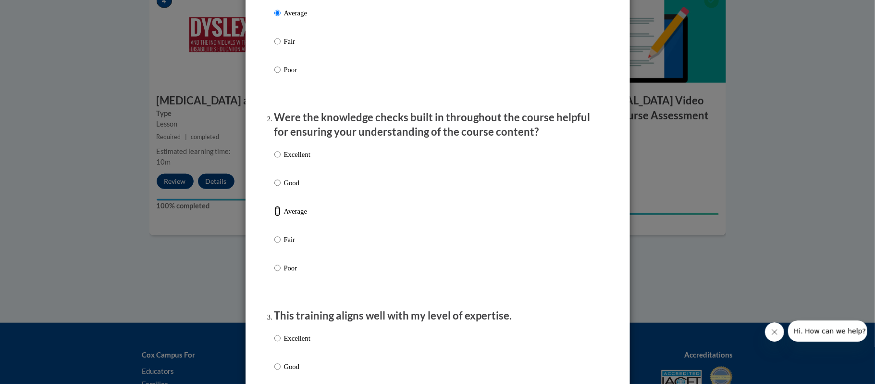
click at [275, 216] on input "Average" at bounding box center [278, 211] width 6 height 11
radio input "true"
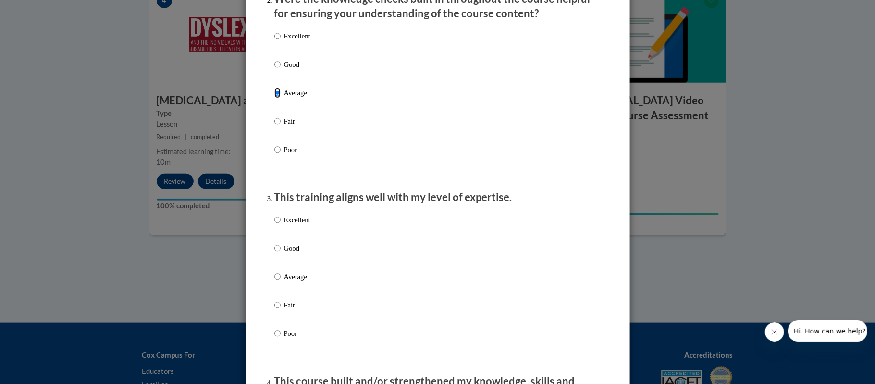
scroll to position [389, 0]
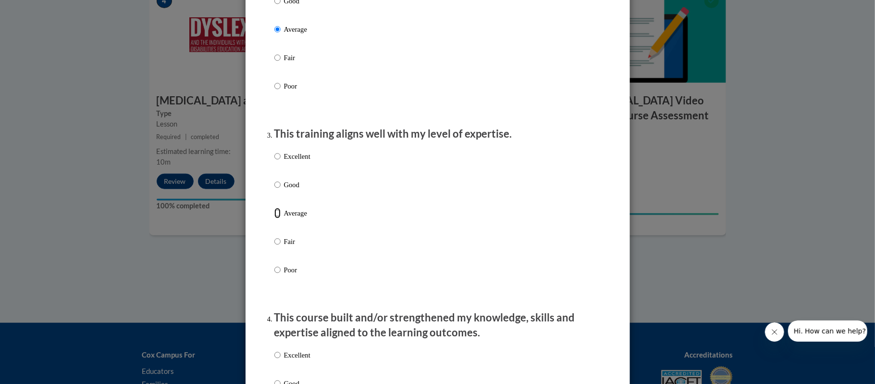
click at [276, 218] on input "Average" at bounding box center [278, 213] width 6 height 11
radio input "true"
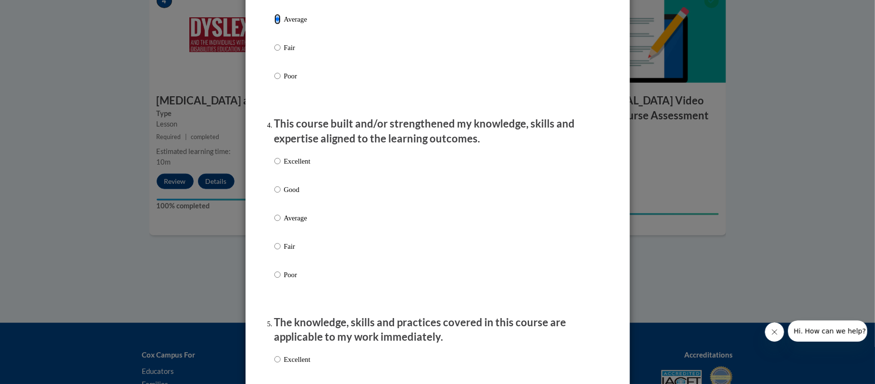
scroll to position [586, 0]
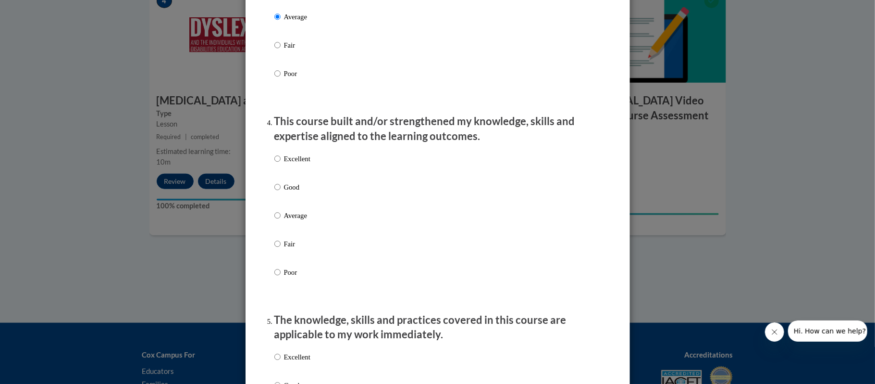
click at [286, 221] on p "Average" at bounding box center [297, 215] width 26 height 11
click at [281, 221] on input "Average" at bounding box center [278, 215] width 6 height 11
radio input "true"
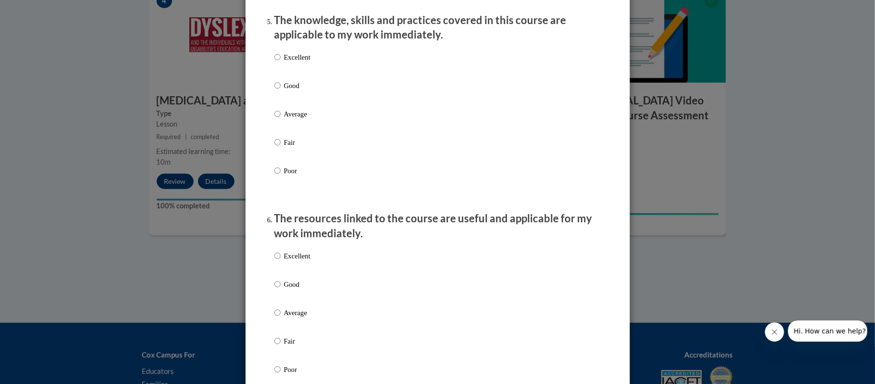
scroll to position [887, 0]
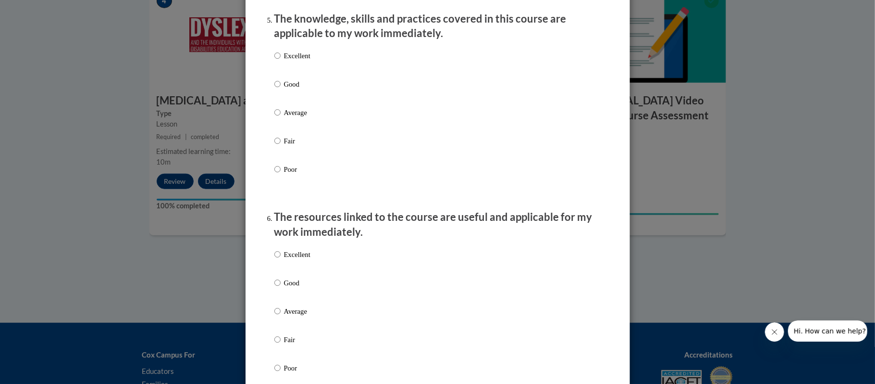
click at [304, 130] on label "Average" at bounding box center [293, 120] width 36 height 26
click at [281, 118] on input "Average" at bounding box center [278, 112] width 6 height 11
radio input "true"
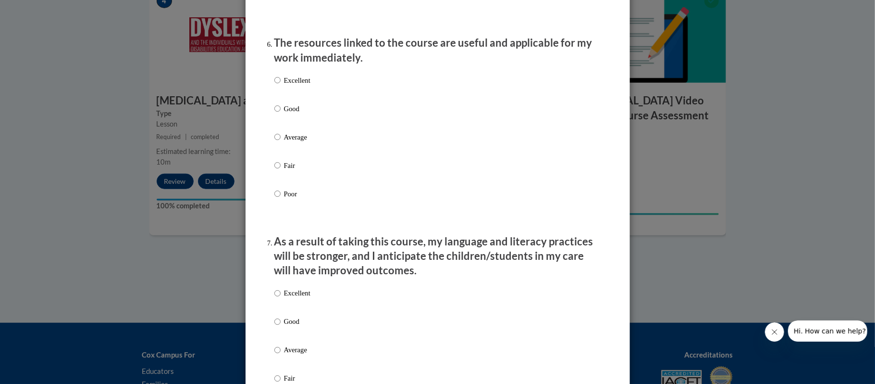
scroll to position [1076, 0]
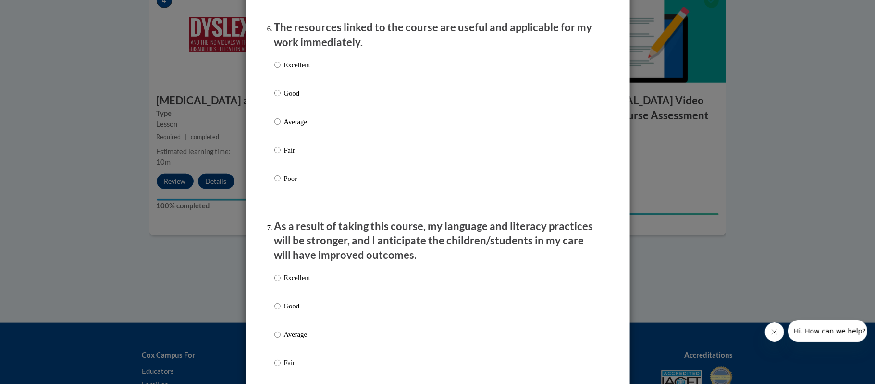
click at [287, 127] on p "Average" at bounding box center [297, 121] width 26 height 11
click at [281, 127] on input "Average" at bounding box center [278, 121] width 6 height 11
radio input "true"
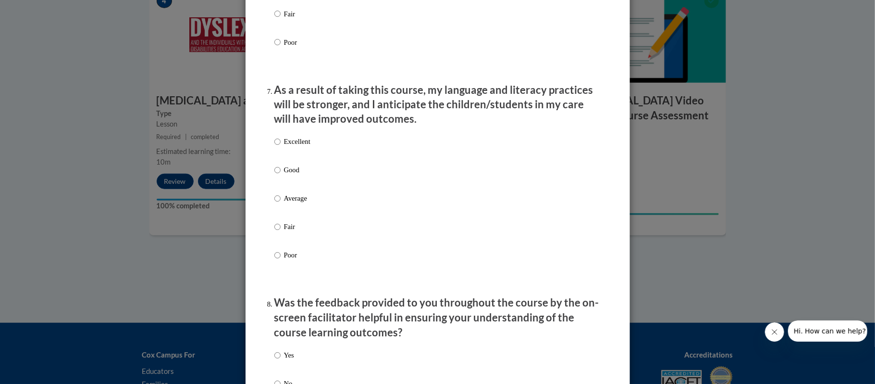
scroll to position [1277, 0]
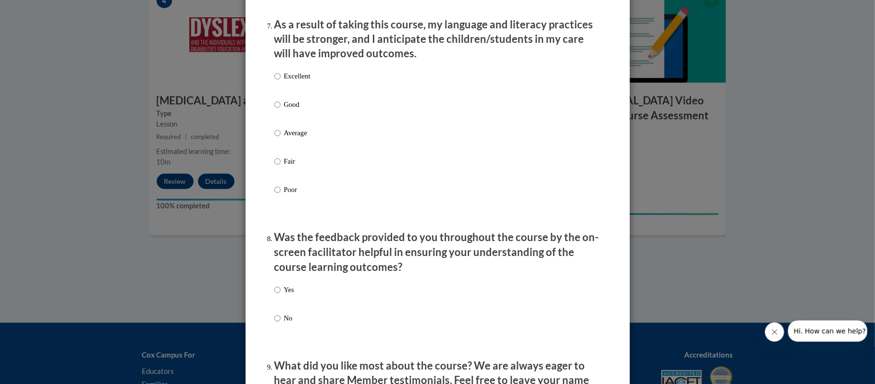
click at [298, 138] on p "Average" at bounding box center [297, 133] width 26 height 11
click at [281, 138] on input "Average" at bounding box center [278, 133] width 6 height 11
radio input "true"
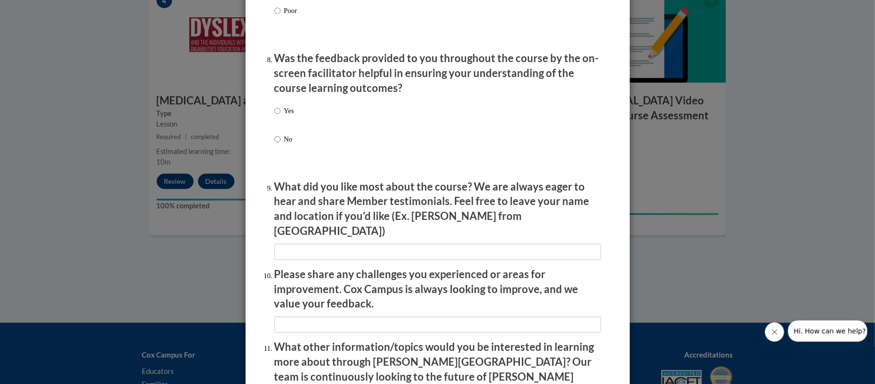
scroll to position [1463, 0]
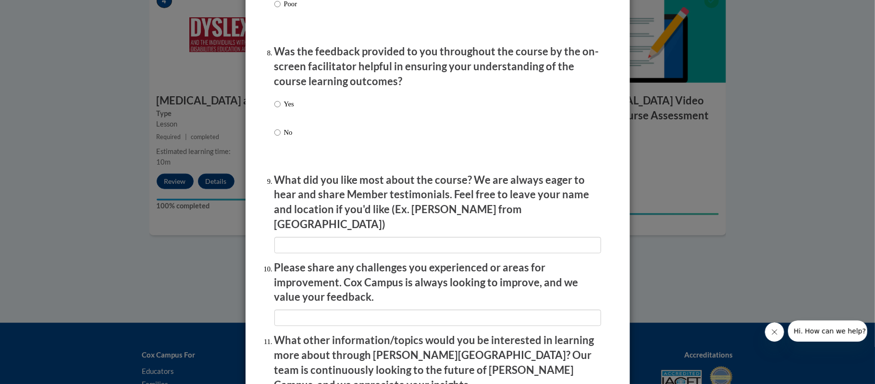
click at [286, 109] on p "Yes" at bounding box center [289, 104] width 10 height 11
click at [281, 109] on input "Yes" at bounding box center [278, 104] width 6 height 11
radio input "true"
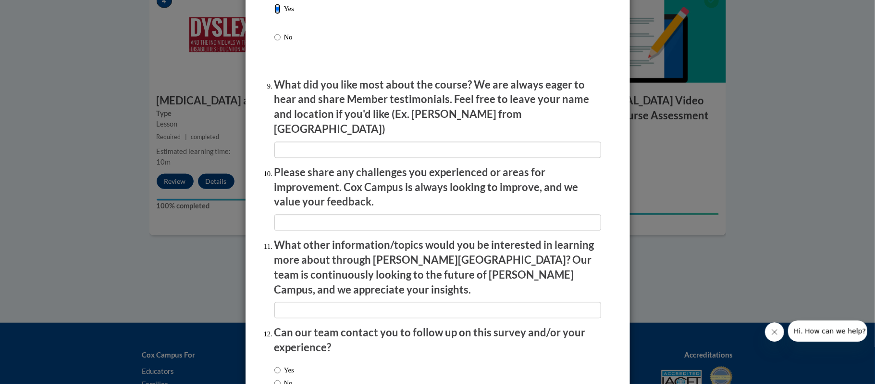
scroll to position [1579, 0]
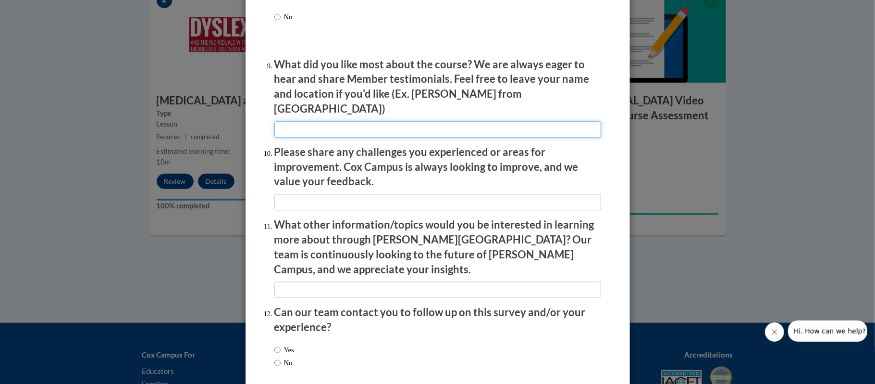
click at [387, 123] on input "textbox" at bounding box center [438, 129] width 327 height 16
type input "The resources"
click at [386, 197] on input "textbox" at bounding box center [438, 202] width 327 height 16
type input "none"
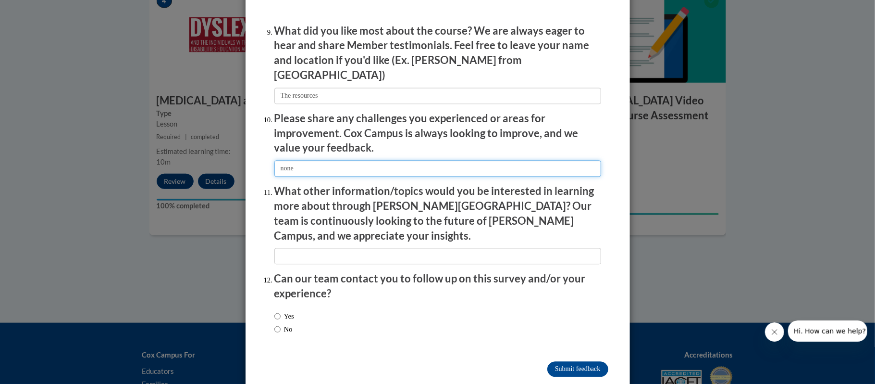
scroll to position [1618, 0]
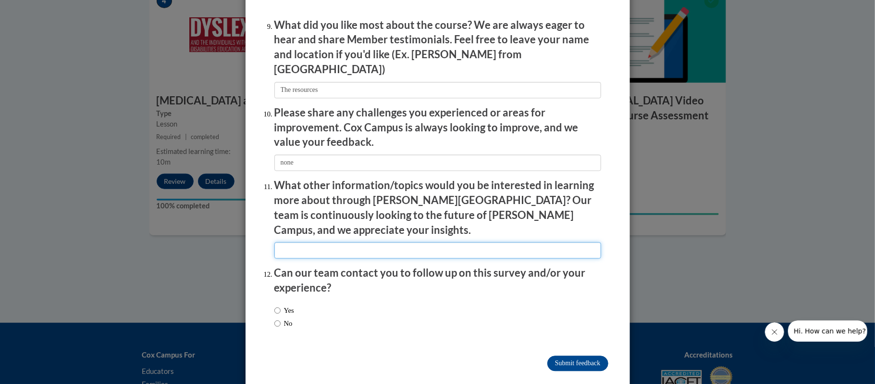
click at [376, 242] on input "textbox" at bounding box center [438, 250] width 327 height 16
type input "none at this time"
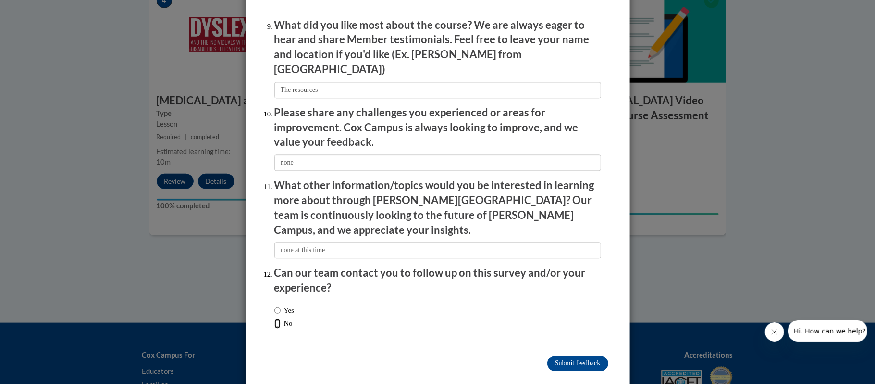
click at [276, 318] on input "No" at bounding box center [278, 323] width 6 height 11
radio input "true"
click at [579, 355] on input "Submit feedback" at bounding box center [578, 362] width 61 height 15
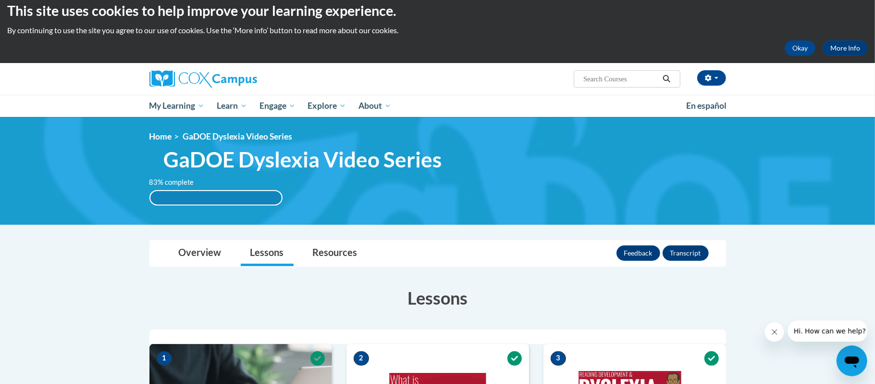
scroll to position [0, 0]
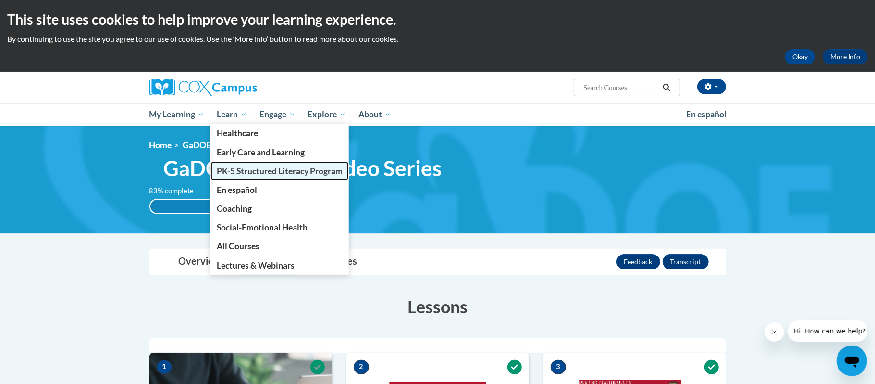
click at [255, 170] on span "PK-5 Structured Literacy Program" at bounding box center [280, 171] width 126 height 10
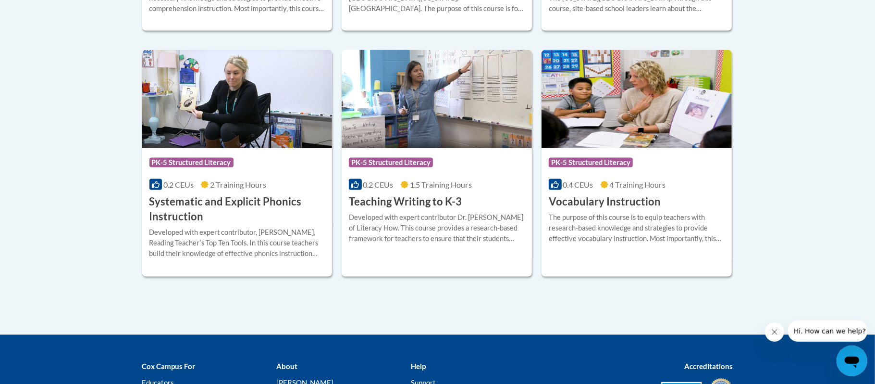
scroll to position [1143, 0]
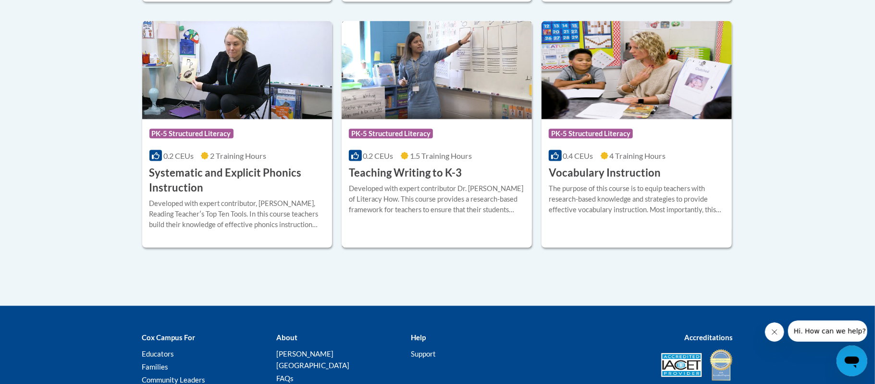
click at [418, 184] on div "Developed with expert contributor Dr. [PERSON_NAME] of Literacy How. This cours…" at bounding box center [437, 200] width 176 height 32
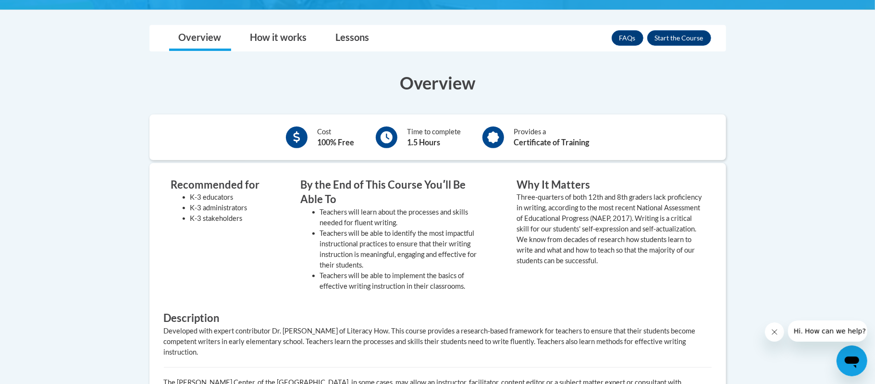
scroll to position [141, 0]
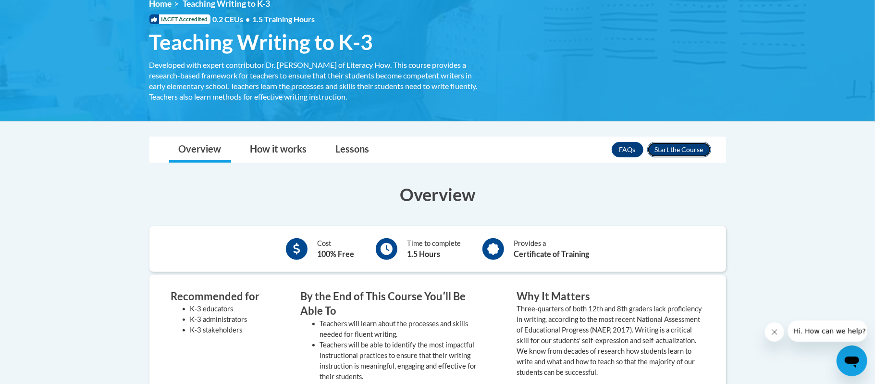
click at [672, 147] on button "Enroll" at bounding box center [680, 149] width 64 height 15
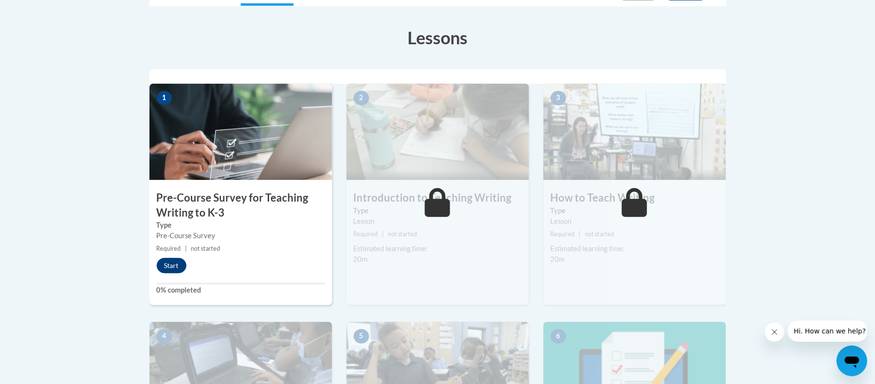
scroll to position [262, 0]
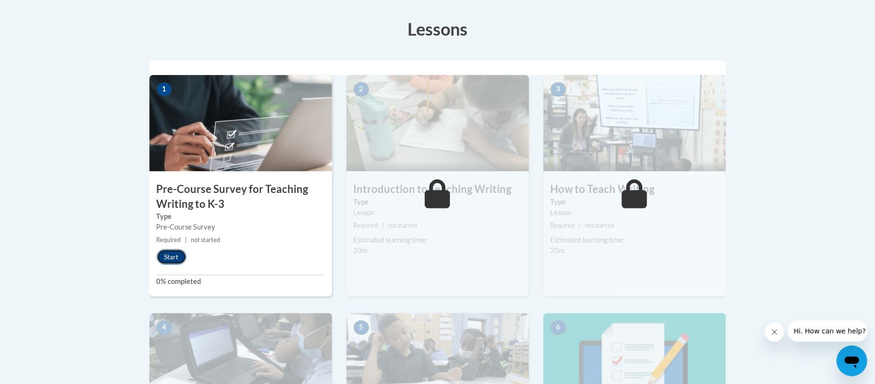
click at [176, 252] on button "Start" at bounding box center [172, 256] width 30 height 15
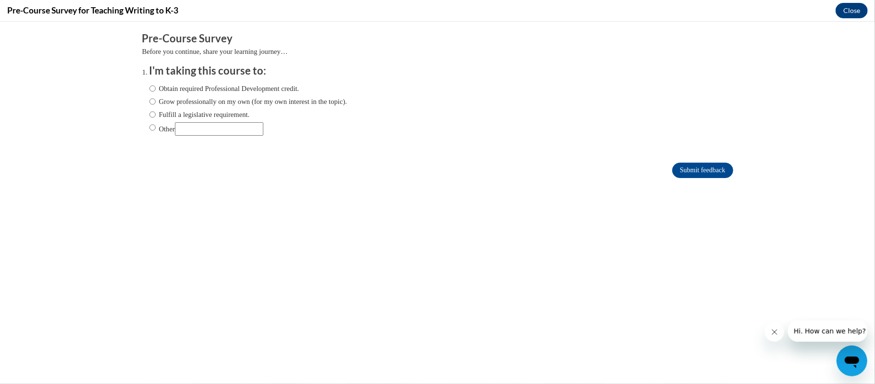
scroll to position [0, 0]
click at [152, 116] on input "Fulfill a legislative requirement." at bounding box center [153, 114] width 6 height 11
radio input "true"
click at [705, 166] on input "Submit feedback" at bounding box center [703, 169] width 61 height 15
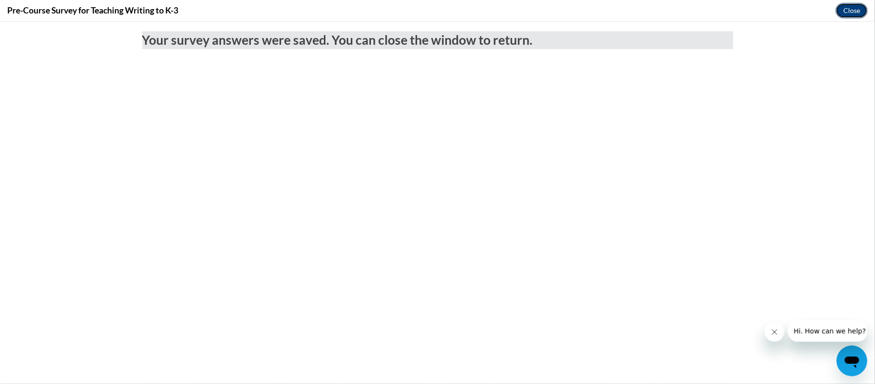
click at [855, 7] on button "Close" at bounding box center [852, 10] width 32 height 15
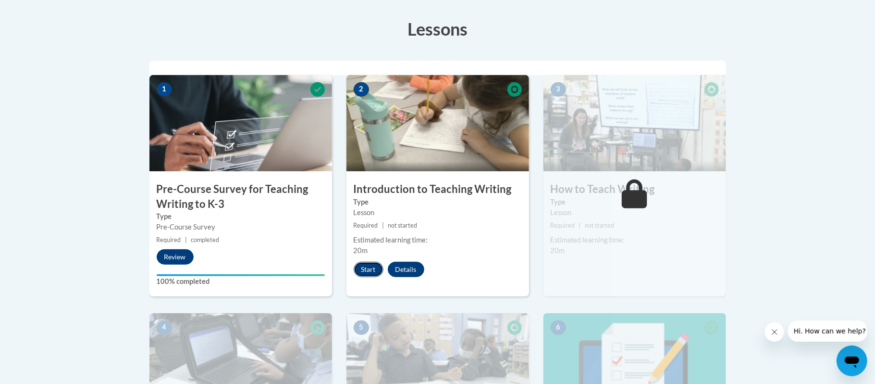
click at [363, 270] on button "Start" at bounding box center [369, 269] width 30 height 15
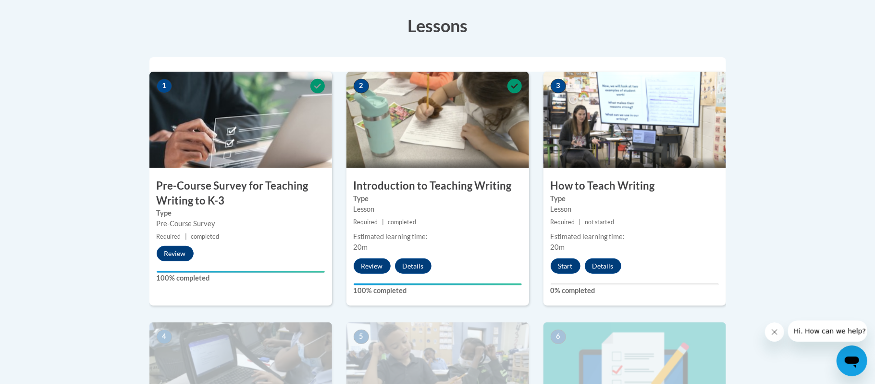
scroll to position [272, 0]
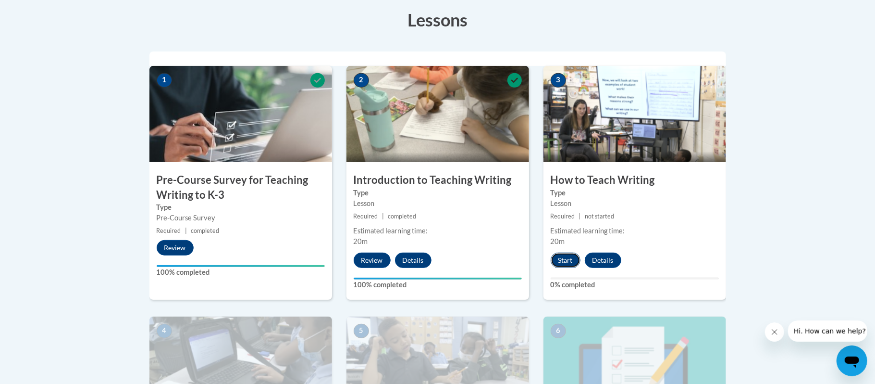
click at [557, 256] on button "Start" at bounding box center [566, 259] width 30 height 15
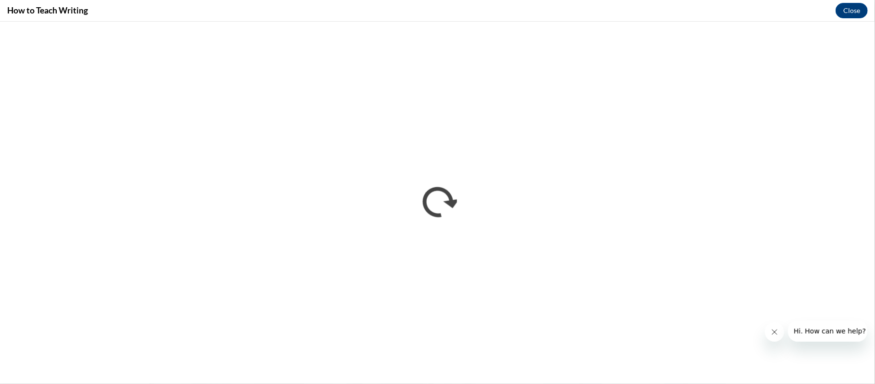
scroll to position [0, 0]
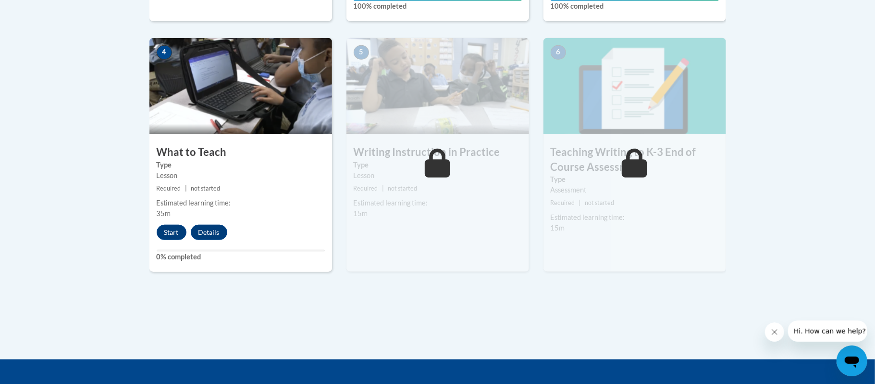
scroll to position [555, 0]
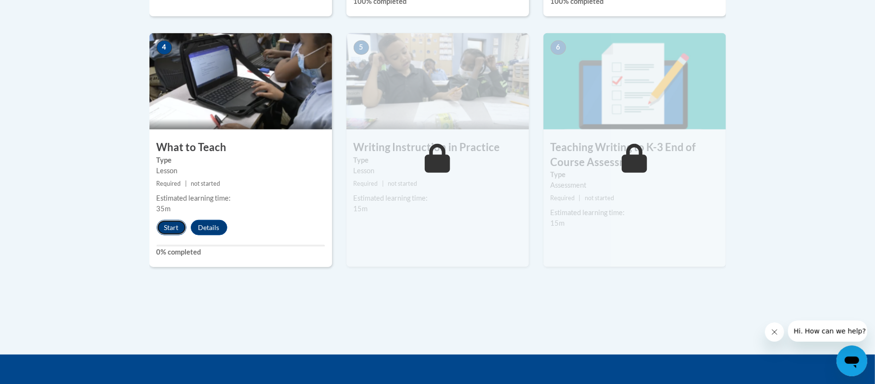
click at [176, 226] on button "Start" at bounding box center [172, 227] width 30 height 15
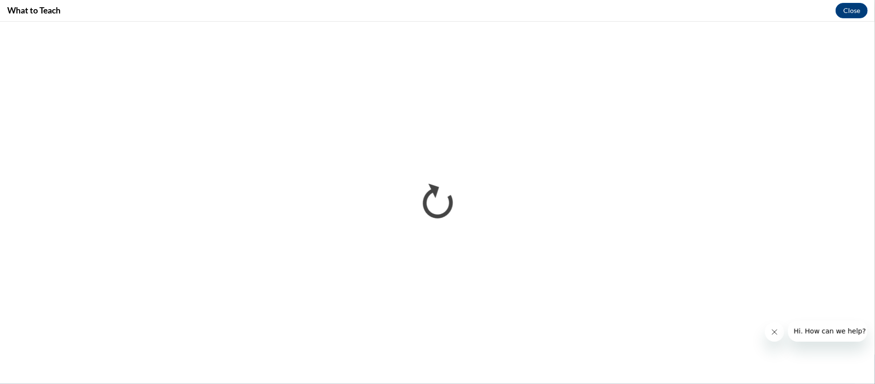
scroll to position [0, 0]
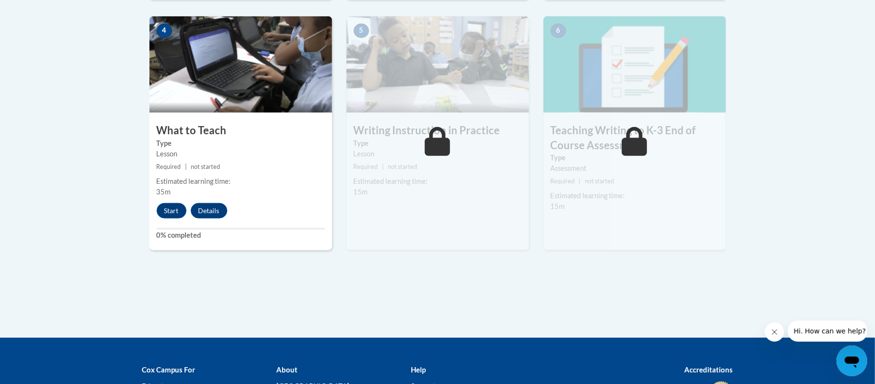
scroll to position [572, 0]
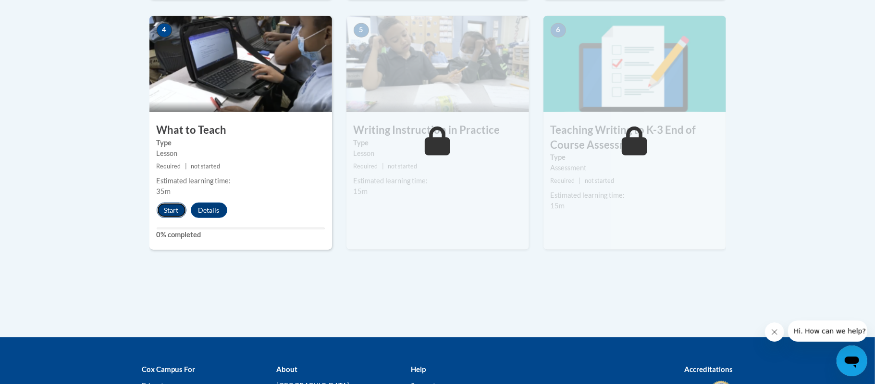
click at [168, 212] on button "Start" at bounding box center [172, 209] width 30 height 15
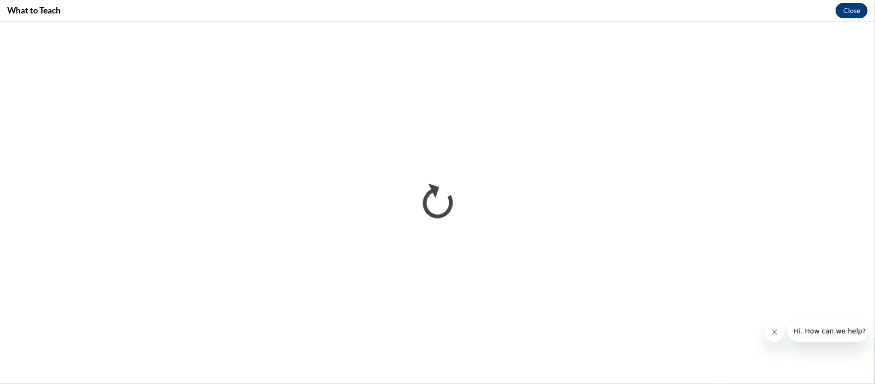
scroll to position [0, 0]
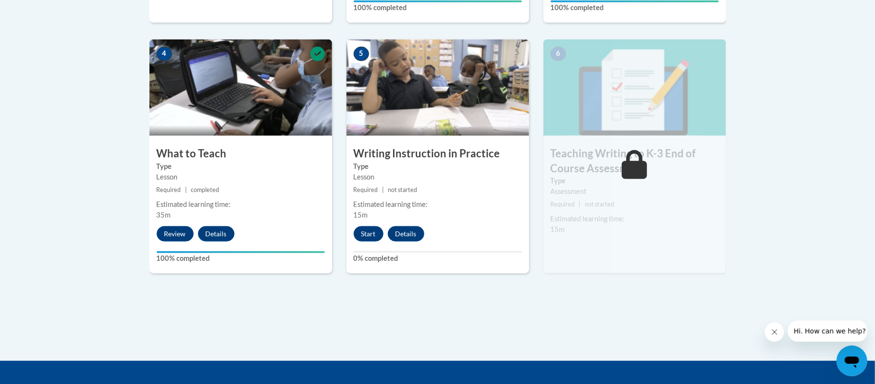
scroll to position [549, 0]
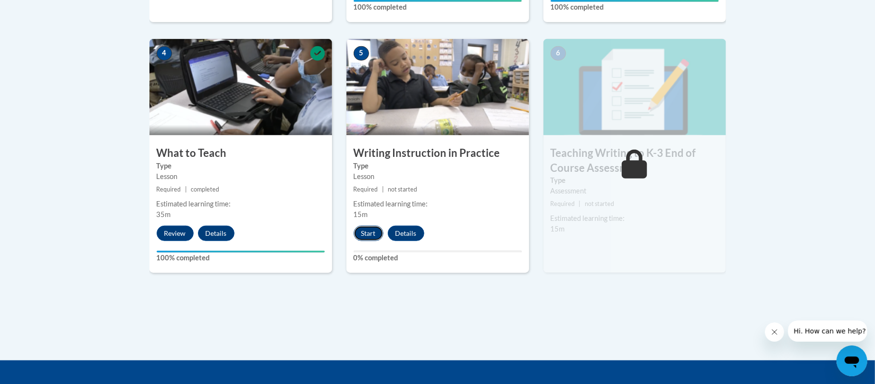
click at [367, 234] on button "Start" at bounding box center [369, 232] width 30 height 15
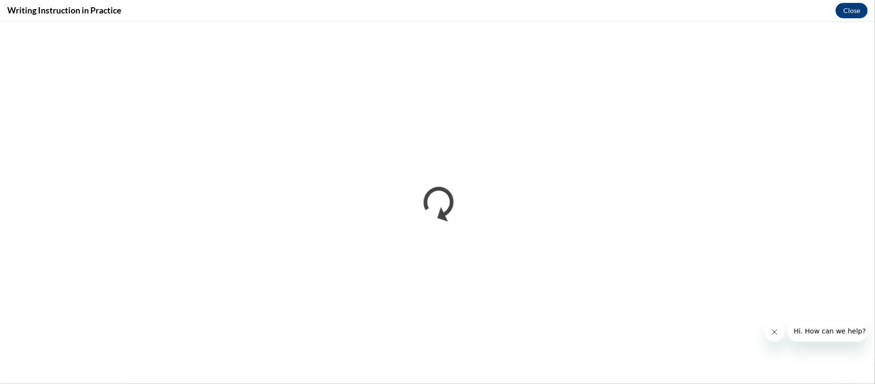
scroll to position [0, 0]
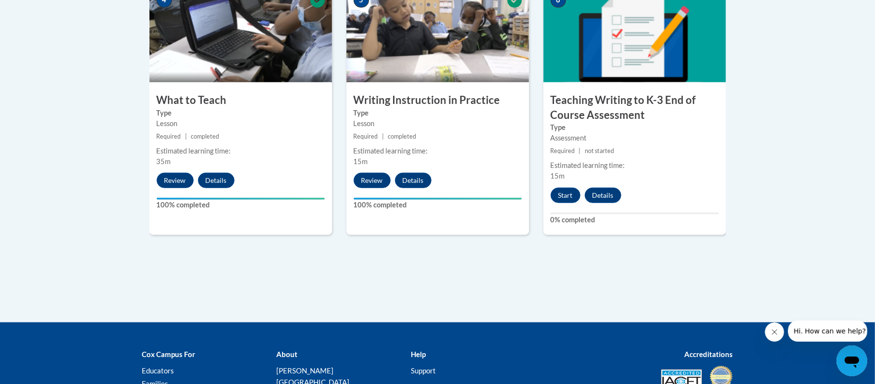
scroll to position [602, 0]
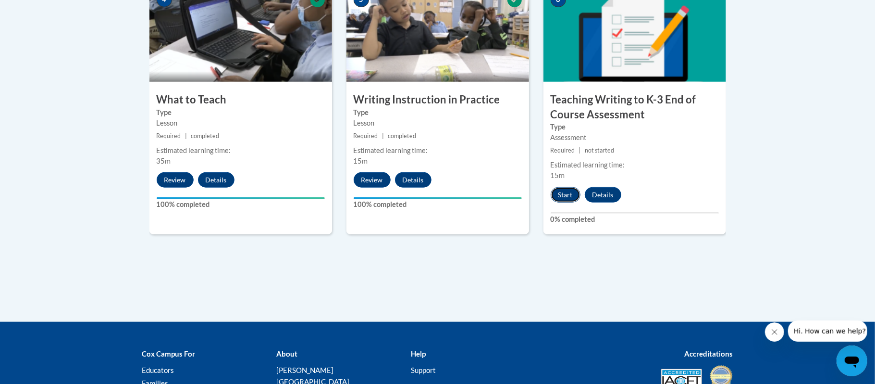
click at [565, 190] on button "Start" at bounding box center [566, 194] width 30 height 15
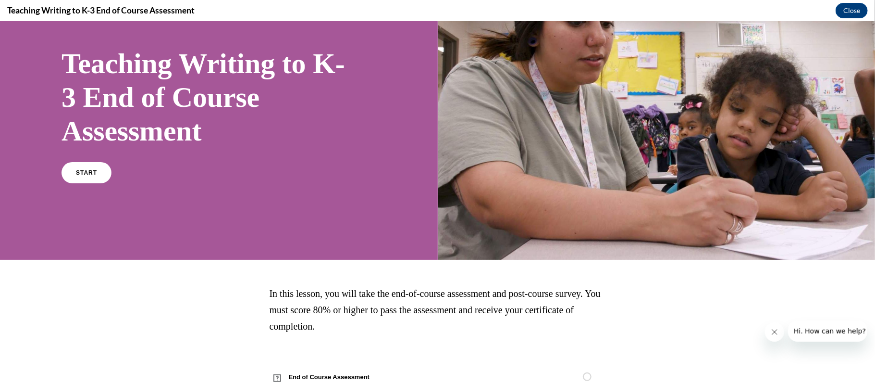
scroll to position [83, 0]
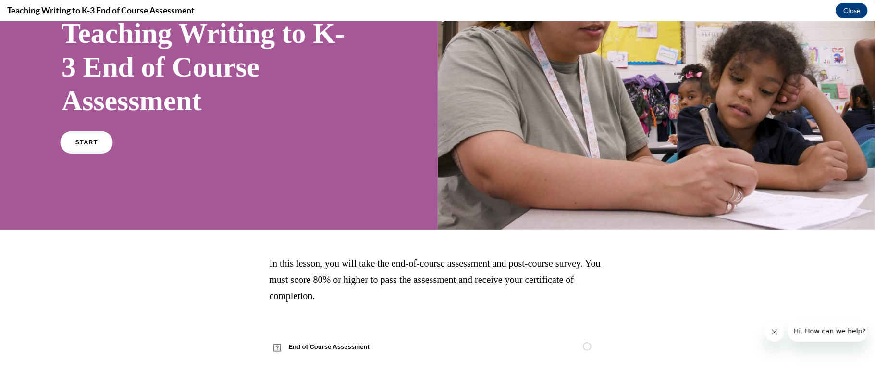
click at [98, 141] on link "START" at bounding box center [86, 142] width 52 height 22
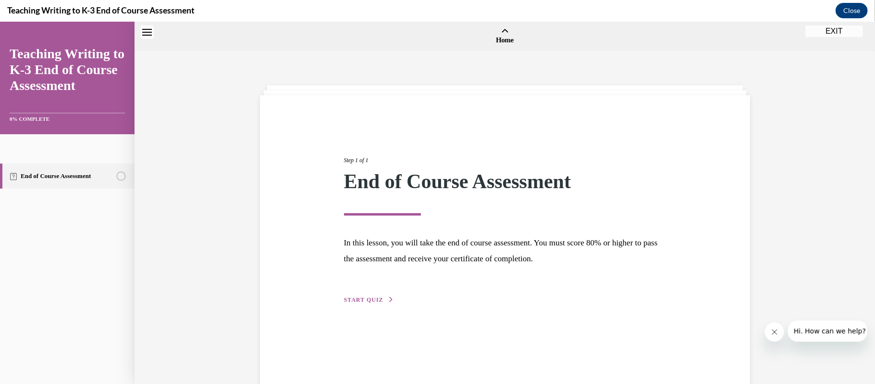
scroll to position [30, 0]
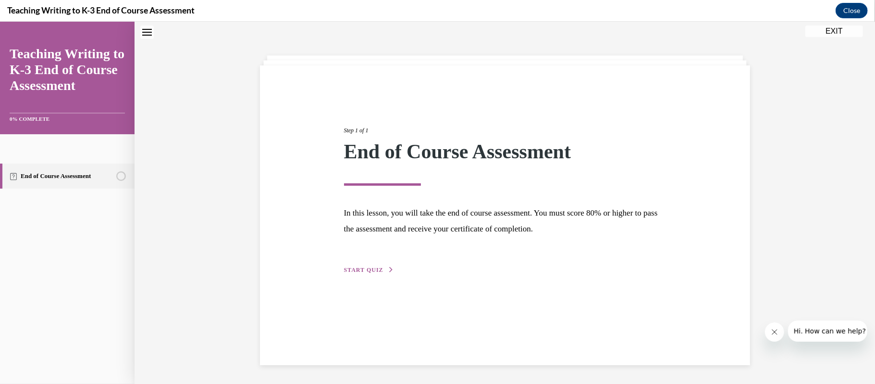
click at [356, 265] on button "START QUIZ" at bounding box center [369, 269] width 50 height 9
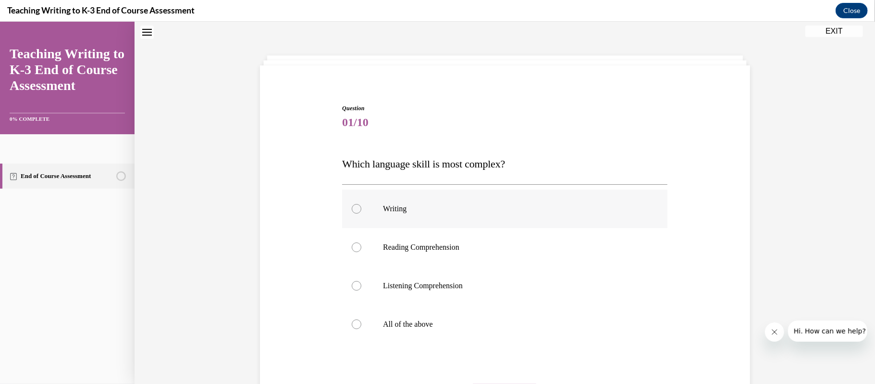
click at [355, 210] on div at bounding box center [357, 208] width 10 height 10
click at [355, 210] on input "Writing" at bounding box center [357, 208] width 10 height 10
radio input "true"
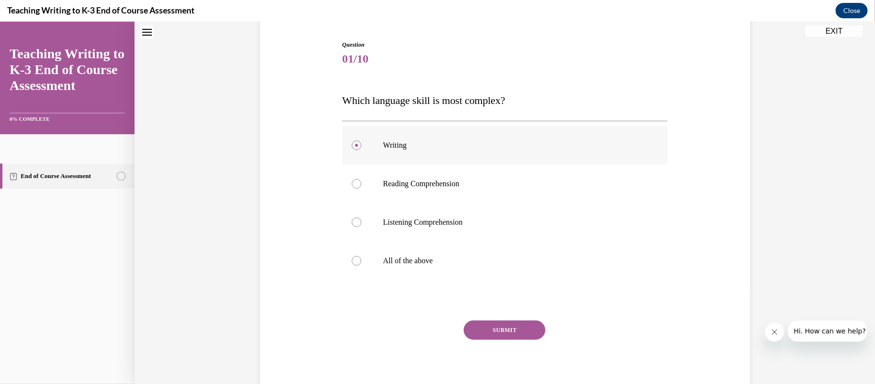
scroll to position [128, 0]
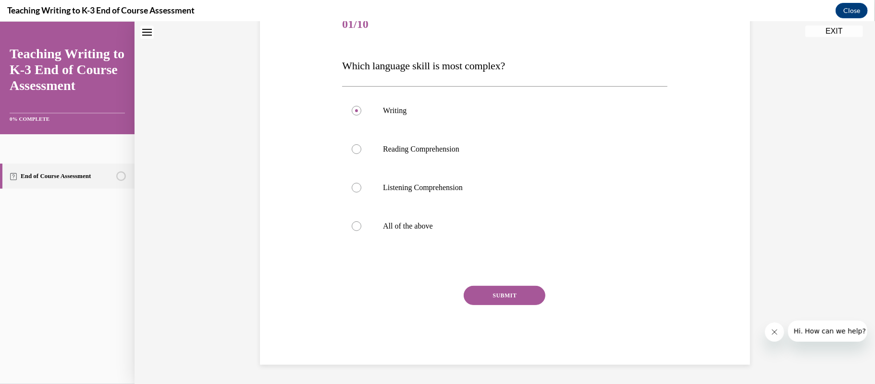
click at [512, 292] on button "SUBMIT" at bounding box center [505, 294] width 82 height 19
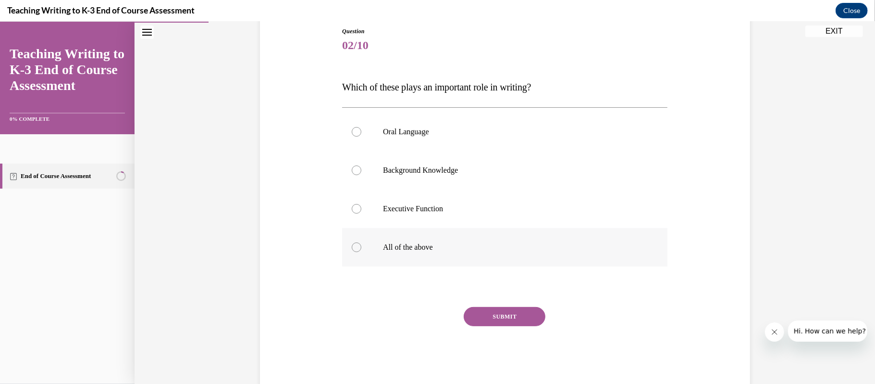
click at [357, 249] on div at bounding box center [357, 247] width 10 height 10
click at [357, 249] on input "All of the above" at bounding box center [357, 247] width 10 height 10
radio input "true"
click at [495, 310] on button "SUBMIT" at bounding box center [505, 315] width 82 height 19
click at [353, 241] on div at bounding box center [357, 245] width 10 height 10
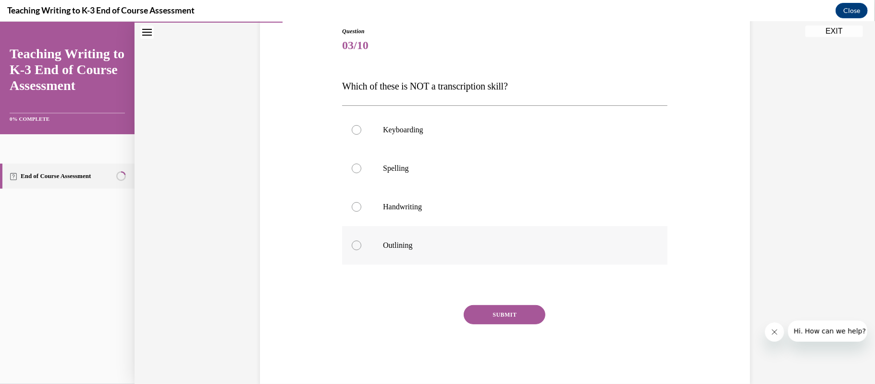
click at [353, 241] on input "Outlining" at bounding box center [357, 245] width 10 height 10
radio input "true"
click at [518, 317] on button "SUBMIT" at bounding box center [505, 313] width 82 height 19
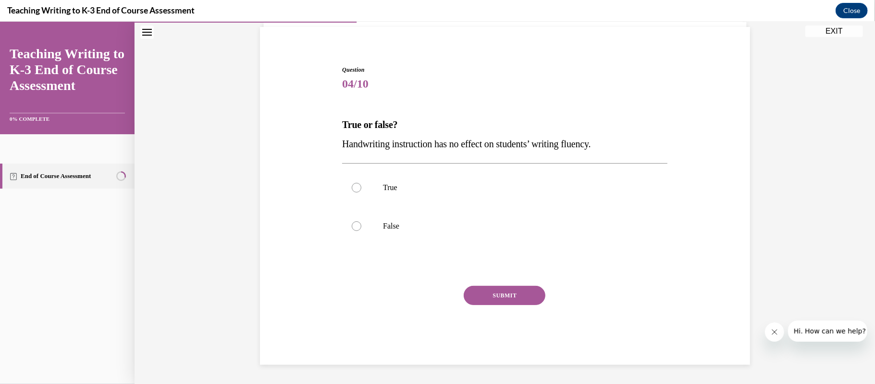
scroll to position [68, 0]
click at [354, 227] on div at bounding box center [357, 226] width 10 height 10
click at [354, 227] on input "False" at bounding box center [357, 226] width 10 height 10
radio input "true"
click at [488, 291] on button "SUBMIT" at bounding box center [505, 294] width 82 height 19
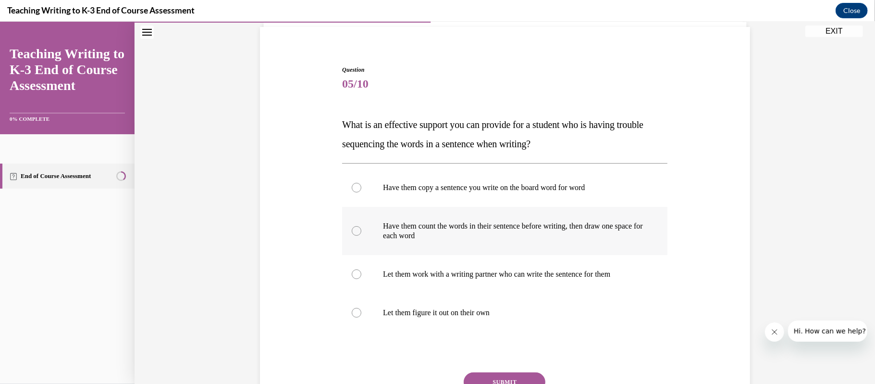
click at [360, 231] on div at bounding box center [357, 230] width 10 height 10
click at [360, 231] on input "Have them count the words in their sentence before writing, then draw one space…" at bounding box center [357, 230] width 10 height 10
radio input "true"
click at [496, 377] on button "SUBMIT" at bounding box center [505, 381] width 82 height 19
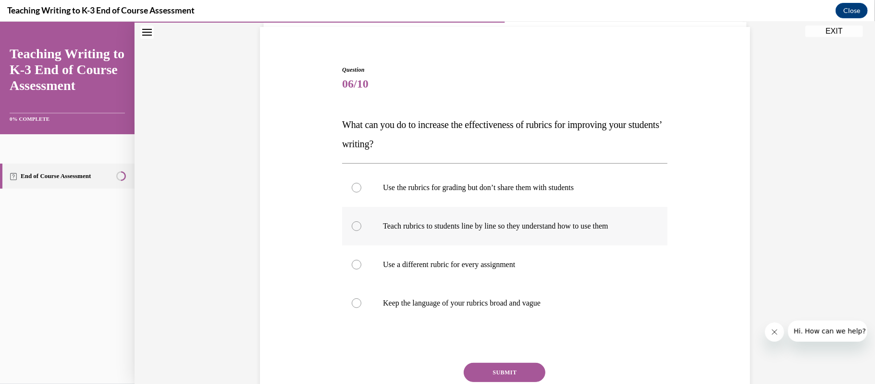
click at [355, 225] on div at bounding box center [357, 226] width 10 height 10
click at [355, 225] on input "Teach rubrics to students line by line so they understand how to use them" at bounding box center [357, 226] width 10 height 10
radio input "true"
click at [497, 362] on button "SUBMIT" at bounding box center [505, 371] width 82 height 19
click at [0, 21] on div "SUBMIT" at bounding box center [0, 21] width 0 height 0
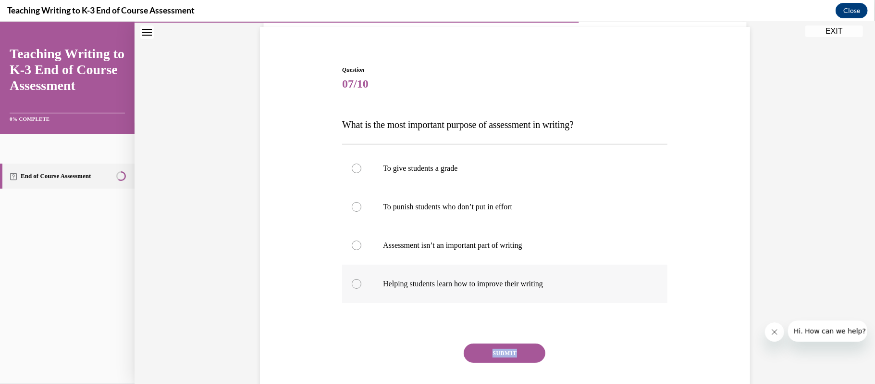
click at [359, 283] on div at bounding box center [357, 283] width 10 height 10
click at [359, 283] on input "Helping students learn how to improve their writing" at bounding box center [357, 283] width 10 height 10
radio input "true"
click at [502, 351] on button "SUBMIT" at bounding box center [505, 352] width 82 height 19
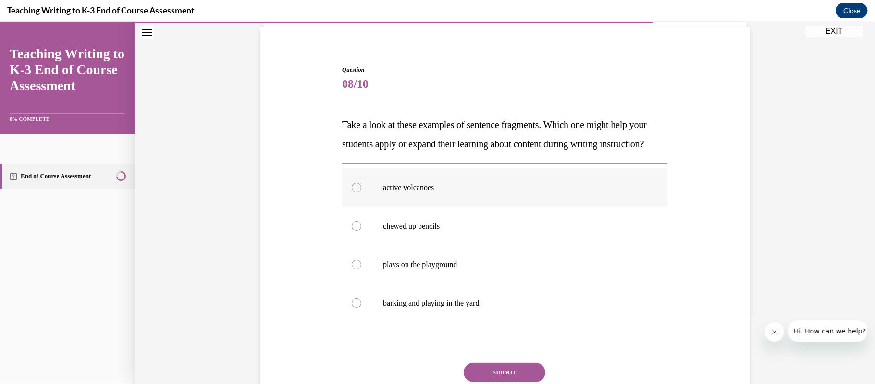
click at [360, 192] on div at bounding box center [357, 187] width 10 height 10
click at [360, 192] on input "active volcanoes" at bounding box center [357, 187] width 10 height 10
radio input "true"
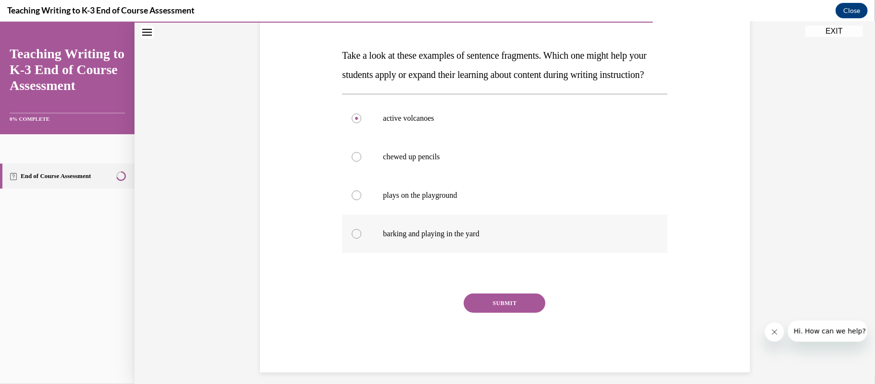
scroll to position [140, 0]
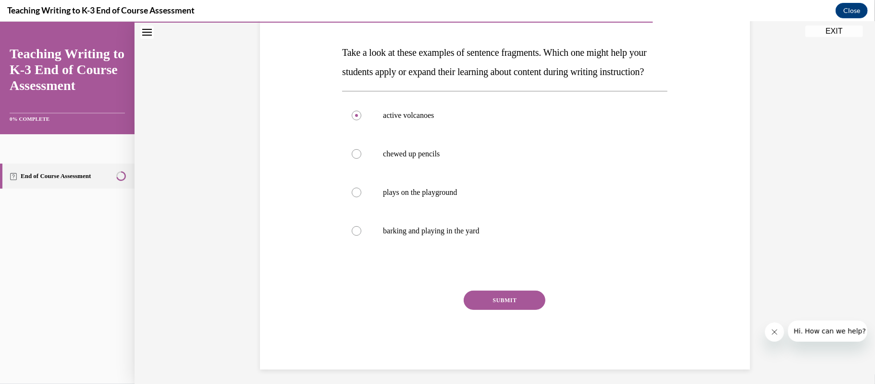
click at [493, 309] on button "SUBMIT" at bounding box center [505, 299] width 82 height 19
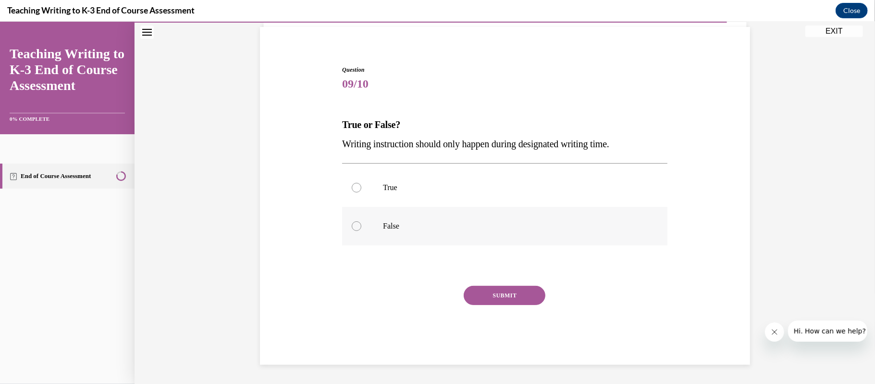
click at [361, 232] on label "False" at bounding box center [504, 225] width 325 height 38
click at [361, 230] on input "False" at bounding box center [357, 226] width 10 height 10
radio input "true"
click at [502, 294] on button "SUBMIT" at bounding box center [505, 294] width 82 height 19
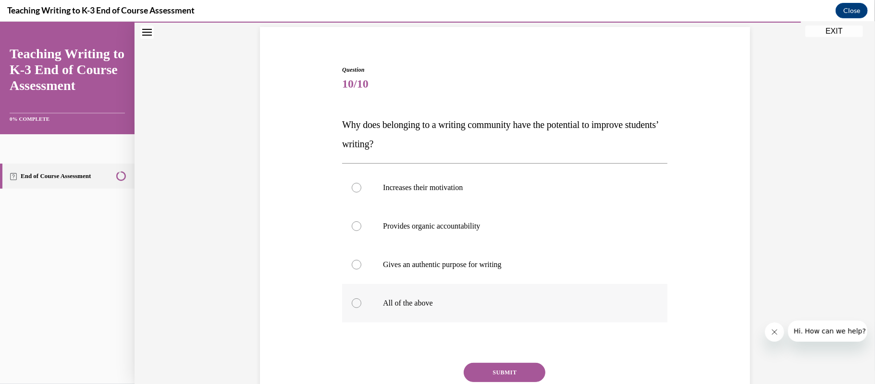
click at [360, 300] on div at bounding box center [357, 303] width 10 height 10
click at [360, 300] on input "All of the above" at bounding box center [357, 303] width 10 height 10
radio input "true"
click at [521, 369] on button "SUBMIT" at bounding box center [505, 371] width 82 height 19
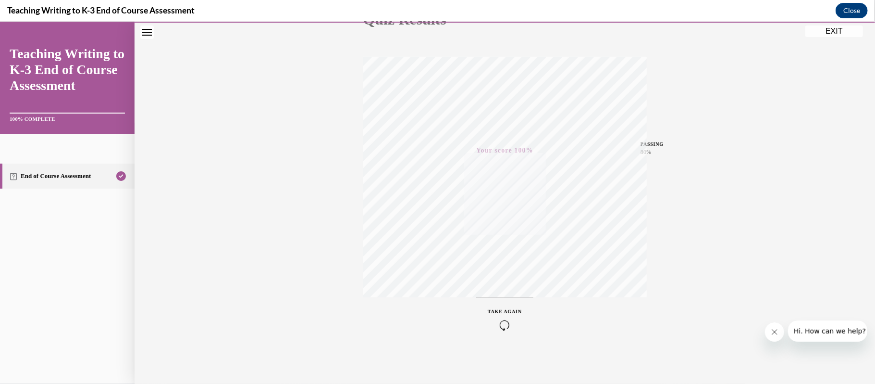
scroll to position [0, 0]
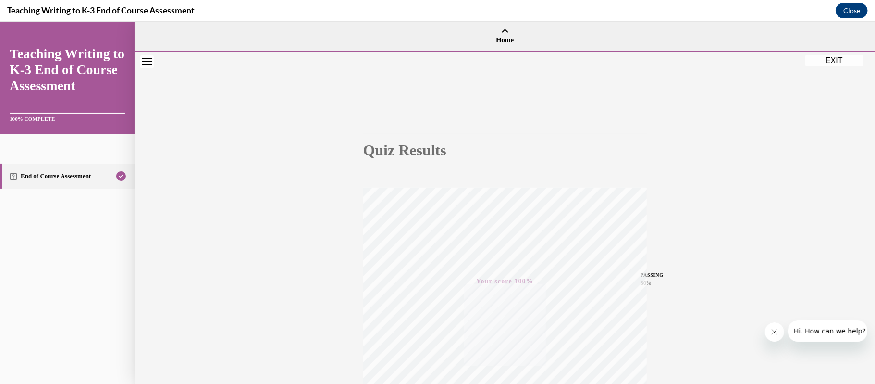
click at [840, 59] on button "EXIT" at bounding box center [835, 60] width 58 height 12
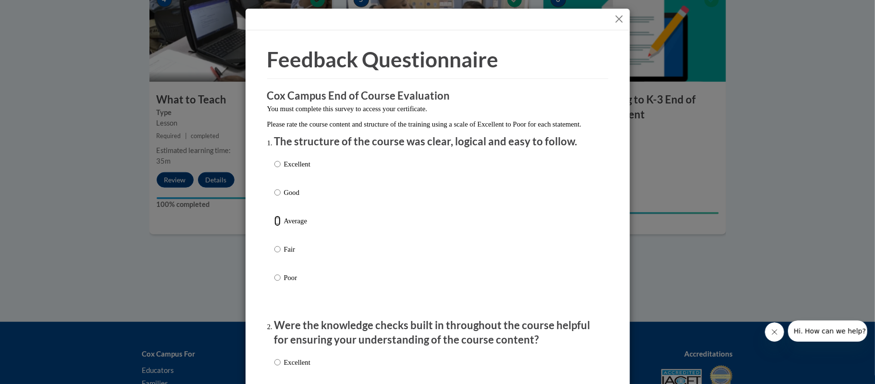
click at [280, 226] on input "Average" at bounding box center [278, 220] width 6 height 11
radio input "true"
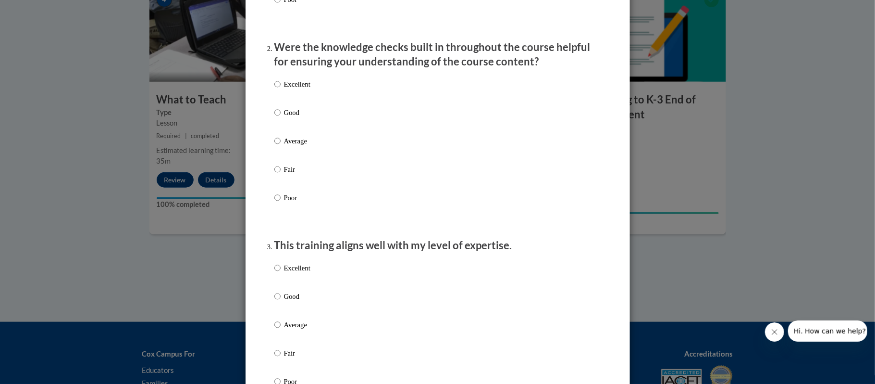
scroll to position [290, 0]
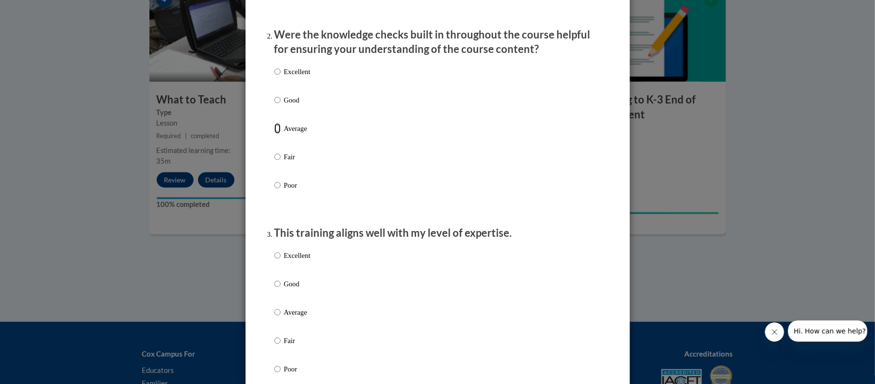
click at [280, 134] on input "Average" at bounding box center [278, 128] width 6 height 11
radio input "true"
click at [278, 317] on input "Average" at bounding box center [278, 312] width 6 height 11
radio input "true"
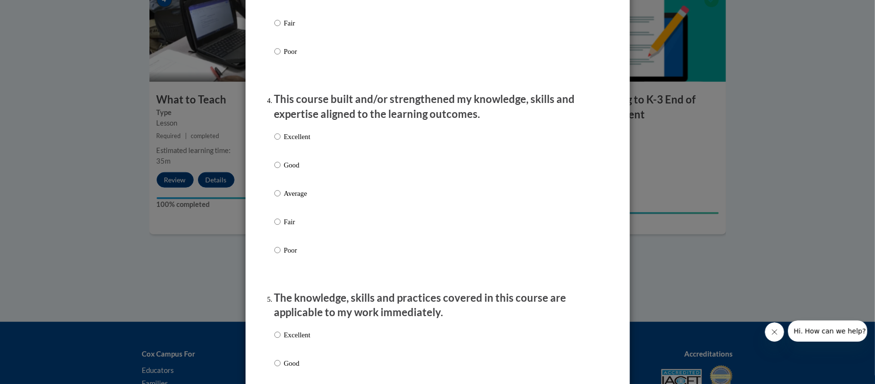
scroll to position [632, 0]
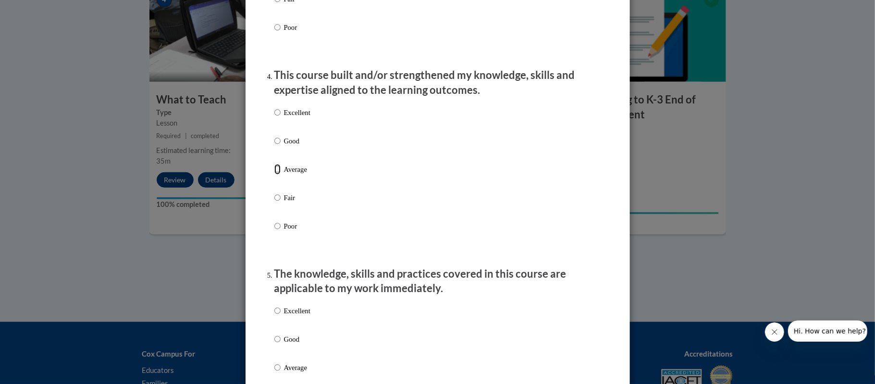
click at [280, 175] on input "Average" at bounding box center [278, 169] width 6 height 11
radio input "true"
click at [284, 373] on p "Average" at bounding box center [297, 367] width 26 height 11
click at [281, 373] on input "Average" at bounding box center [278, 367] width 6 height 11
radio input "true"
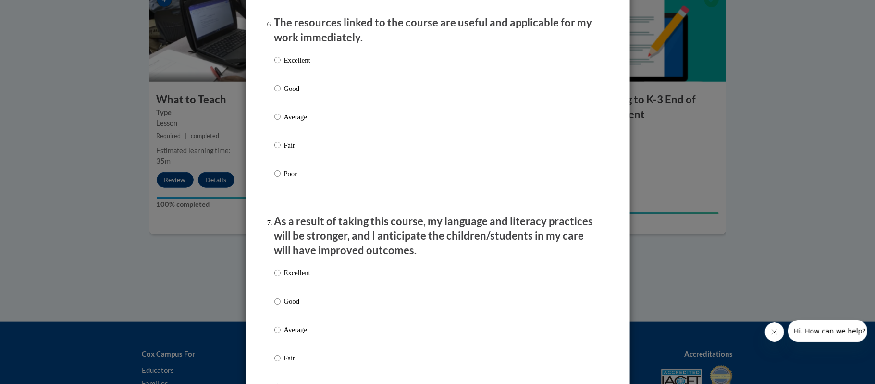
scroll to position [1092, 0]
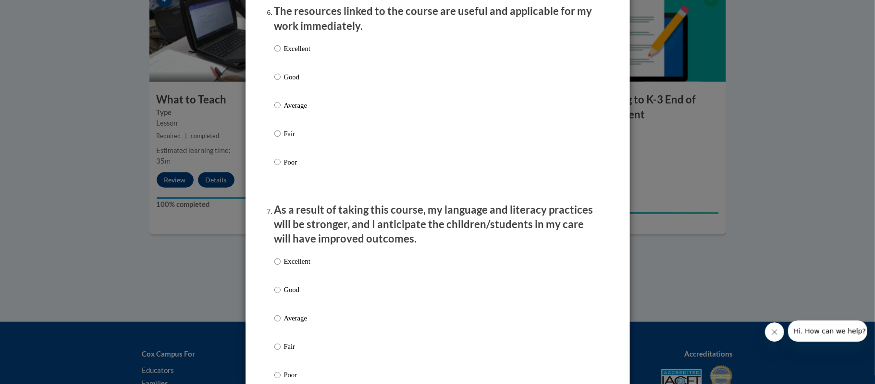
click at [291, 111] on p "Average" at bounding box center [297, 105] width 26 height 11
click at [281, 111] on input "Average" at bounding box center [278, 105] width 6 height 11
radio input "true"
click at [291, 111] on p "Average" at bounding box center [297, 105] width 26 height 11
click at [281, 111] on input "Average" at bounding box center [278, 105] width 6 height 11
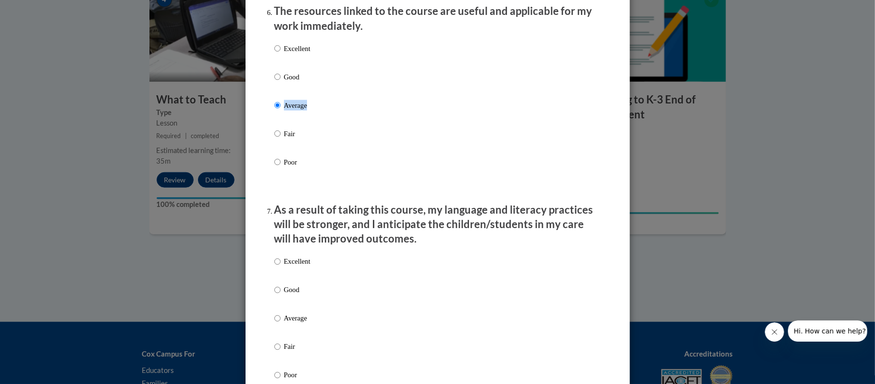
click at [305, 324] on p "Average" at bounding box center [297, 318] width 26 height 11
click at [281, 324] on input "Average" at bounding box center [278, 318] width 6 height 11
radio input "true"
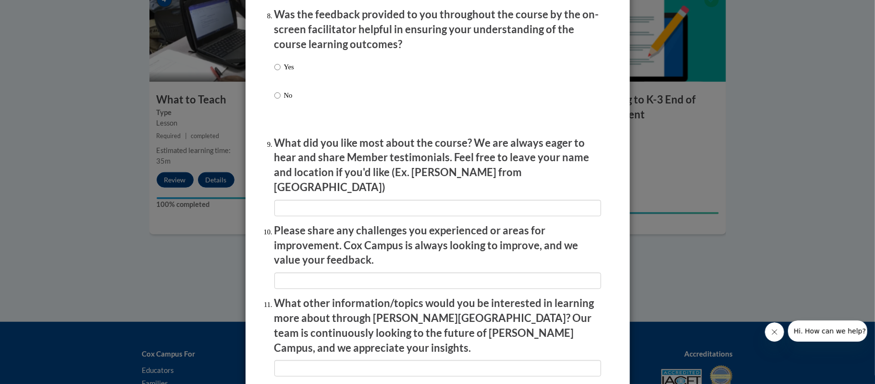
scroll to position [1500, 0]
click at [280, 81] on label "Yes" at bounding box center [285, 75] width 20 height 26
click at [280, 73] on input "Yes" at bounding box center [278, 67] width 6 height 11
radio input "true"
click at [343, 202] on input "textbox" at bounding box center [438, 208] width 327 height 16
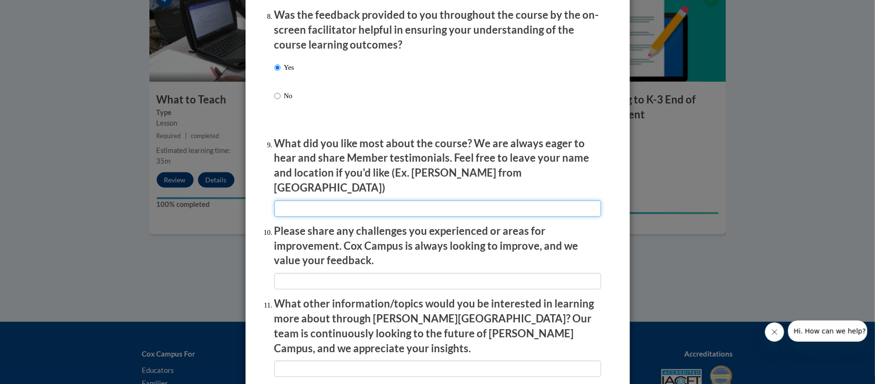
type input "The resources"
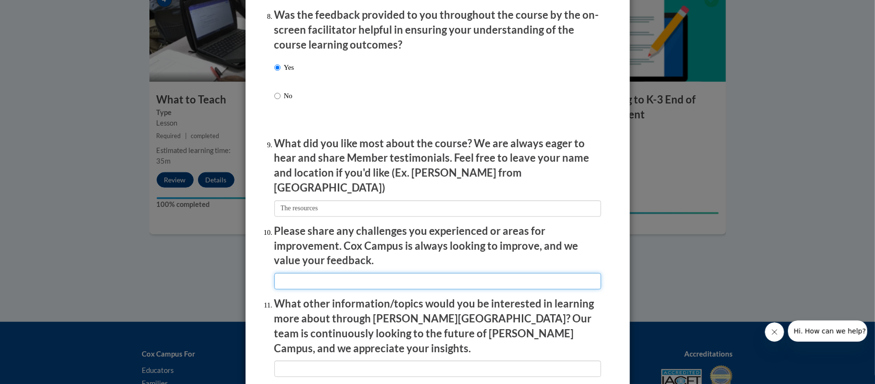
click at [376, 279] on input "textbox" at bounding box center [438, 281] width 327 height 16
type input "none"
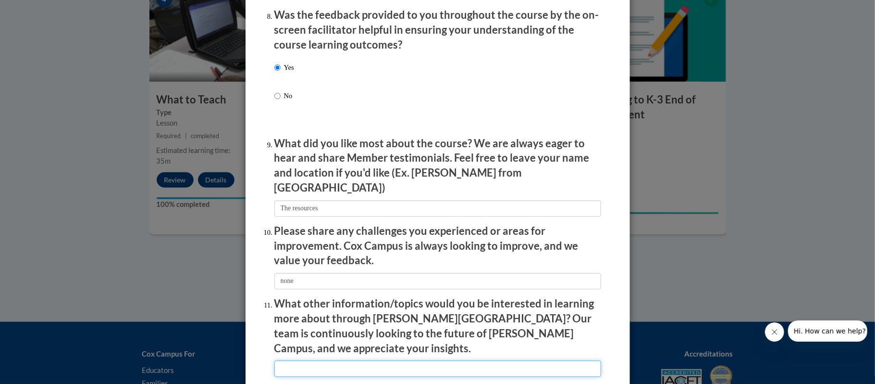
click at [396, 360] on input "textbox" at bounding box center [438, 368] width 327 height 16
type input "none at this time"
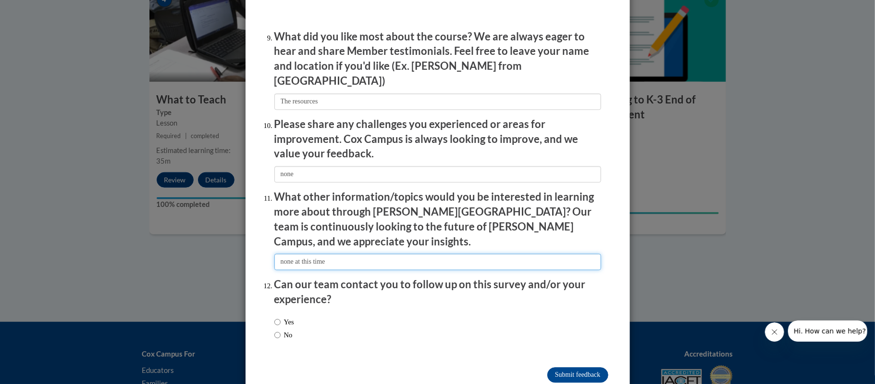
scroll to position [1618, 0]
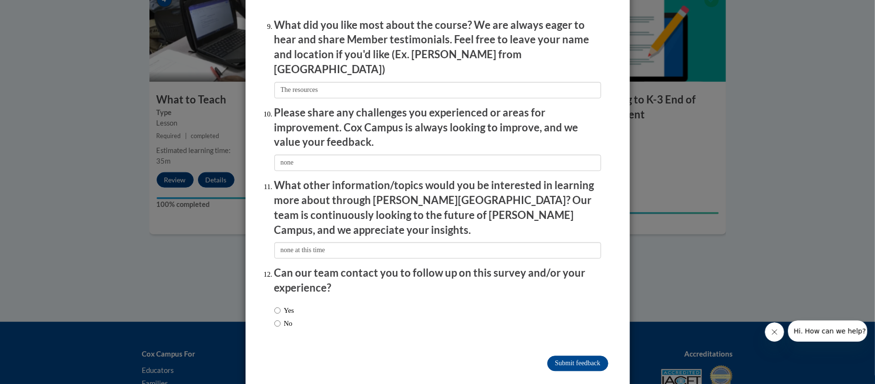
click at [281, 318] on label "No" at bounding box center [284, 323] width 18 height 11
click at [281, 318] on input "No" at bounding box center [278, 323] width 6 height 11
radio input "true"
click at [281, 318] on label "No" at bounding box center [284, 323] width 18 height 11
click at [281, 318] on input "No" at bounding box center [278, 323] width 6 height 11
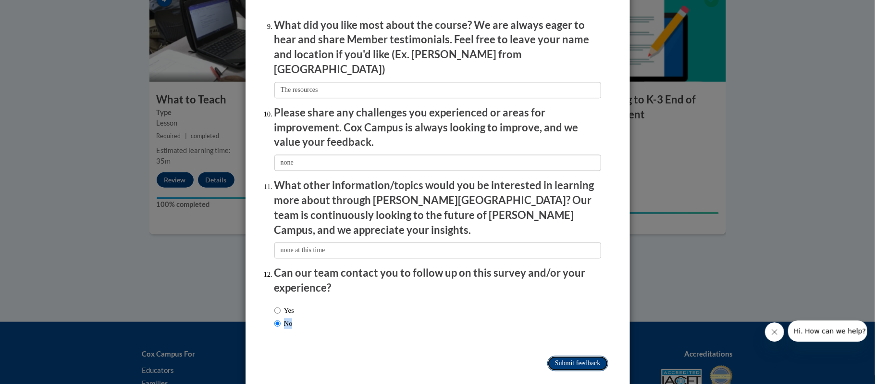
click at [581, 355] on input "Submit feedback" at bounding box center [578, 362] width 61 height 15
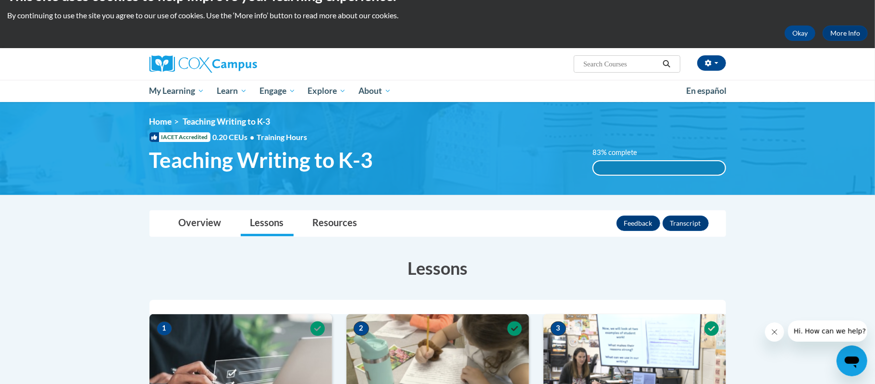
scroll to position [0, 0]
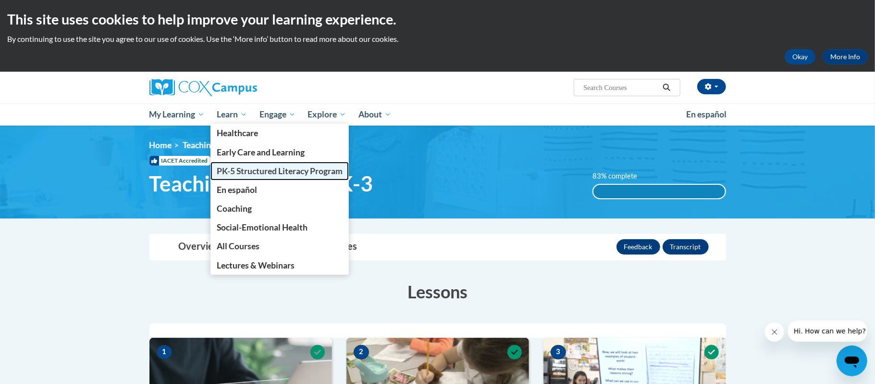
click at [251, 169] on span "PK-5 Structured Literacy Program" at bounding box center [280, 171] width 126 height 10
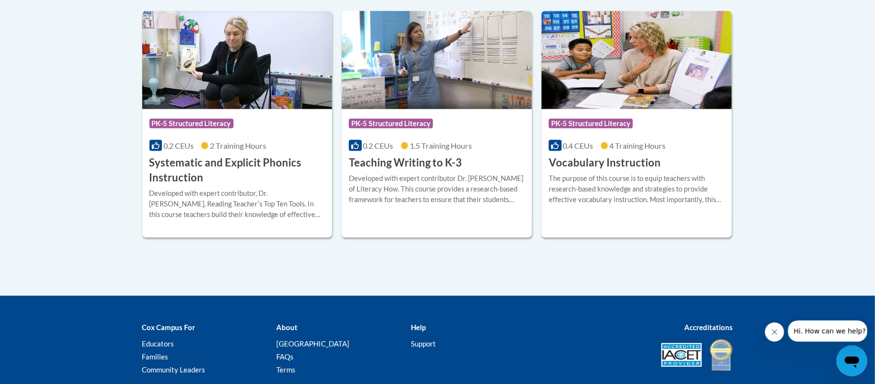
scroll to position [1158, 0]
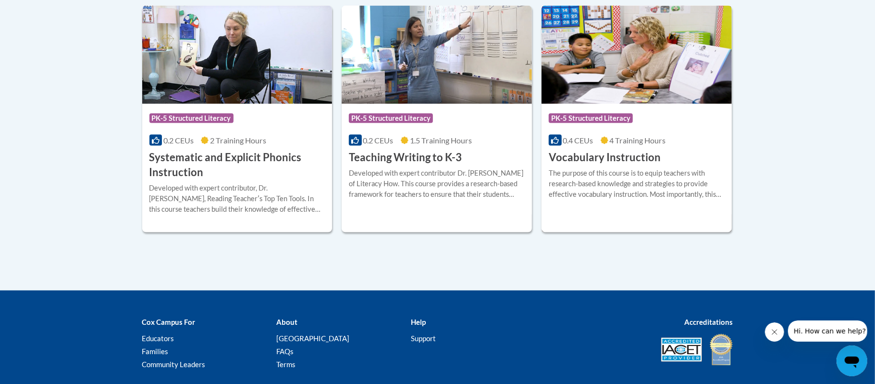
click at [674, 96] on img at bounding box center [637, 55] width 190 height 98
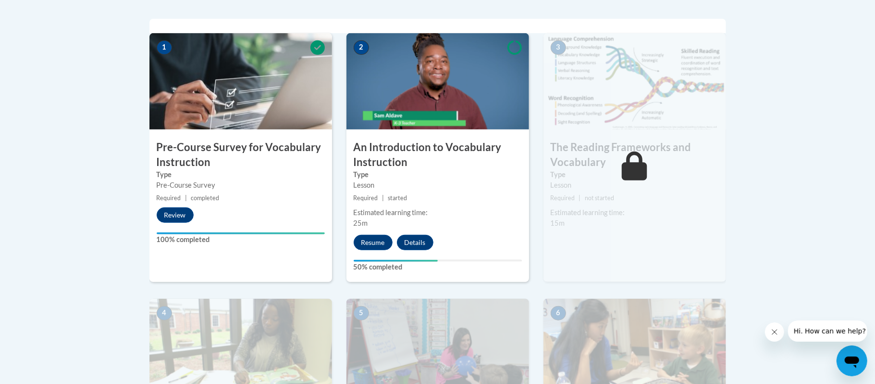
scroll to position [313, 0]
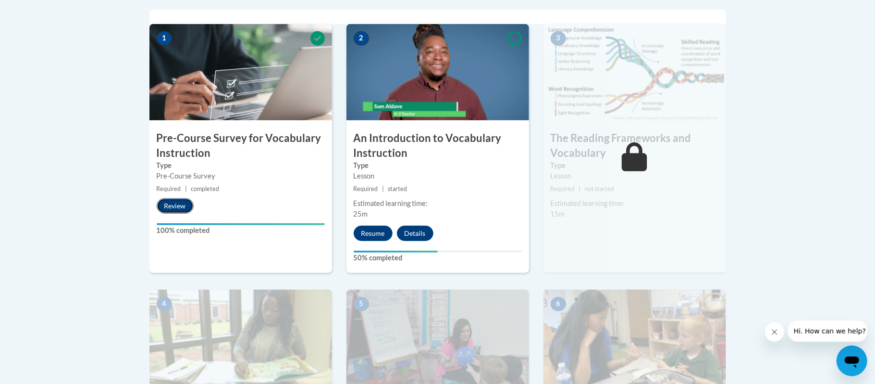
click at [168, 207] on button "Review" at bounding box center [175, 205] width 37 height 15
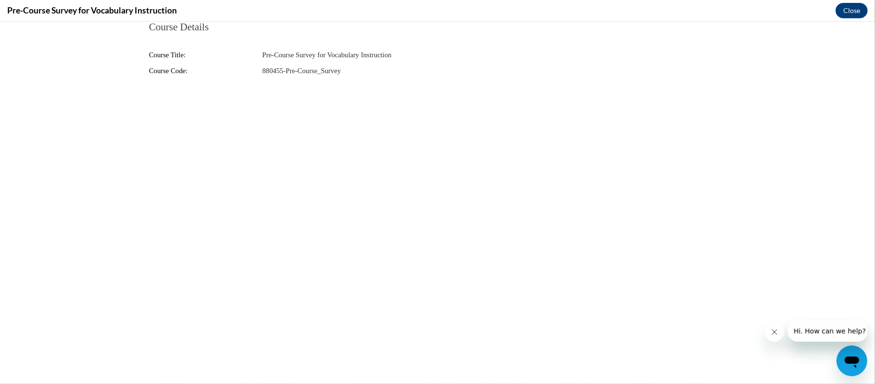
scroll to position [0, 0]
click at [855, 11] on button "Close" at bounding box center [852, 10] width 32 height 15
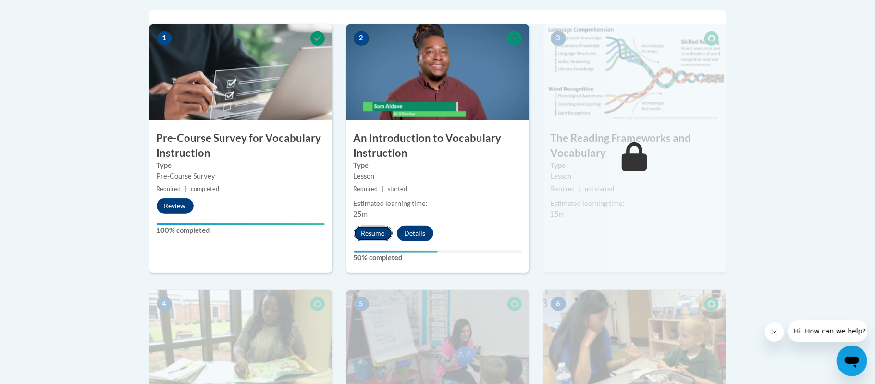
click at [369, 233] on button "Resume" at bounding box center [373, 232] width 39 height 15
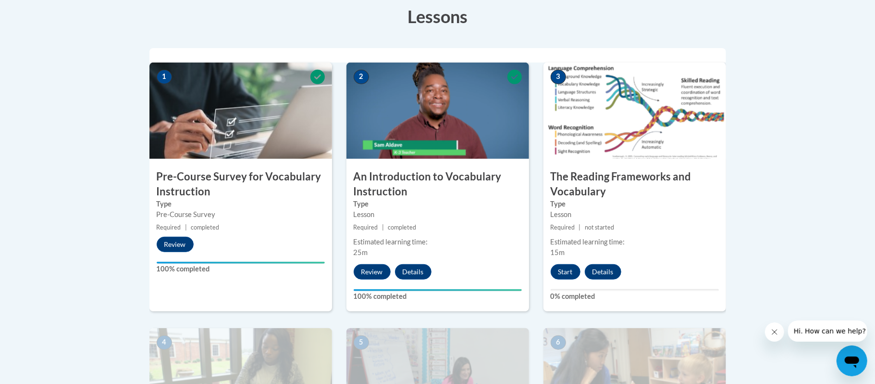
scroll to position [281, 0]
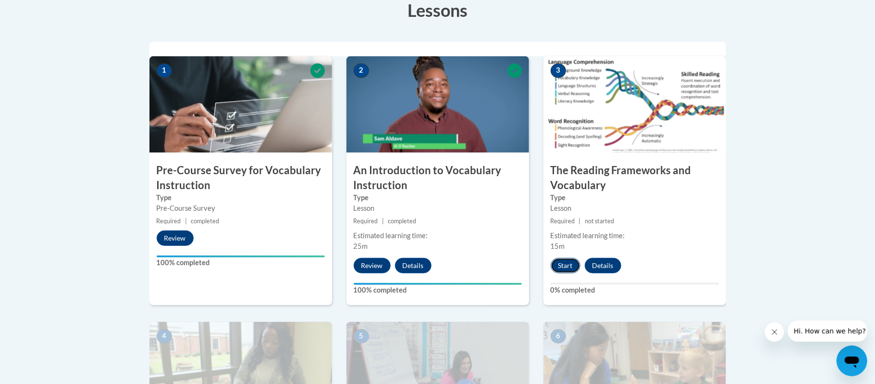
click at [566, 264] on button "Start" at bounding box center [566, 265] width 30 height 15
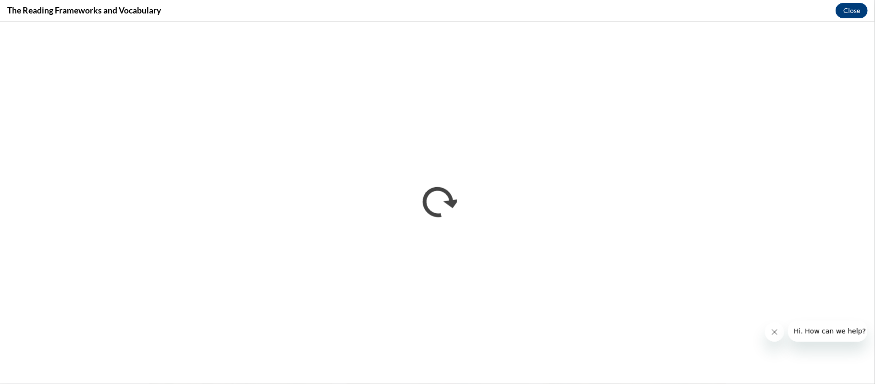
scroll to position [0, 0]
